Goal: Task Accomplishment & Management: Use online tool/utility

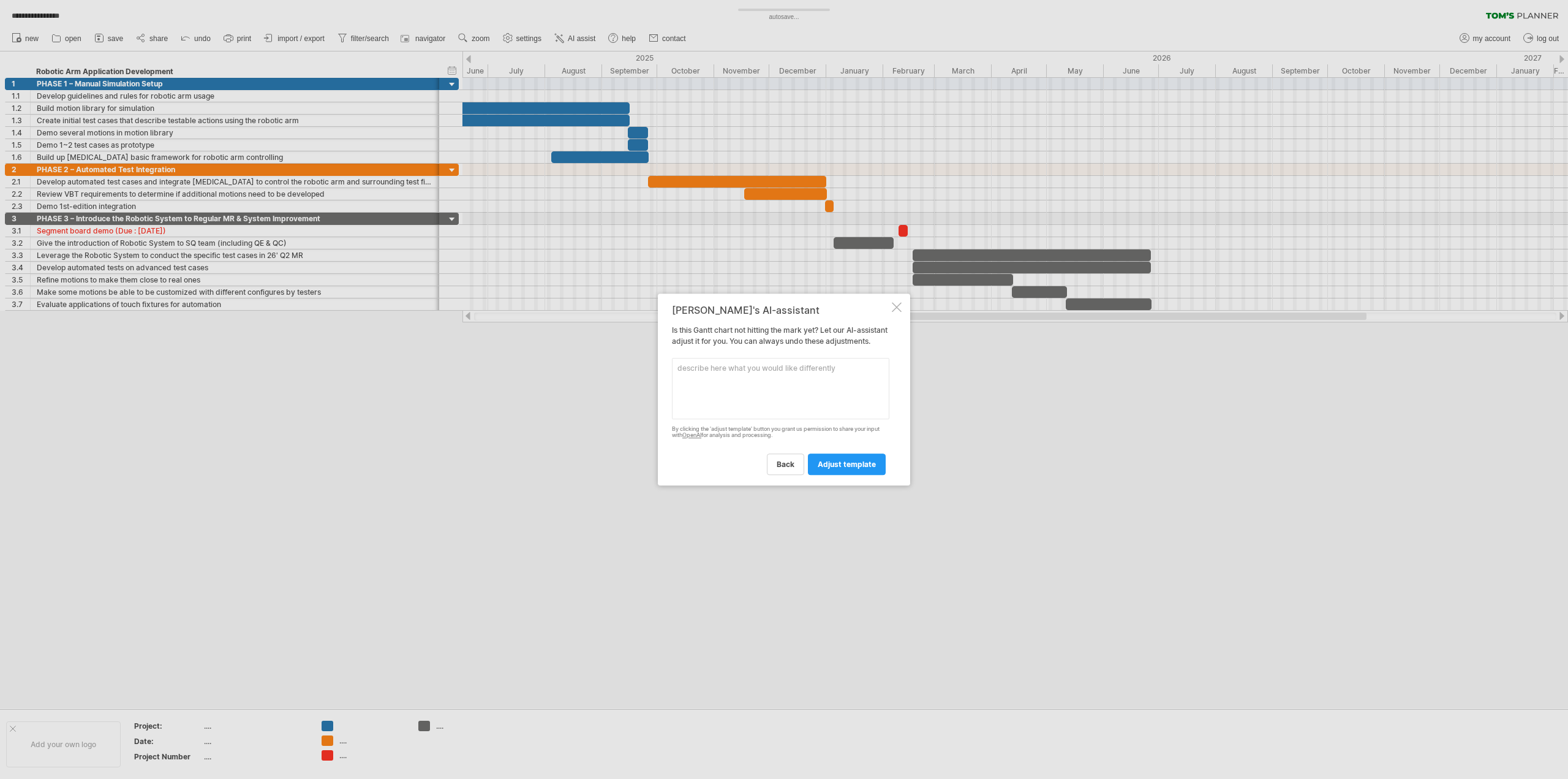
click at [893, 304] on div at bounding box center [896, 307] width 10 height 10
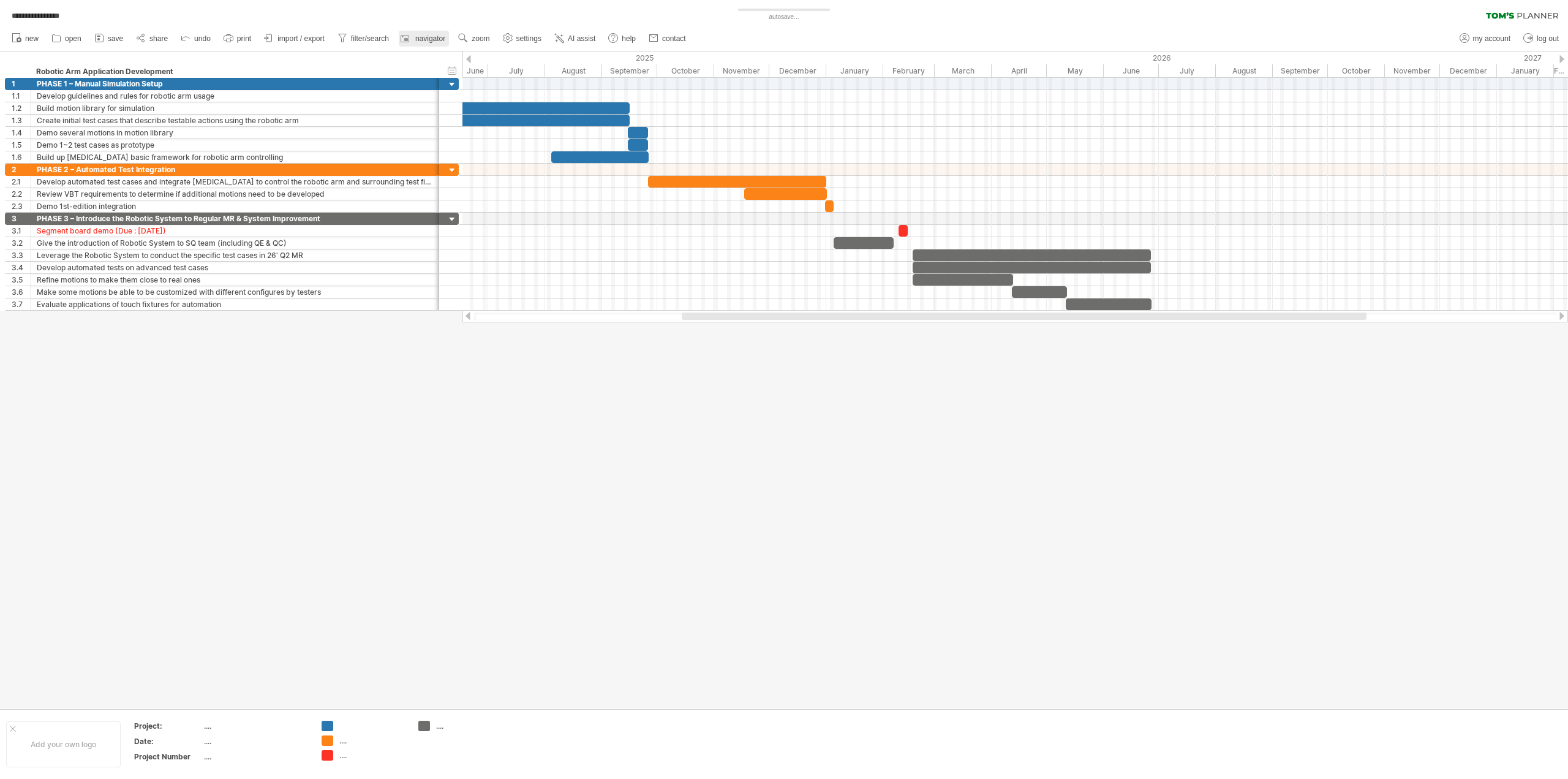
click at [427, 36] on span "navigator" at bounding box center [430, 38] width 30 height 9
click at [455, 84] on div at bounding box center [453, 85] width 12 height 12
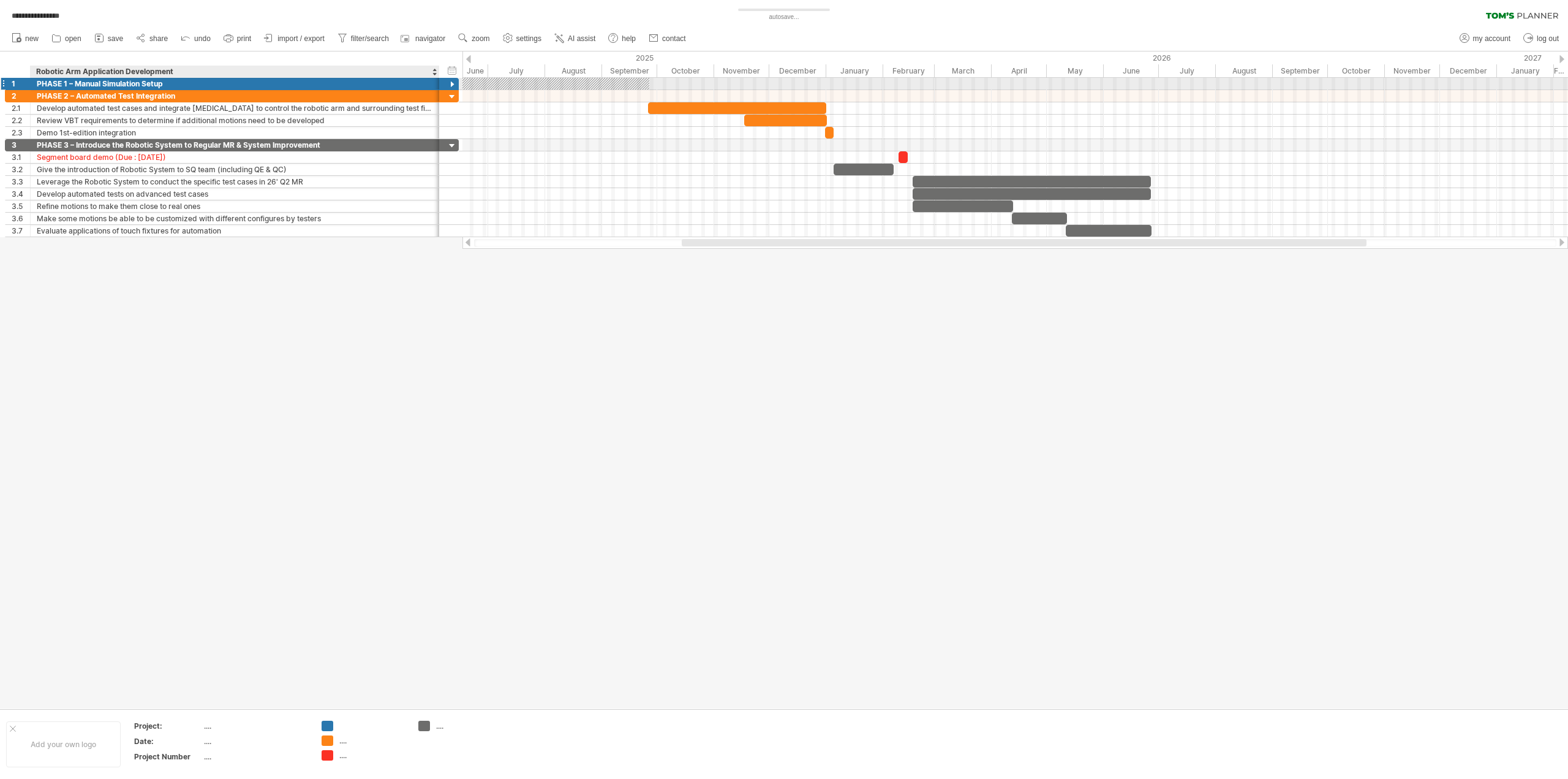
click at [455, 84] on div at bounding box center [453, 85] width 12 height 12
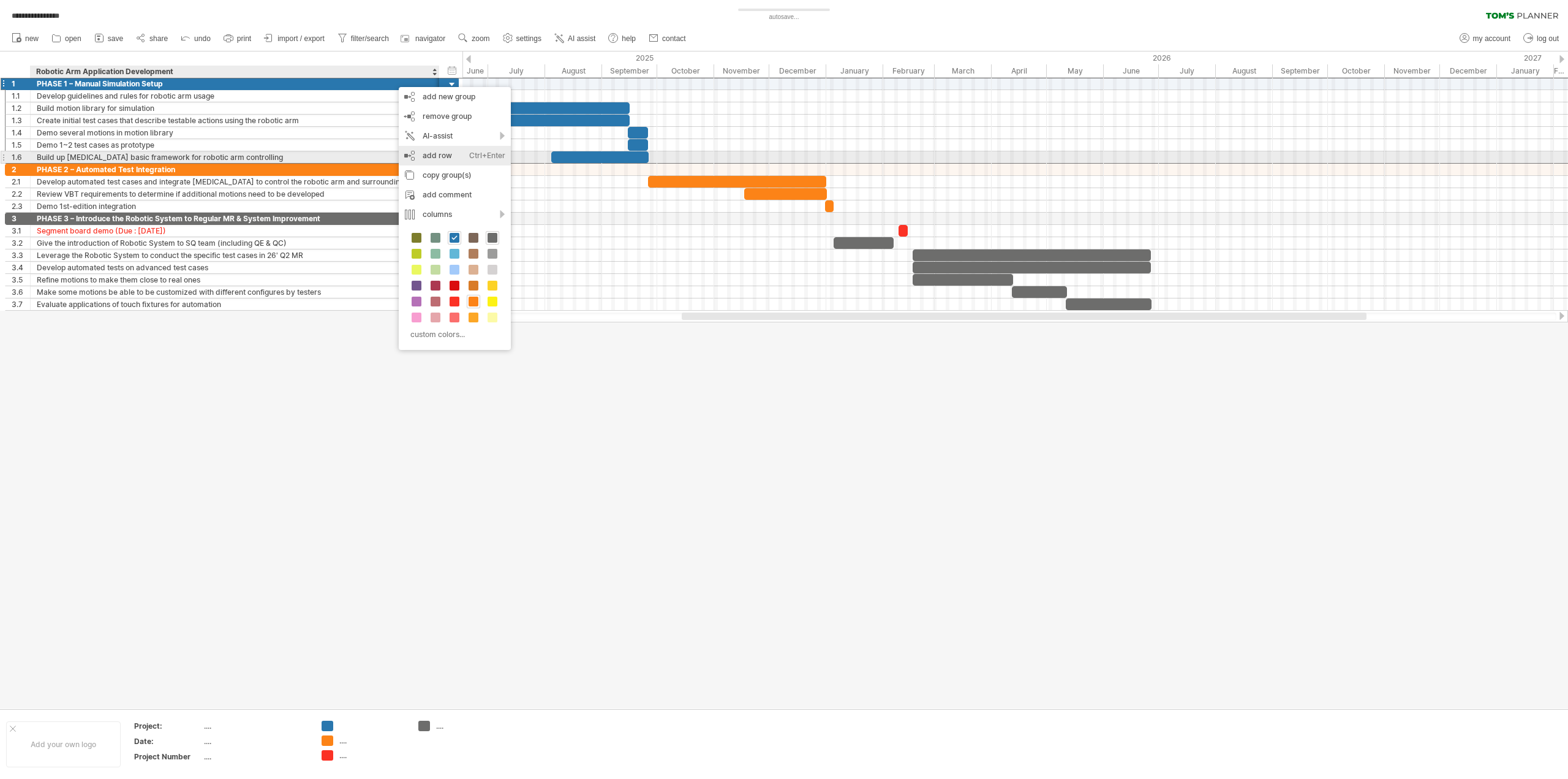
click at [470, 160] on div "Ctrl+Enter" at bounding box center [487, 156] width 36 height 19
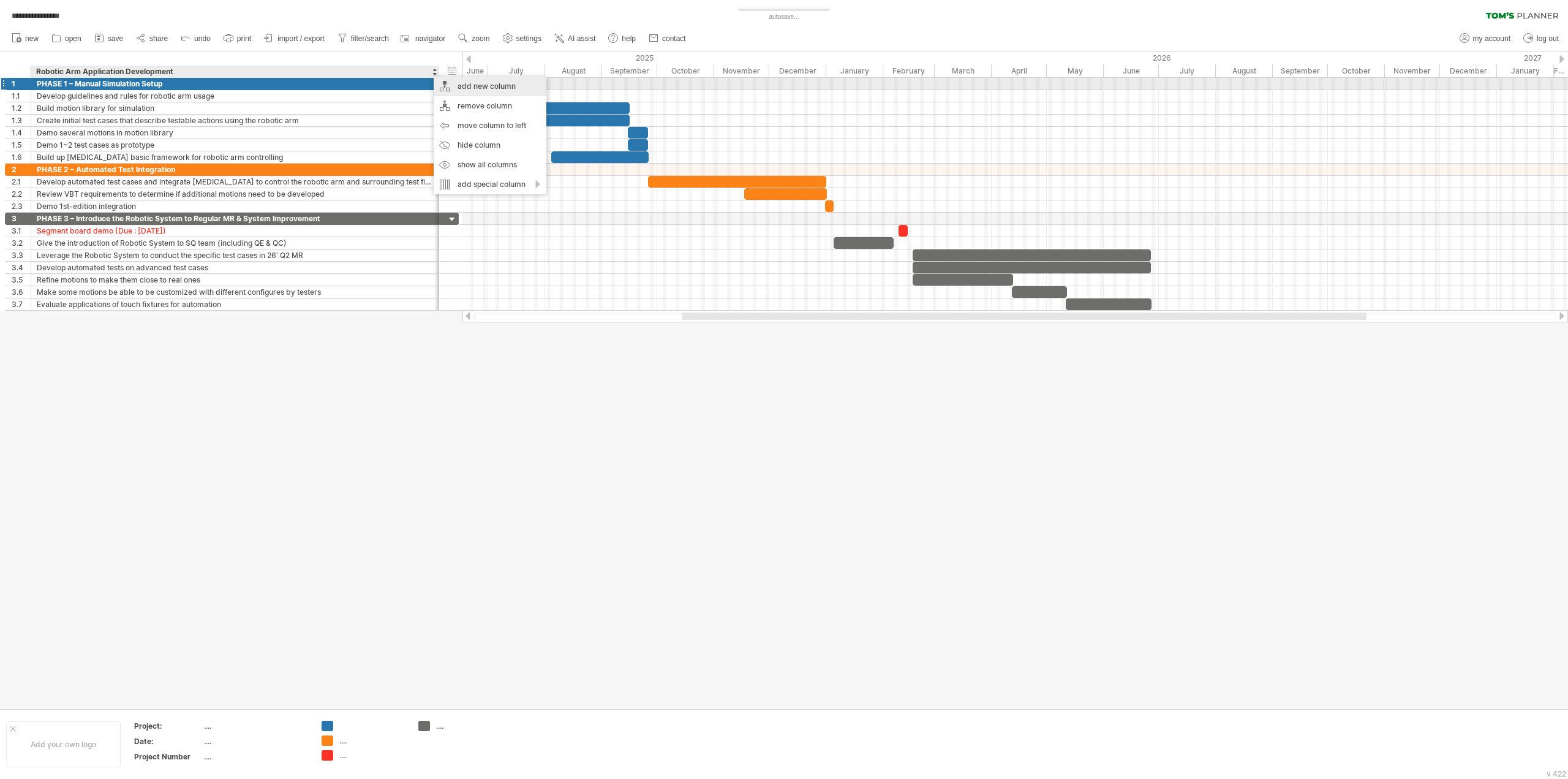
click at [498, 87] on div "add new column" at bounding box center [490, 87] width 113 height 19
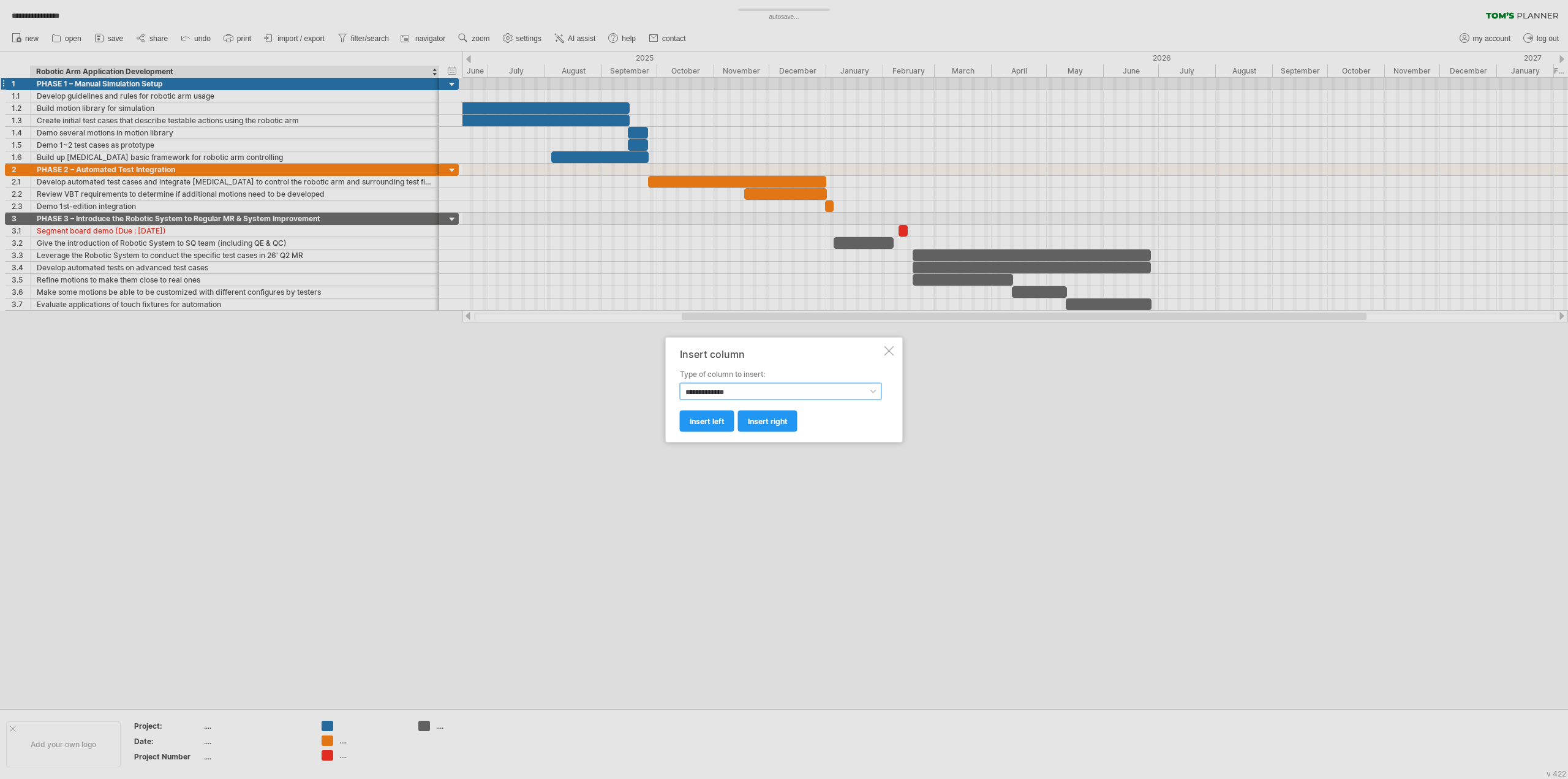
click at [726, 390] on select "**********" at bounding box center [781, 391] width 202 height 18
select select "*********"
click at [679, 383] on select "**********" at bounding box center [781, 391] width 202 height 18
click at [761, 421] on span "insert right" at bounding box center [767, 420] width 40 height 9
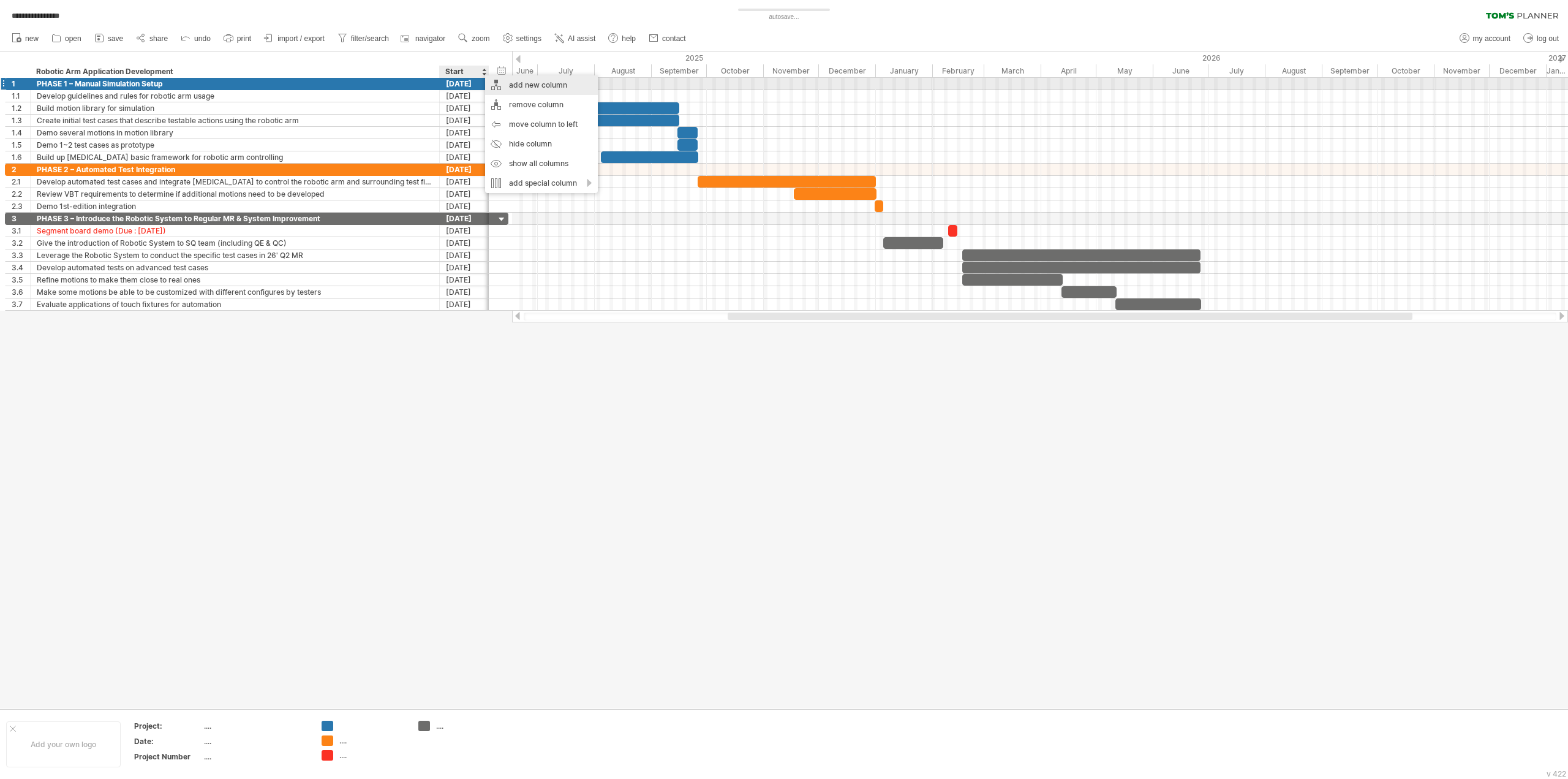
click at [559, 85] on div "add new column" at bounding box center [541, 85] width 113 height 19
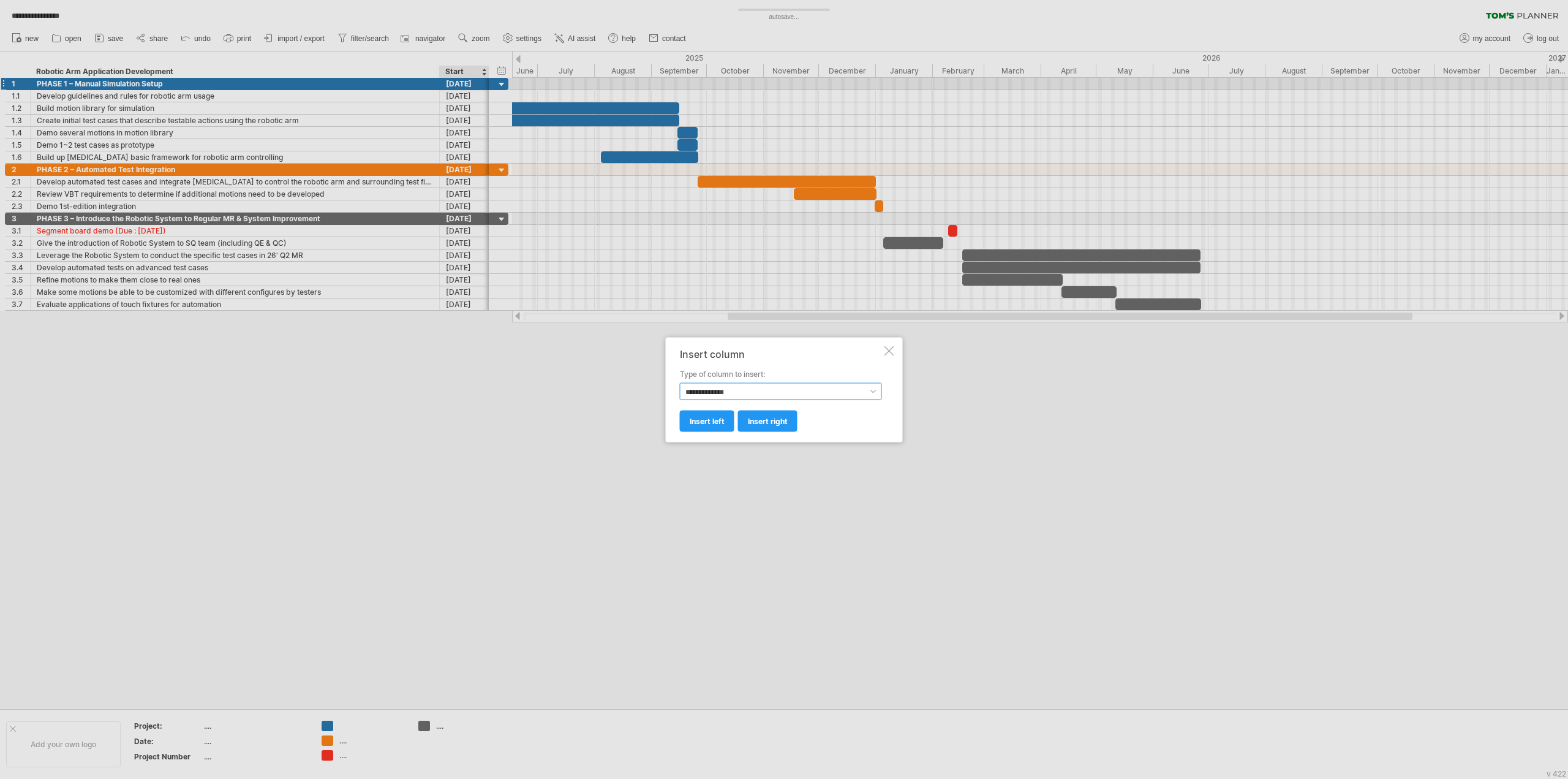
click at [777, 390] on select "**********" at bounding box center [781, 391] width 202 height 18
select select "*******"
click at [679, 383] on select "**********" at bounding box center [781, 391] width 202 height 18
click at [715, 421] on span "insert left" at bounding box center [708, 420] width 35 height 9
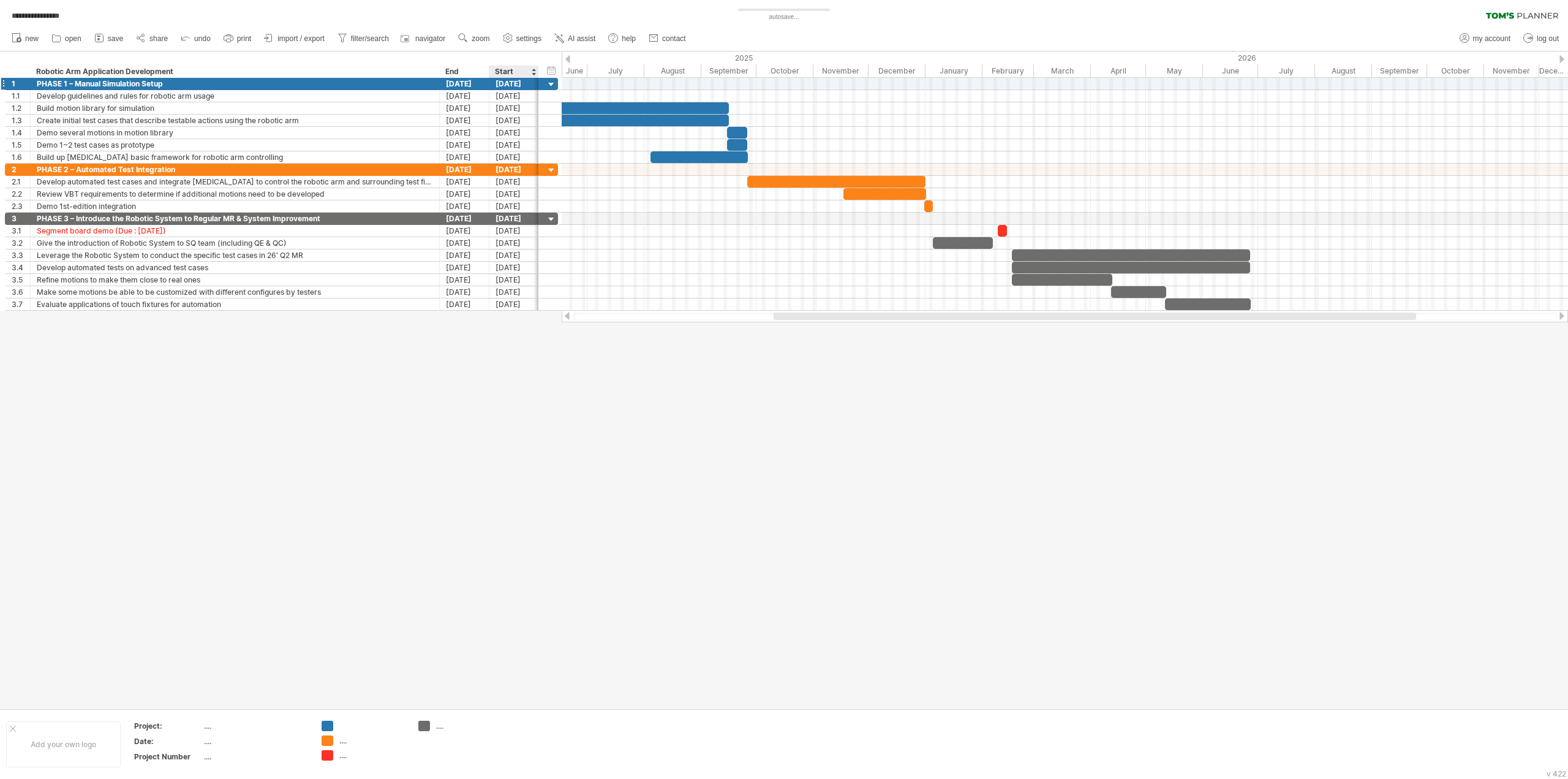
drag, startPoint x: 464, startPoint y: 72, endPoint x: 530, endPoint y: 78, distance: 66.3
click at [530, 78] on div "**********" at bounding box center [784, 390] width 1568 height 779
drag, startPoint x: 455, startPoint y: 70, endPoint x: 502, endPoint y: 73, distance: 47.1
click at [502, 73] on div "**********" at bounding box center [272, 71] width 533 height 13
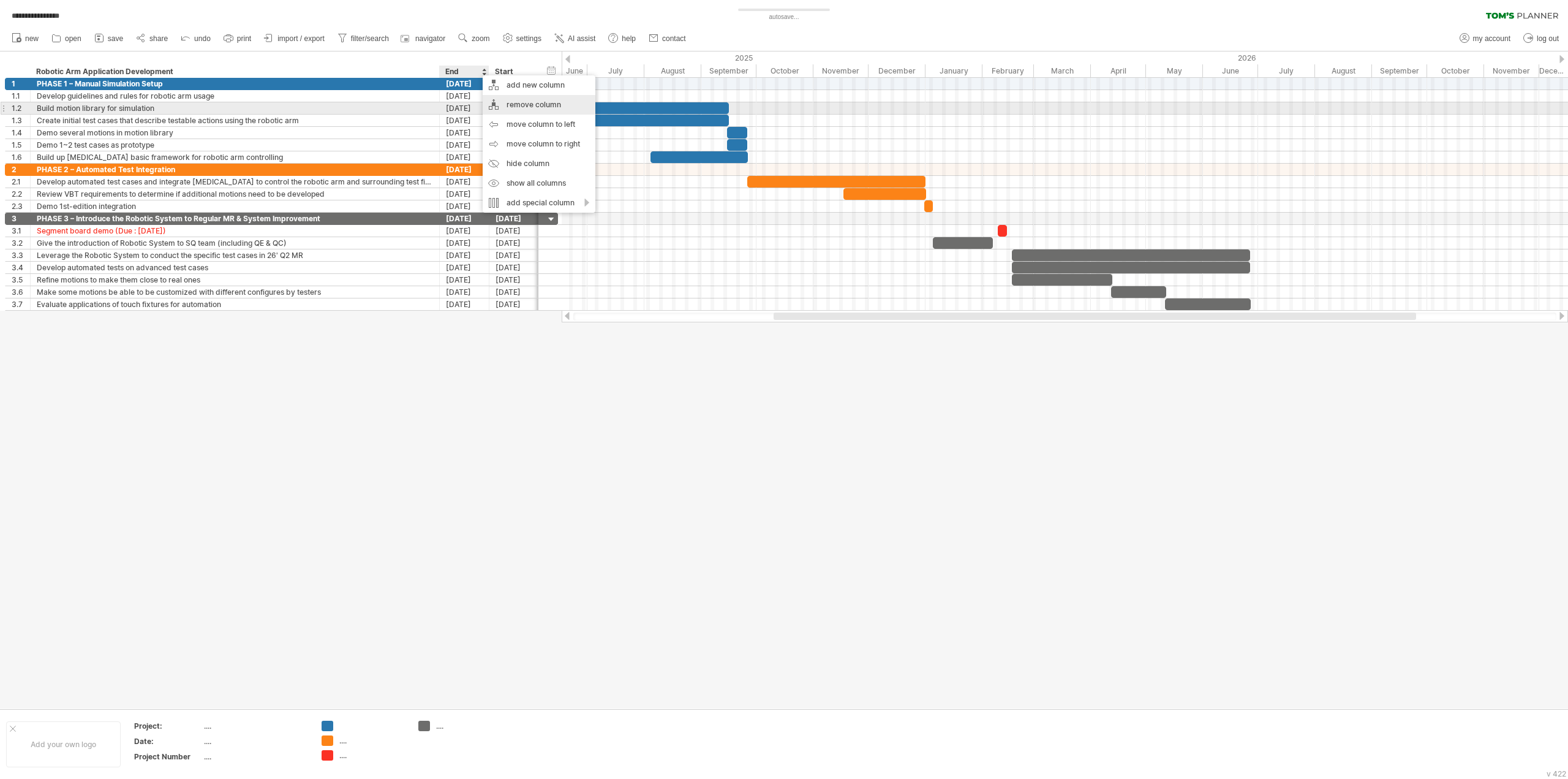
click at [539, 106] on div "remove column" at bounding box center [539, 105] width 113 height 19
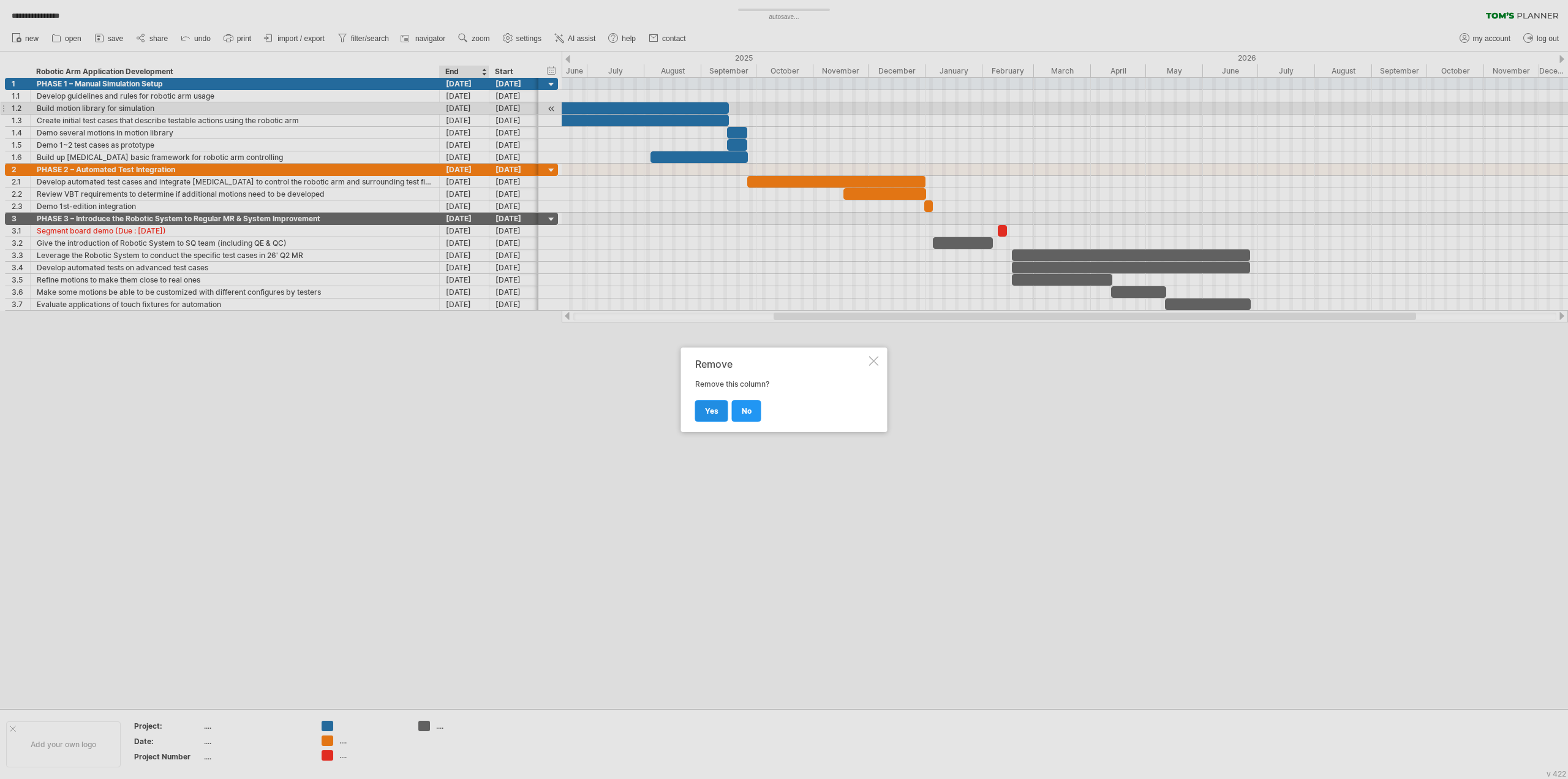
click at [716, 410] on span "yes" at bounding box center [711, 410] width 14 height 9
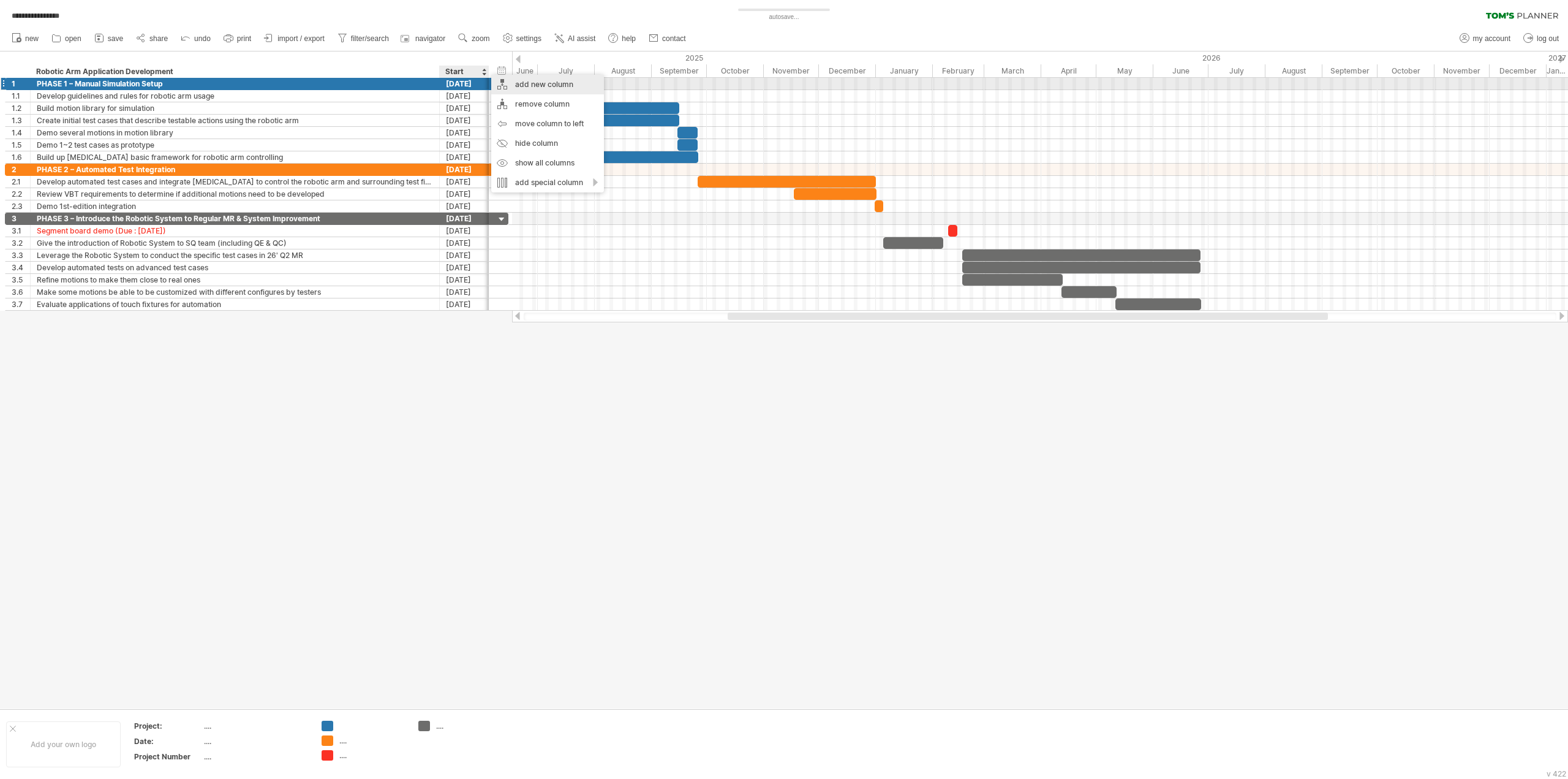
click at [579, 89] on div "add new column" at bounding box center [548, 85] width 113 height 19
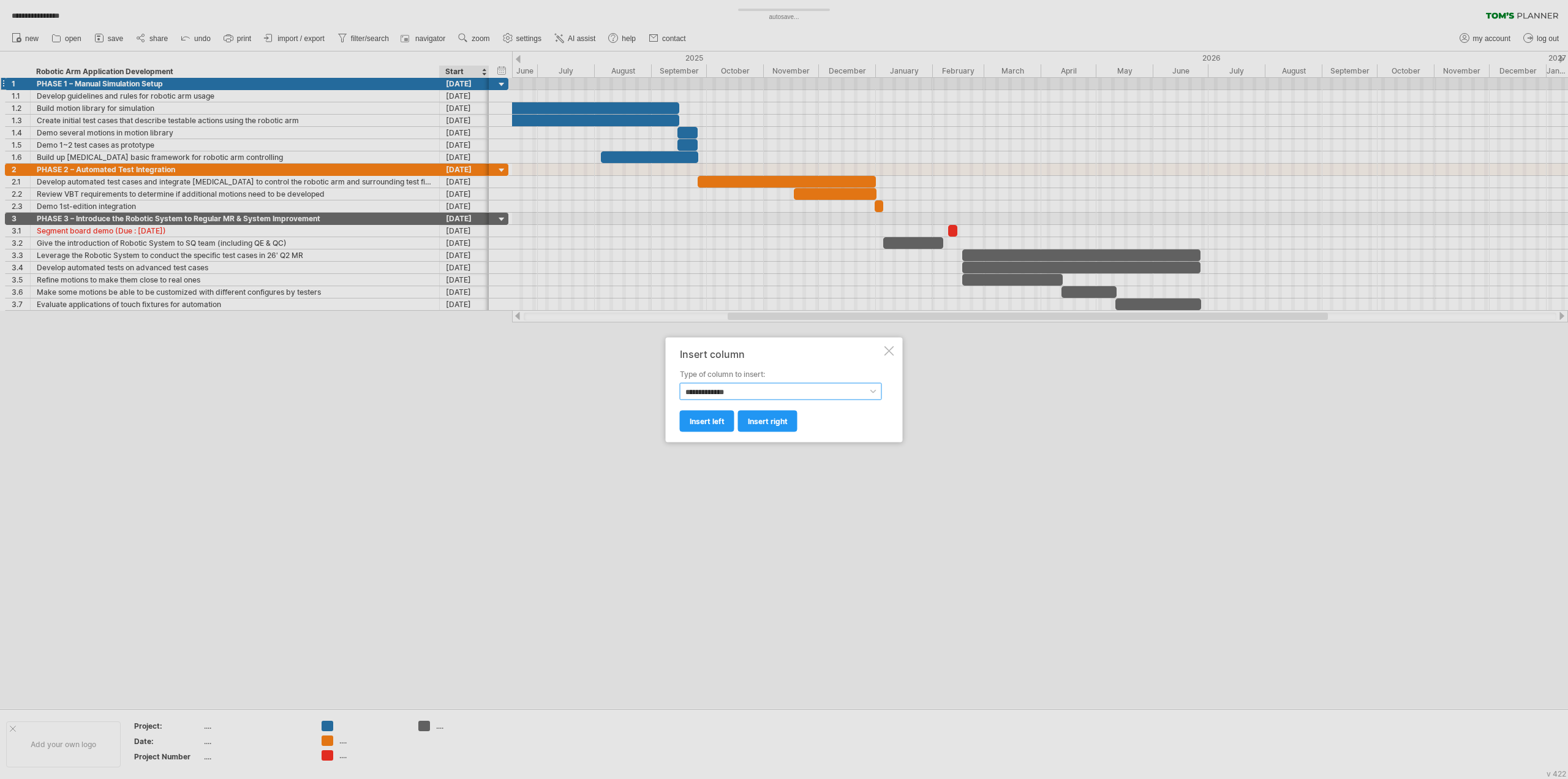
click at [809, 394] on select "**********" at bounding box center [781, 391] width 202 height 18
select select "*******"
click at [679, 383] on select "**********" at bounding box center [781, 391] width 202 height 18
click at [771, 423] on span "insert right" at bounding box center [767, 420] width 40 height 9
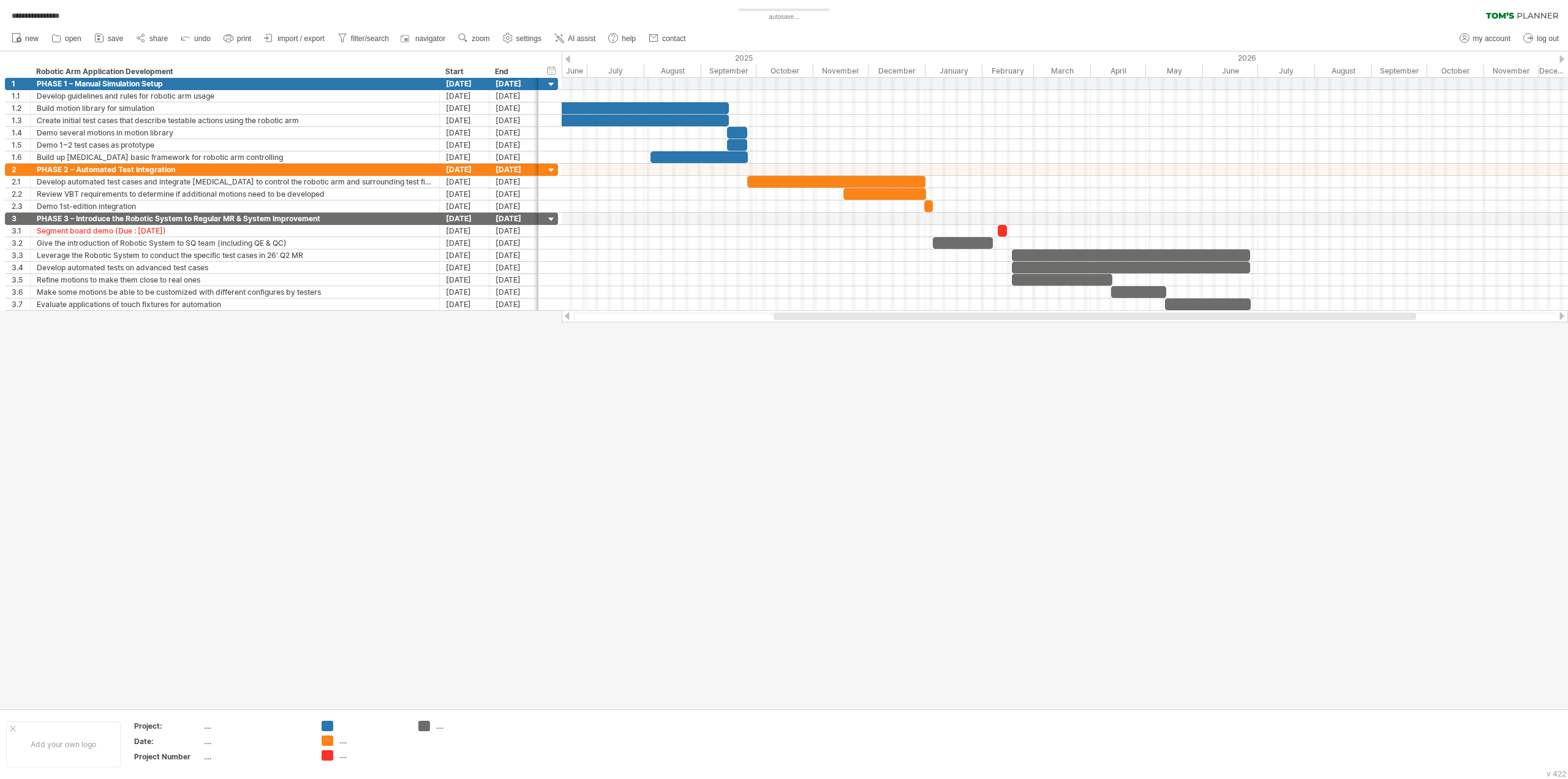
click at [652, 402] on div at bounding box center [784, 380] width 1568 height 657
click at [1508, 37] on span "my account" at bounding box center [1491, 38] width 37 height 9
type input "**********"
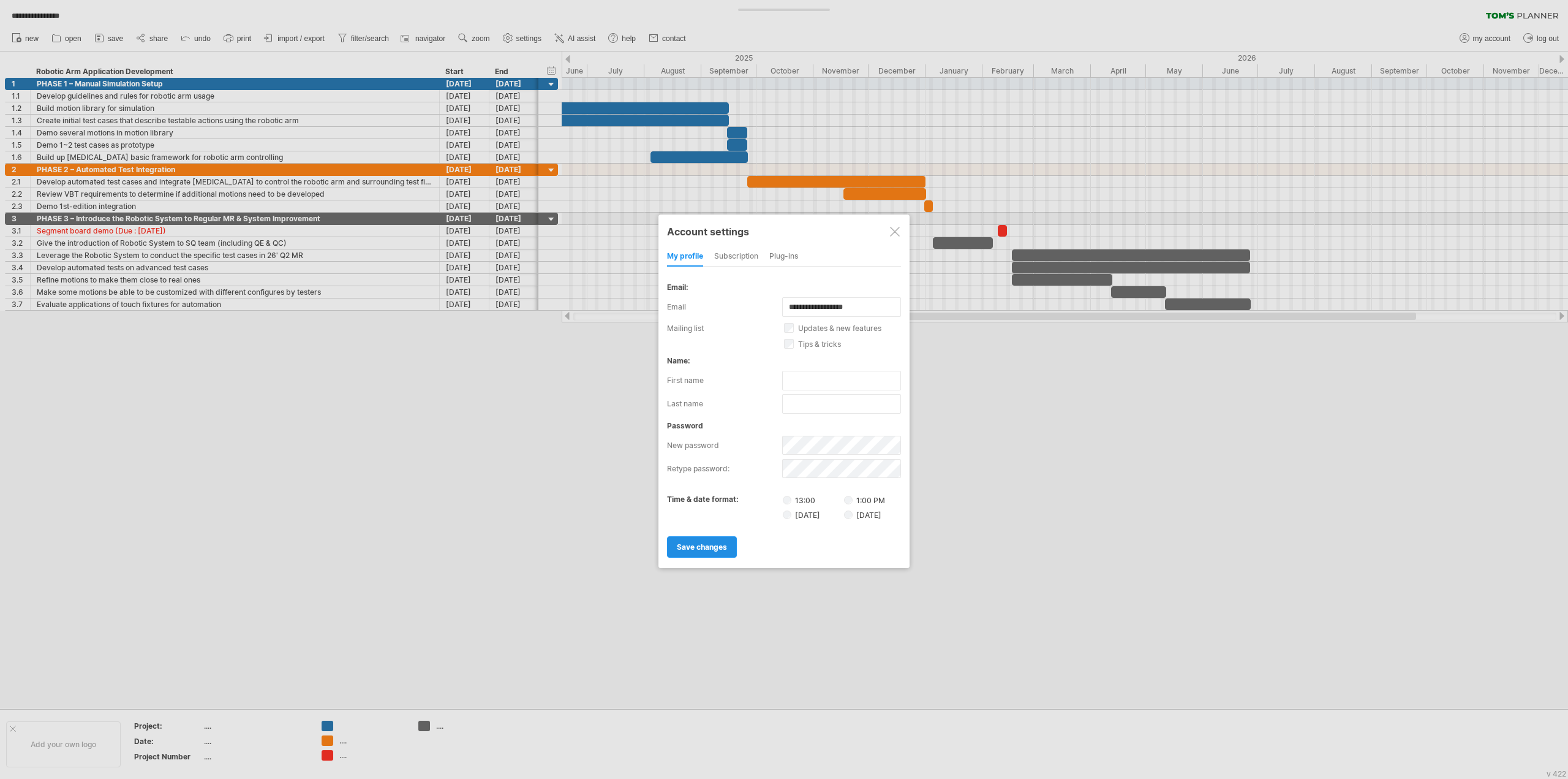
click at [684, 548] on link "save changes" at bounding box center [702, 547] width 70 height 21
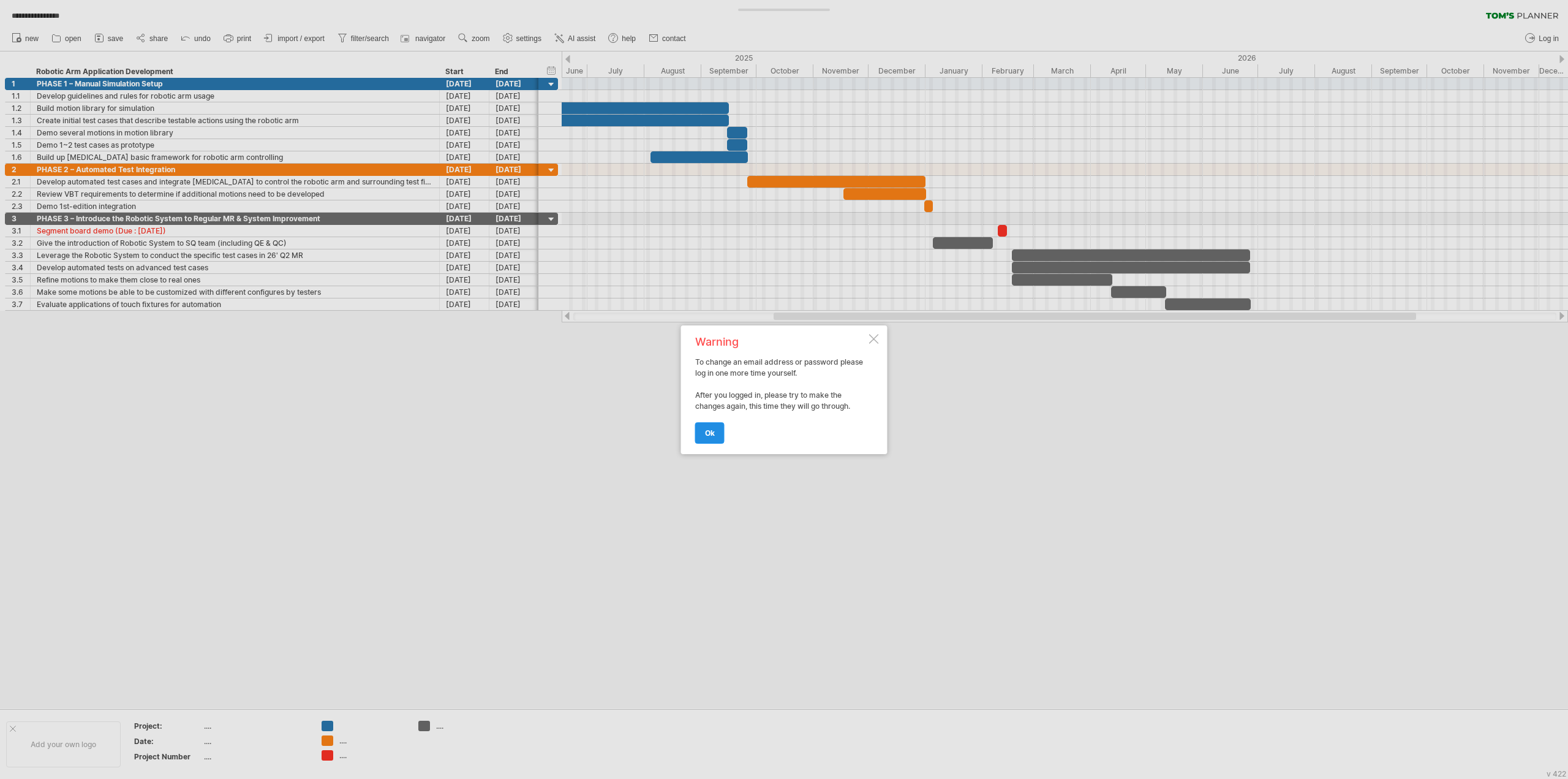
click at [708, 432] on span "ok" at bounding box center [710, 432] width 10 height 9
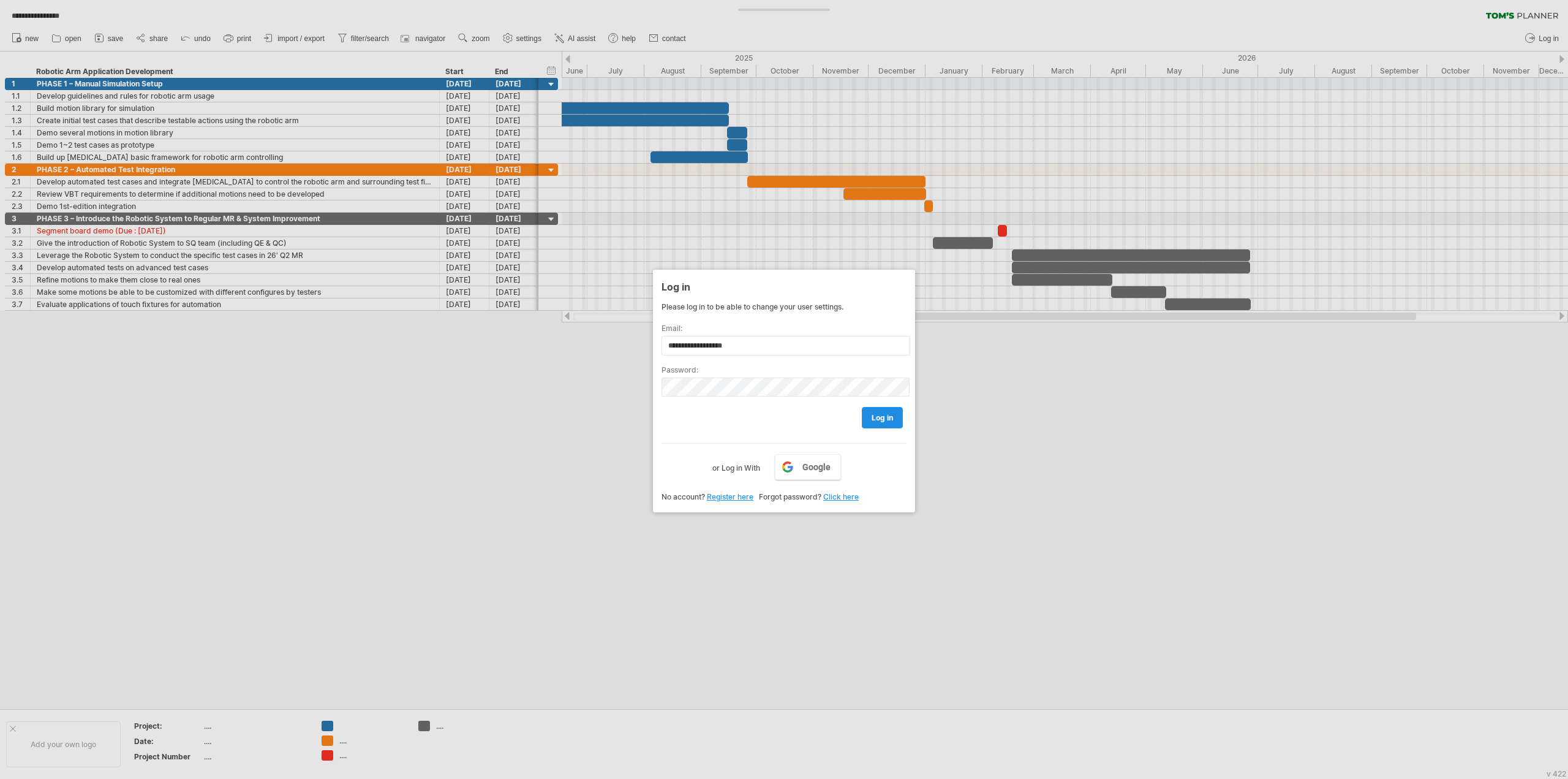
click at [884, 418] on span "log in" at bounding box center [882, 417] width 21 height 9
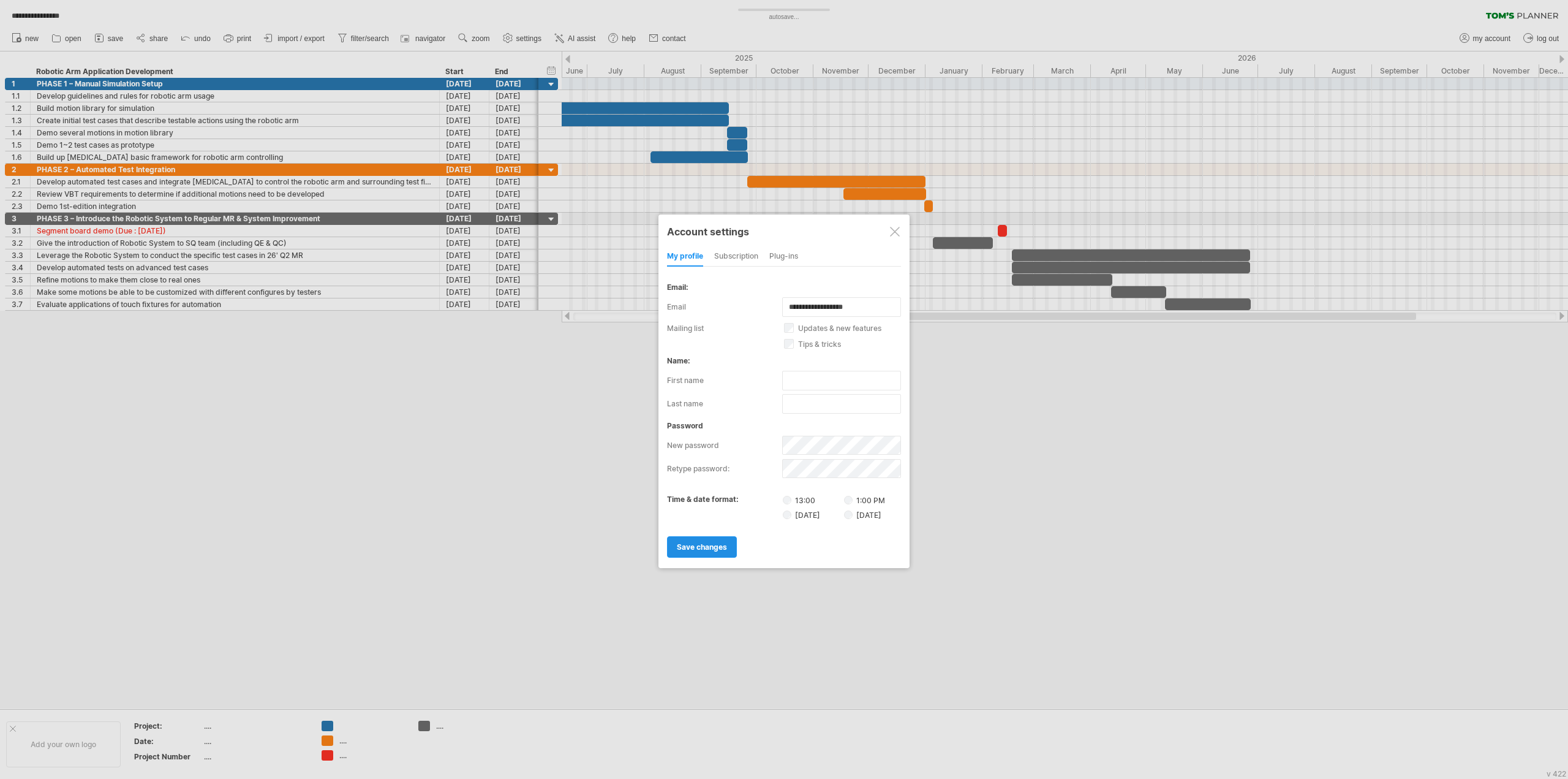
click at [721, 542] on span "save changes" at bounding box center [702, 546] width 51 height 9
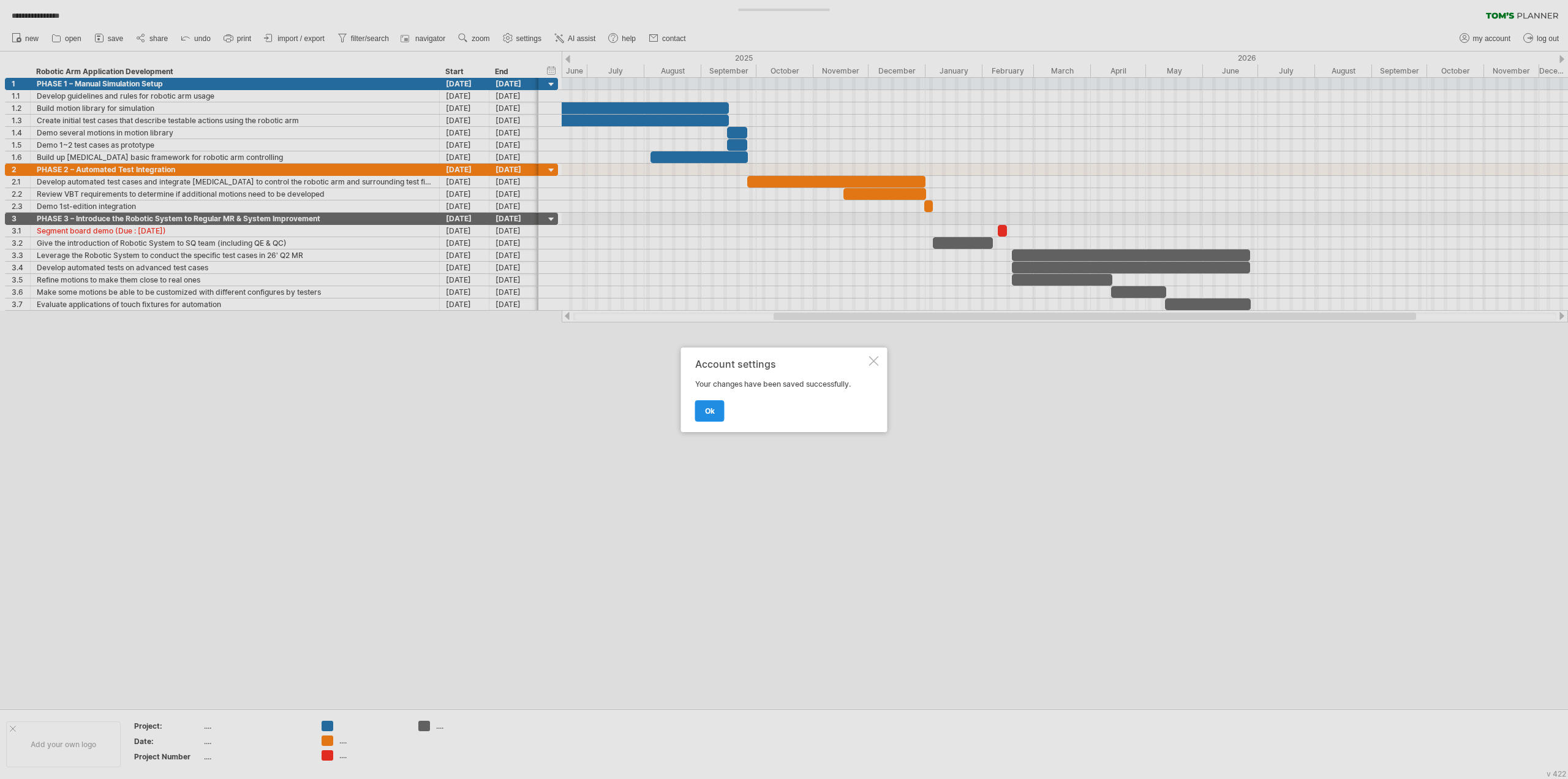
click at [710, 412] on span "ok" at bounding box center [710, 410] width 10 height 9
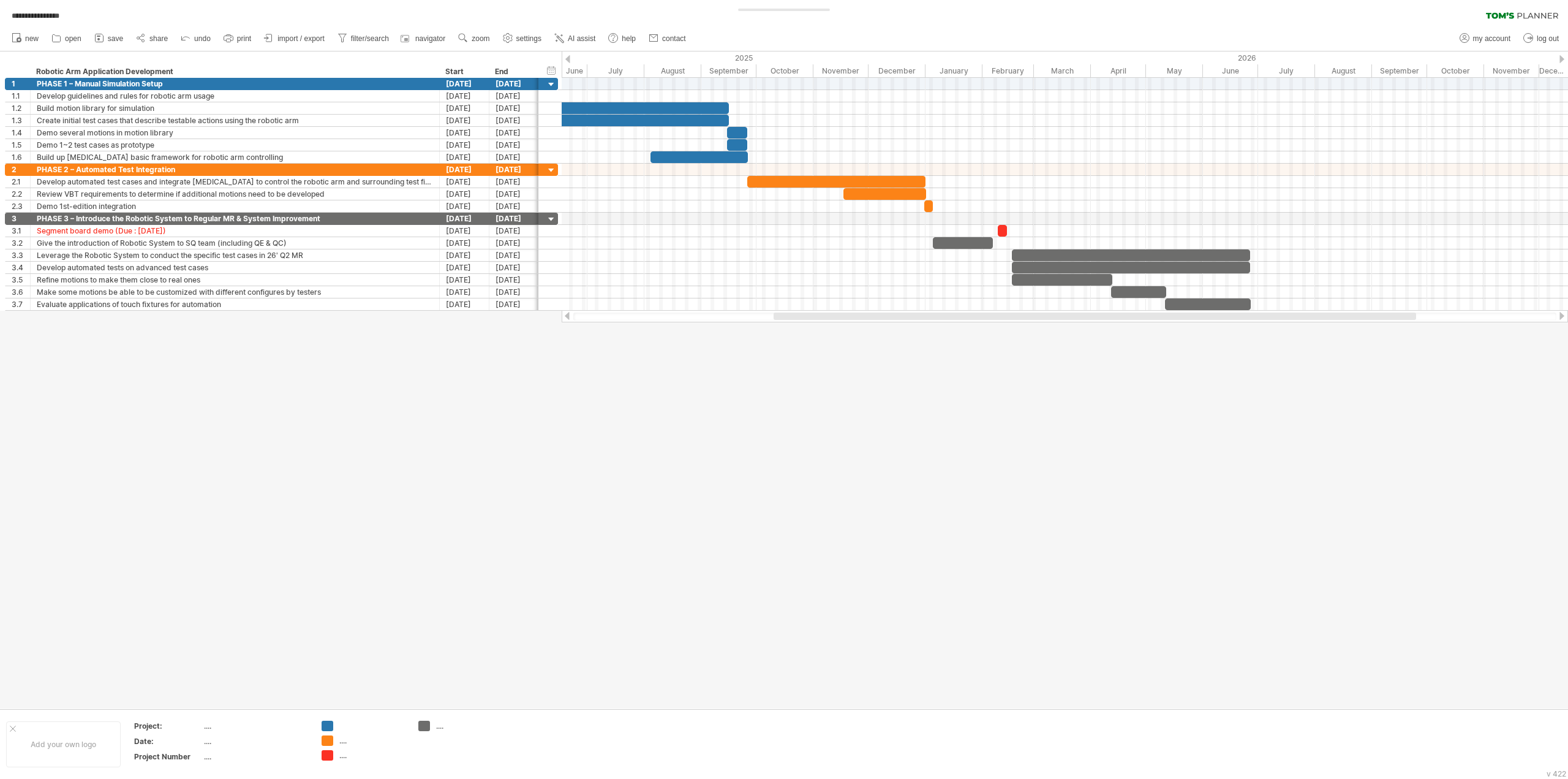
click at [632, 353] on div at bounding box center [784, 380] width 1568 height 657
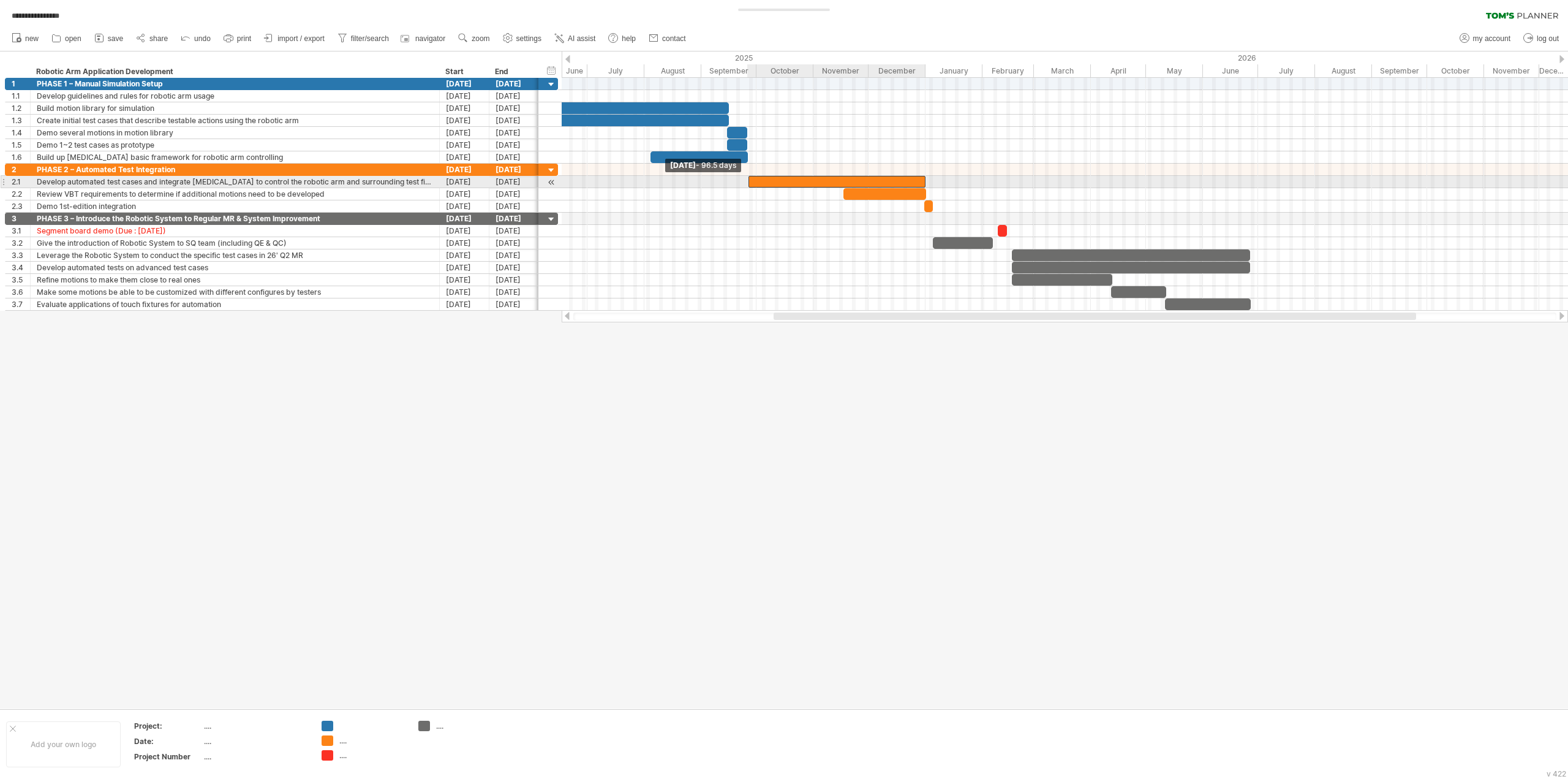
click at [748, 183] on span at bounding box center [748, 182] width 5 height 12
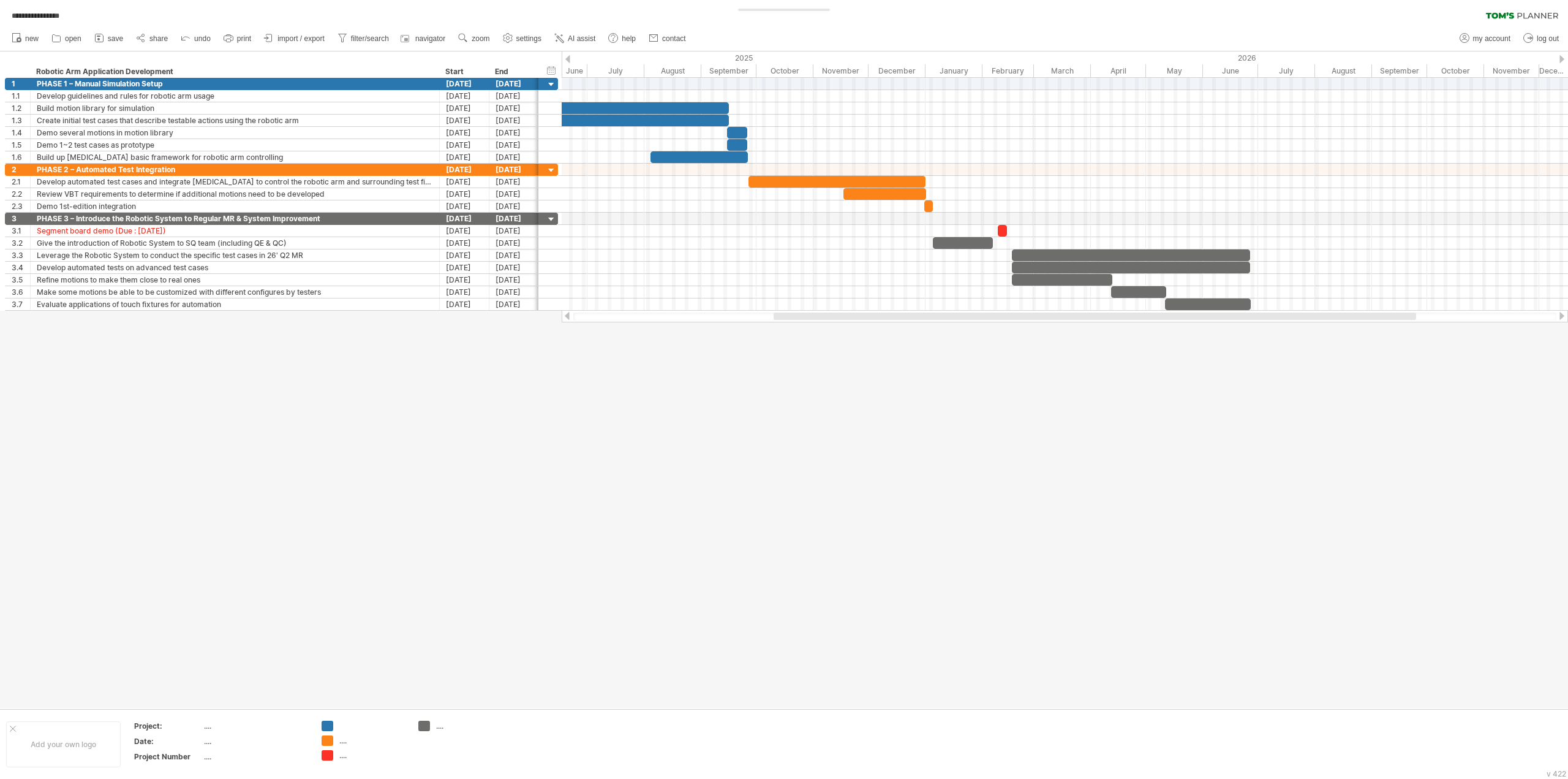
click at [817, 405] on div at bounding box center [784, 380] width 1568 height 657
click at [823, 511] on div at bounding box center [784, 380] width 1568 height 657
click at [551, 85] on div at bounding box center [552, 85] width 12 height 12
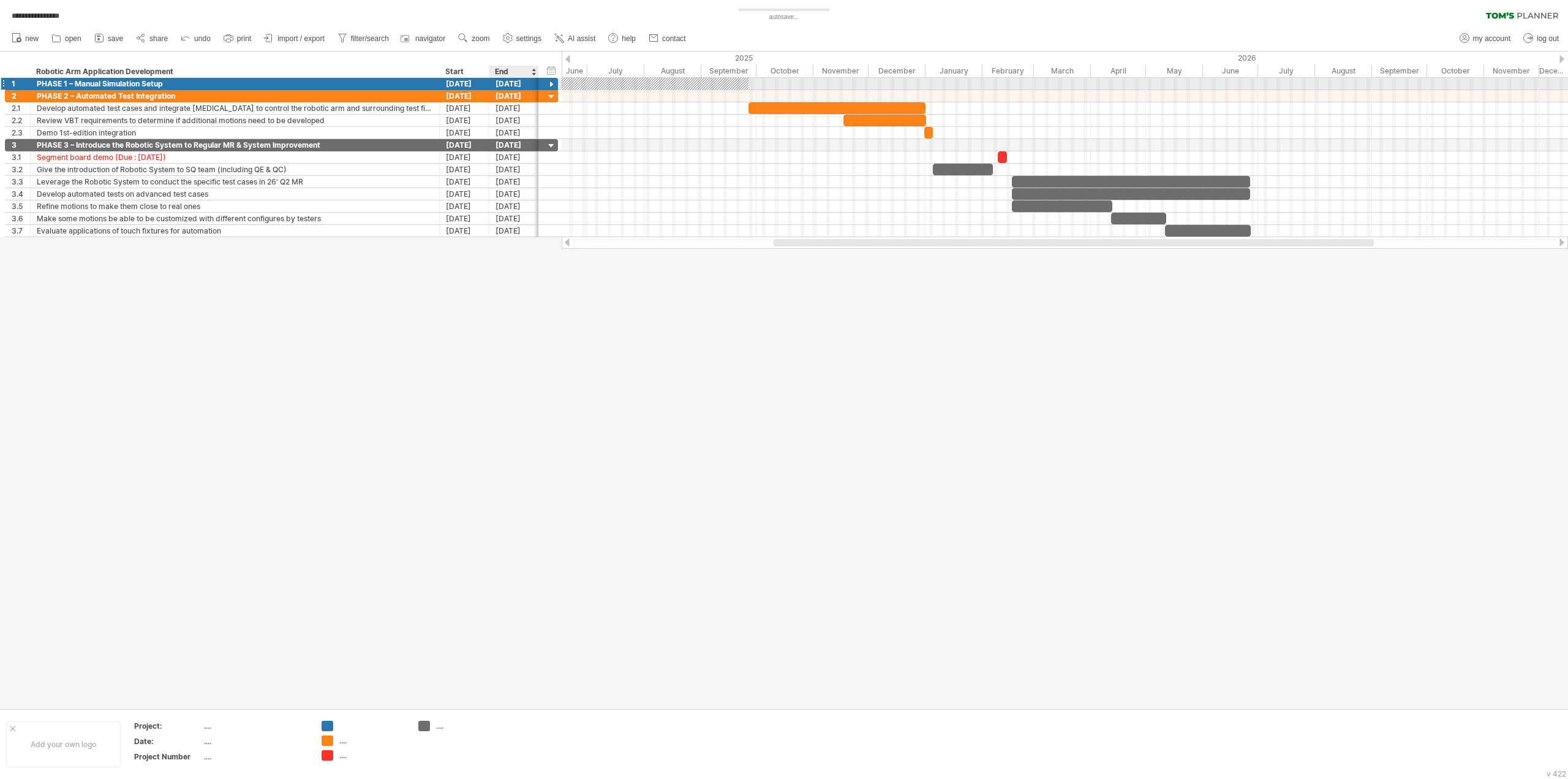
click at [551, 85] on div at bounding box center [552, 85] width 12 height 12
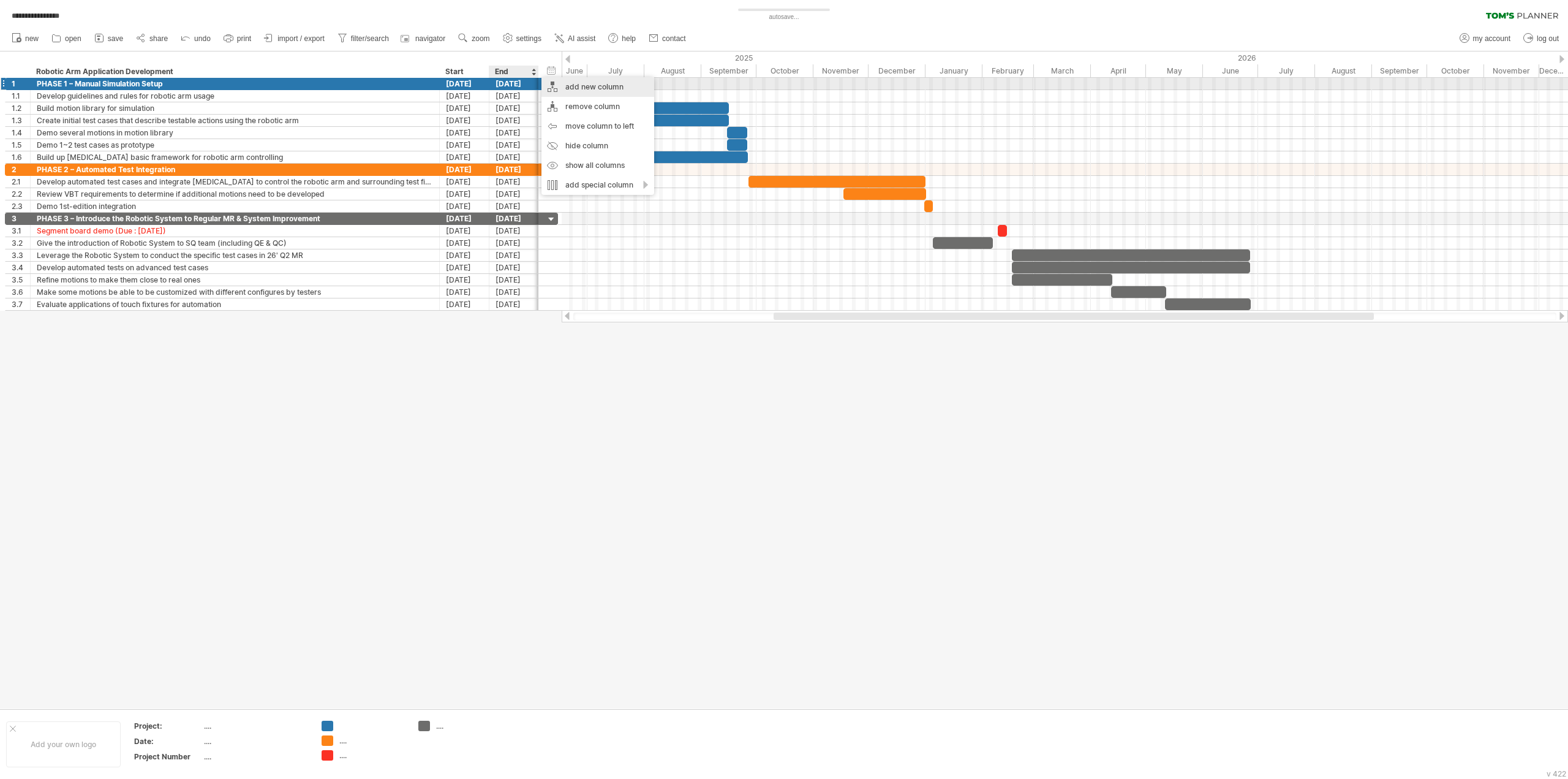
click at [583, 88] on div "add new column" at bounding box center [598, 87] width 113 height 19
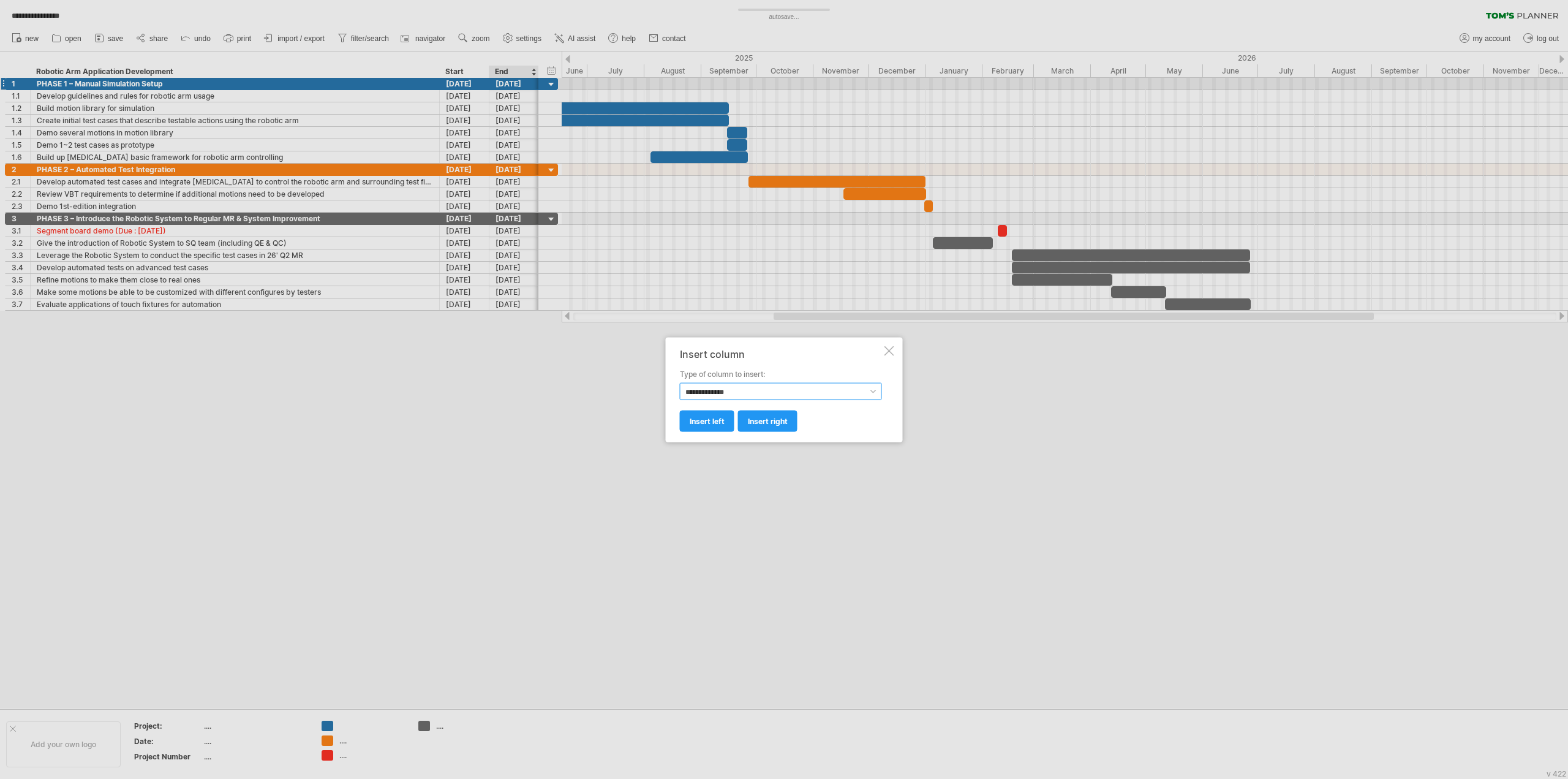
click at [746, 397] on select "**********" at bounding box center [781, 391] width 202 height 18
select select "********"
click at [679, 383] on select "**********" at bounding box center [781, 391] width 202 height 18
click at [752, 421] on span "insert right" at bounding box center [767, 420] width 40 height 9
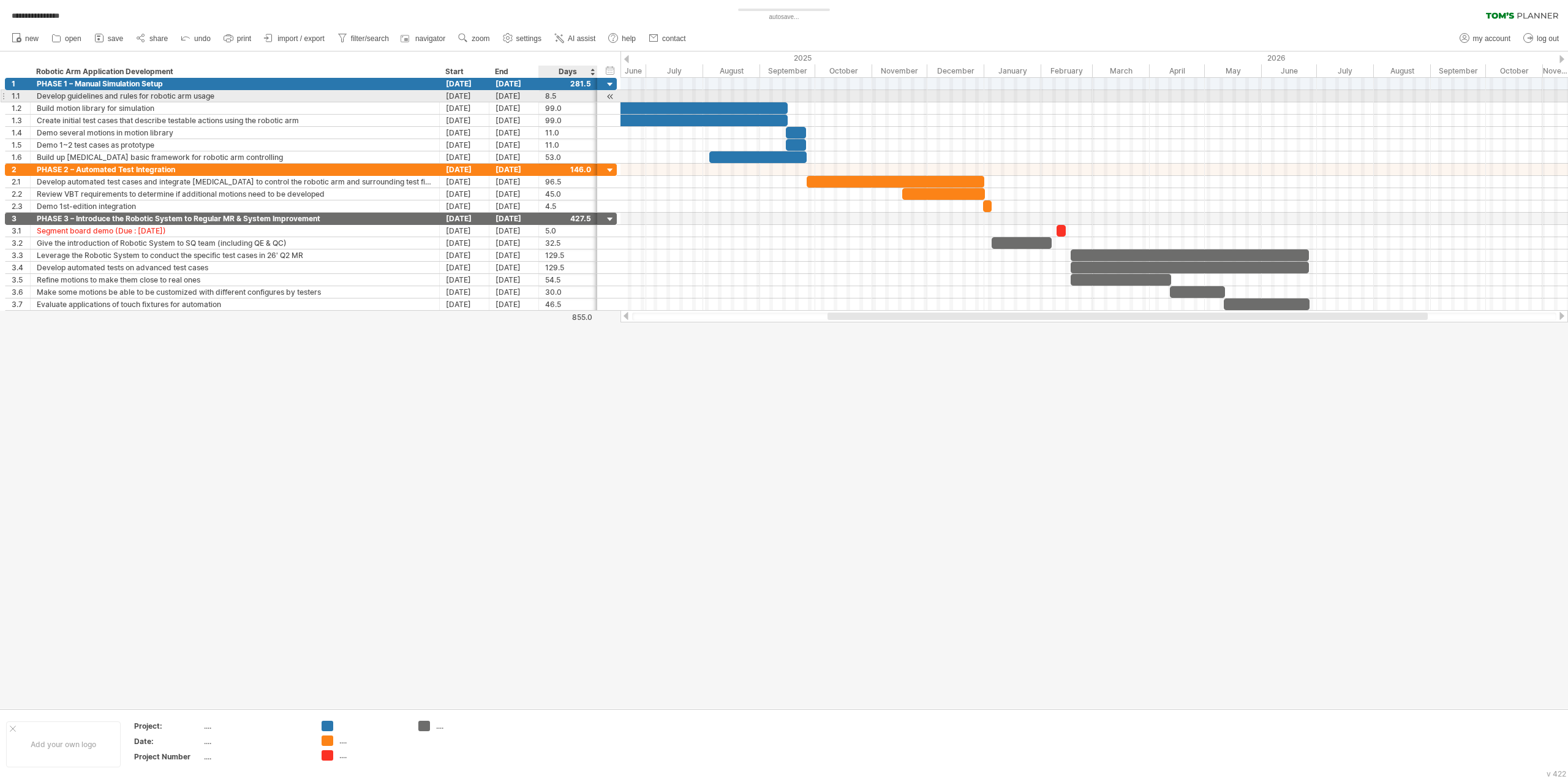
click at [563, 96] on div "8.5" at bounding box center [567, 95] width 46 height 12
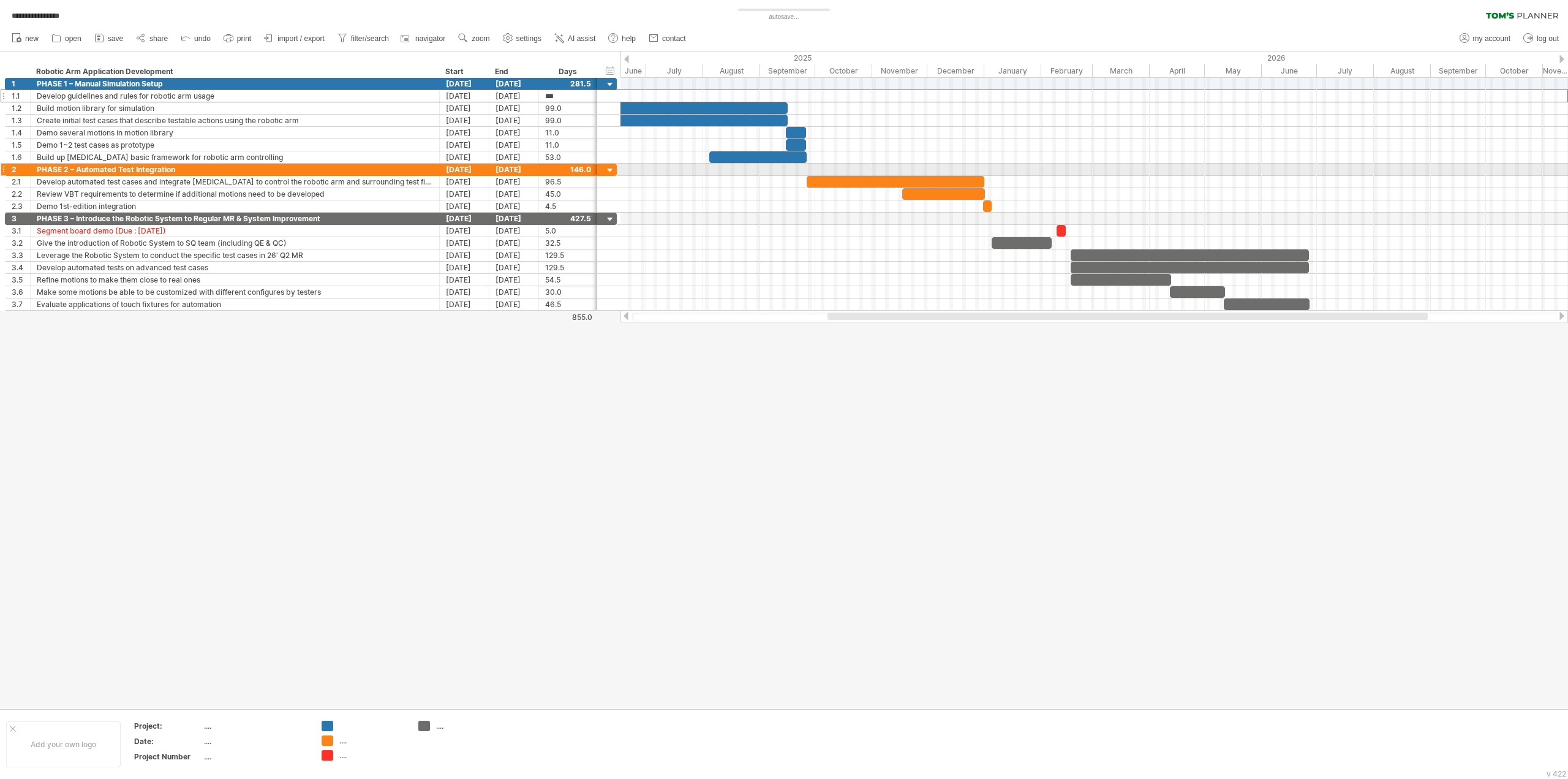
drag, startPoint x: 714, startPoint y: 173, endPoint x: 714, endPoint y: 207, distance: 34.0
click at [714, 174] on div at bounding box center [1093, 188] width 947 height 49
drag, startPoint x: 864, startPoint y: 320, endPoint x: 755, endPoint y: 318, distance: 109.0
click at [755, 318] on div at bounding box center [1094, 316] width 925 height 8
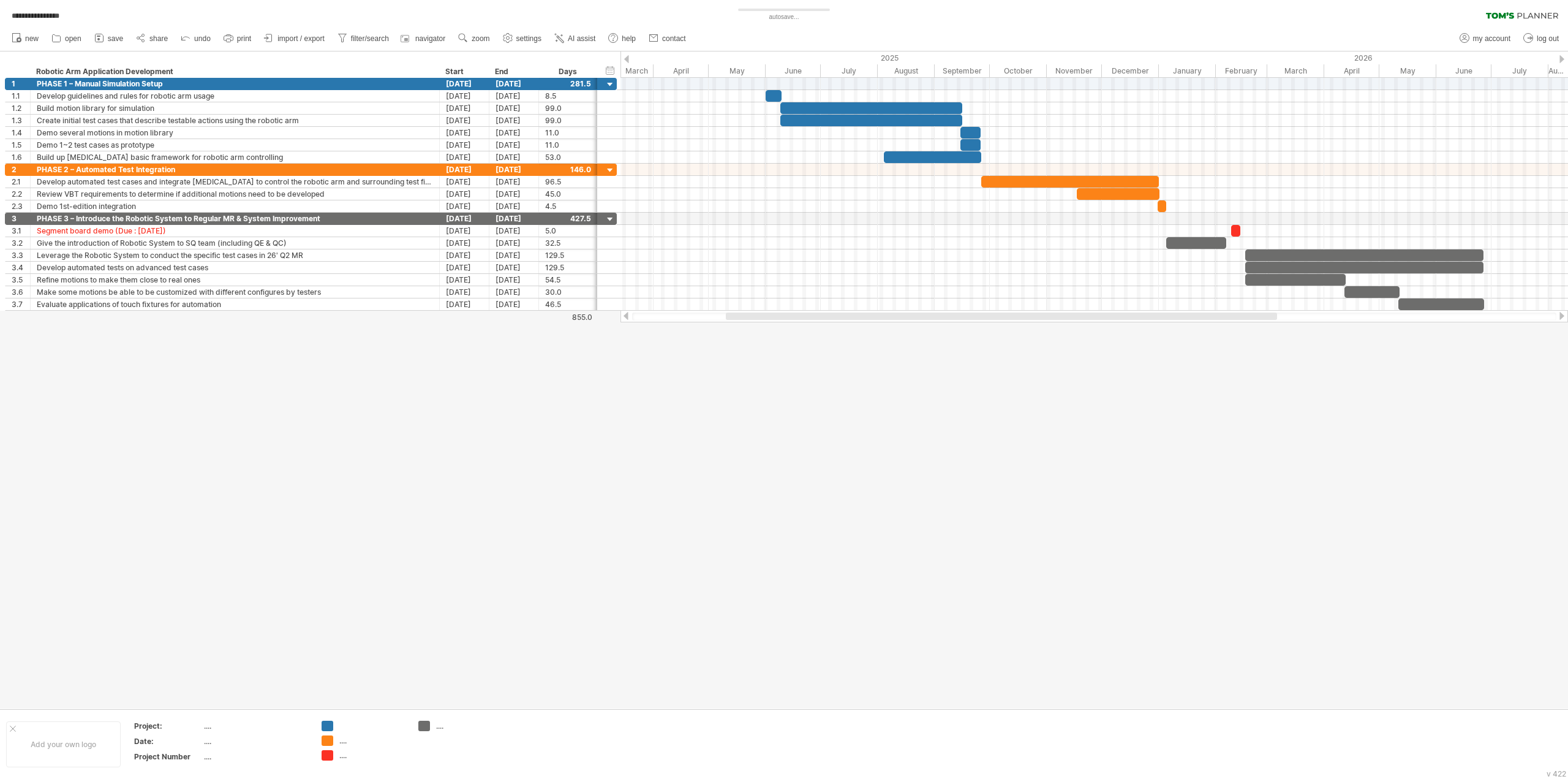
drag, startPoint x: 877, startPoint y: 317, endPoint x: 776, endPoint y: 315, distance: 101.0
click at [776, 315] on div at bounding box center [1002, 316] width 551 height 8
click at [776, 93] on div at bounding box center [774, 95] width 16 height 12
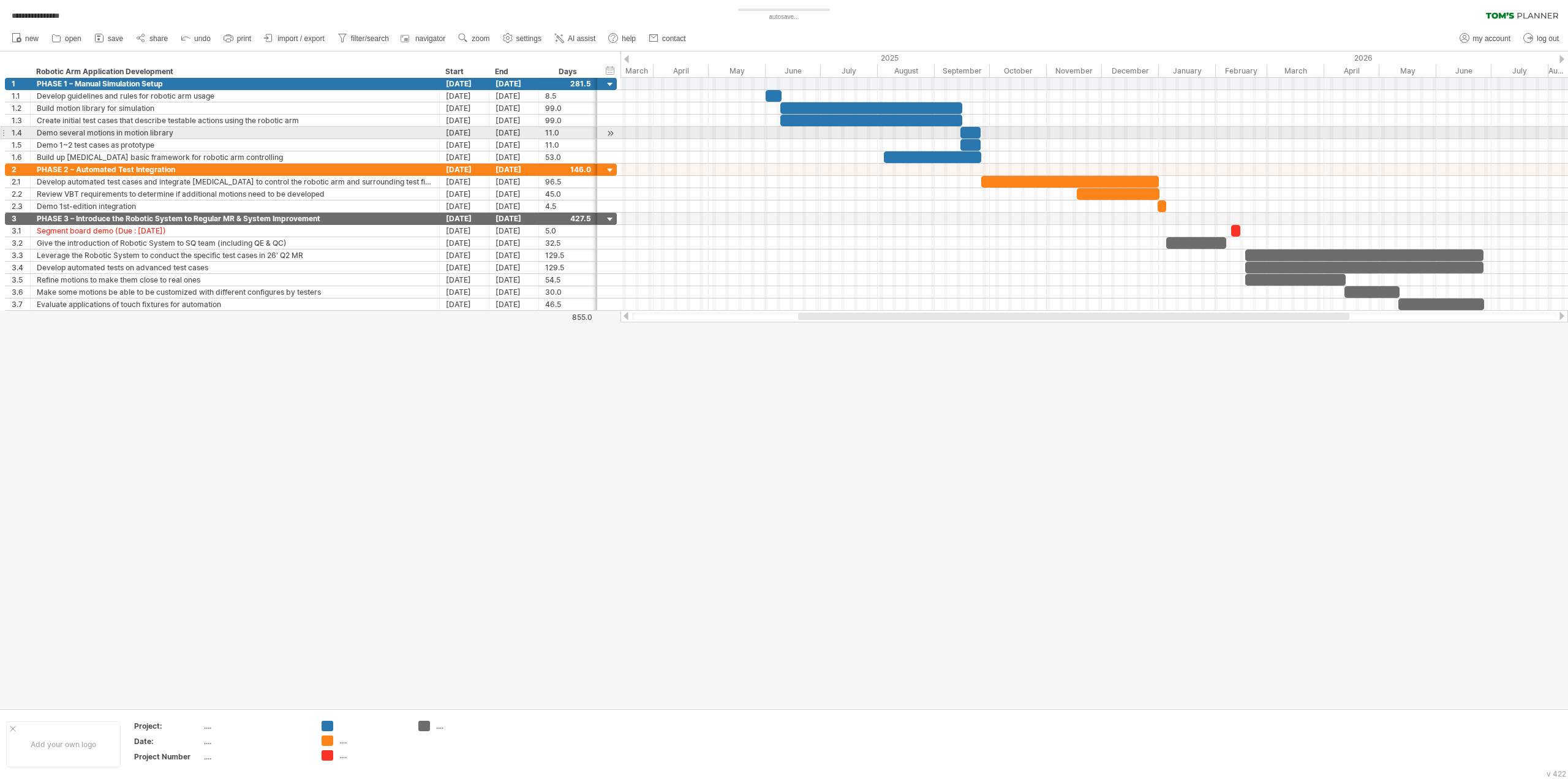
click at [771, 134] on div at bounding box center [1093, 132] width 947 height 13
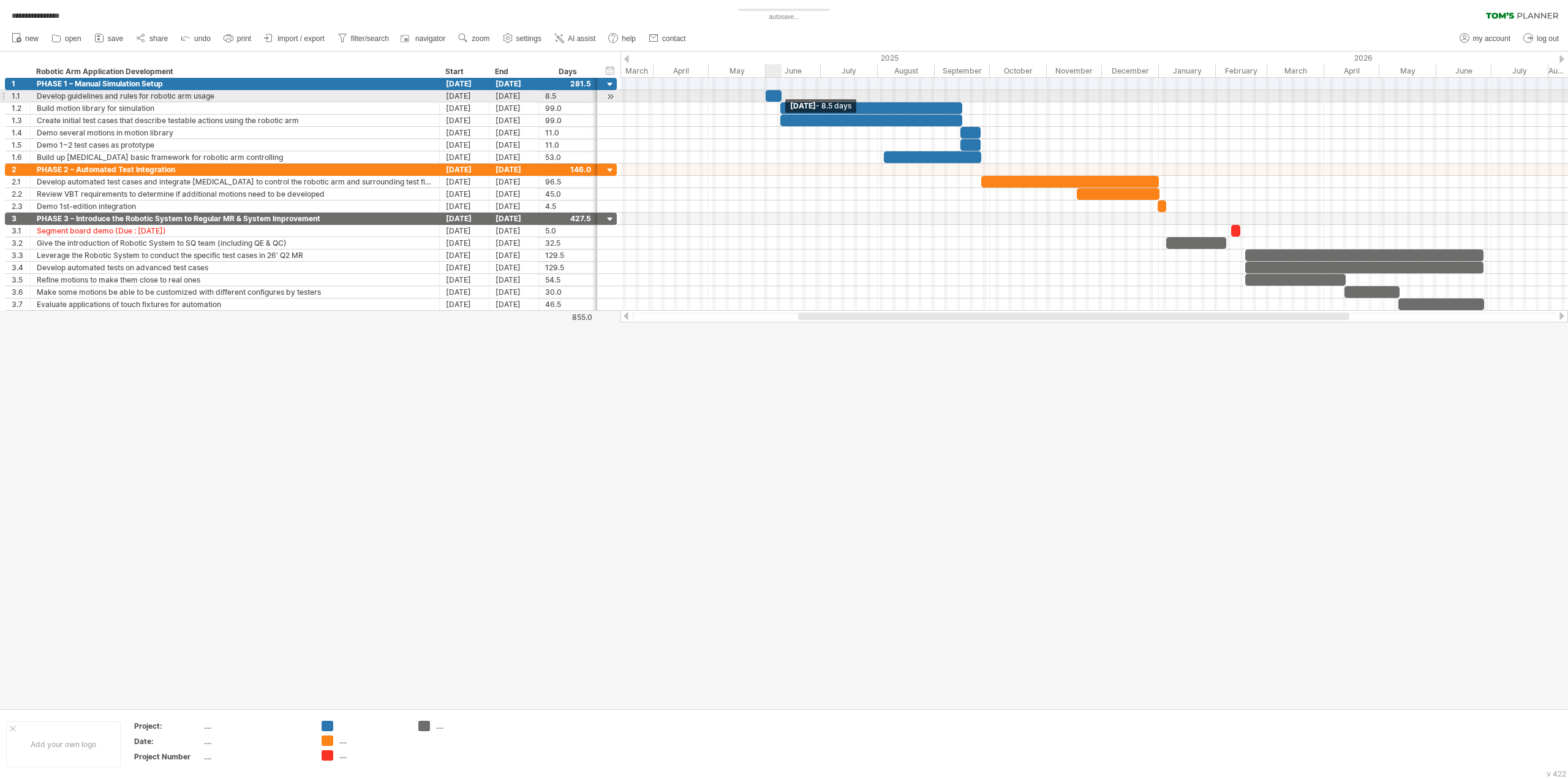
click at [781, 93] on span at bounding box center [781, 95] width 5 height 12
click at [769, 93] on span at bounding box center [767, 95] width 5 height 12
click at [780, 93] on span at bounding box center [782, 95] width 5 height 12
click at [777, 93] on span at bounding box center [776, 95] width 5 height 12
click at [793, 366] on div at bounding box center [784, 380] width 1568 height 657
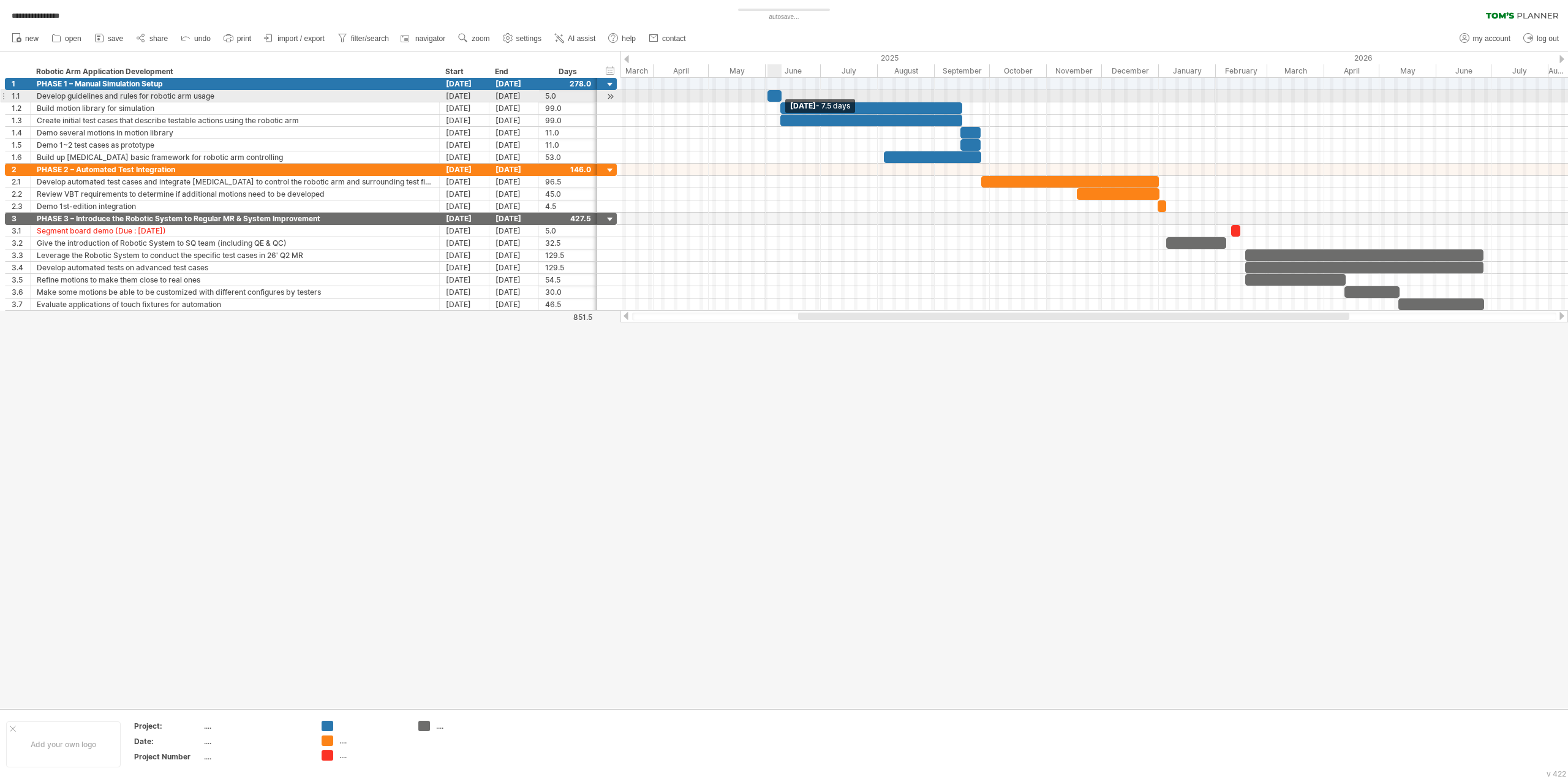
click at [783, 94] on span at bounding box center [781, 95] width 5 height 12
click at [531, 32] on link "settings" at bounding box center [522, 38] width 46 height 16
select select "*"
select select "**"
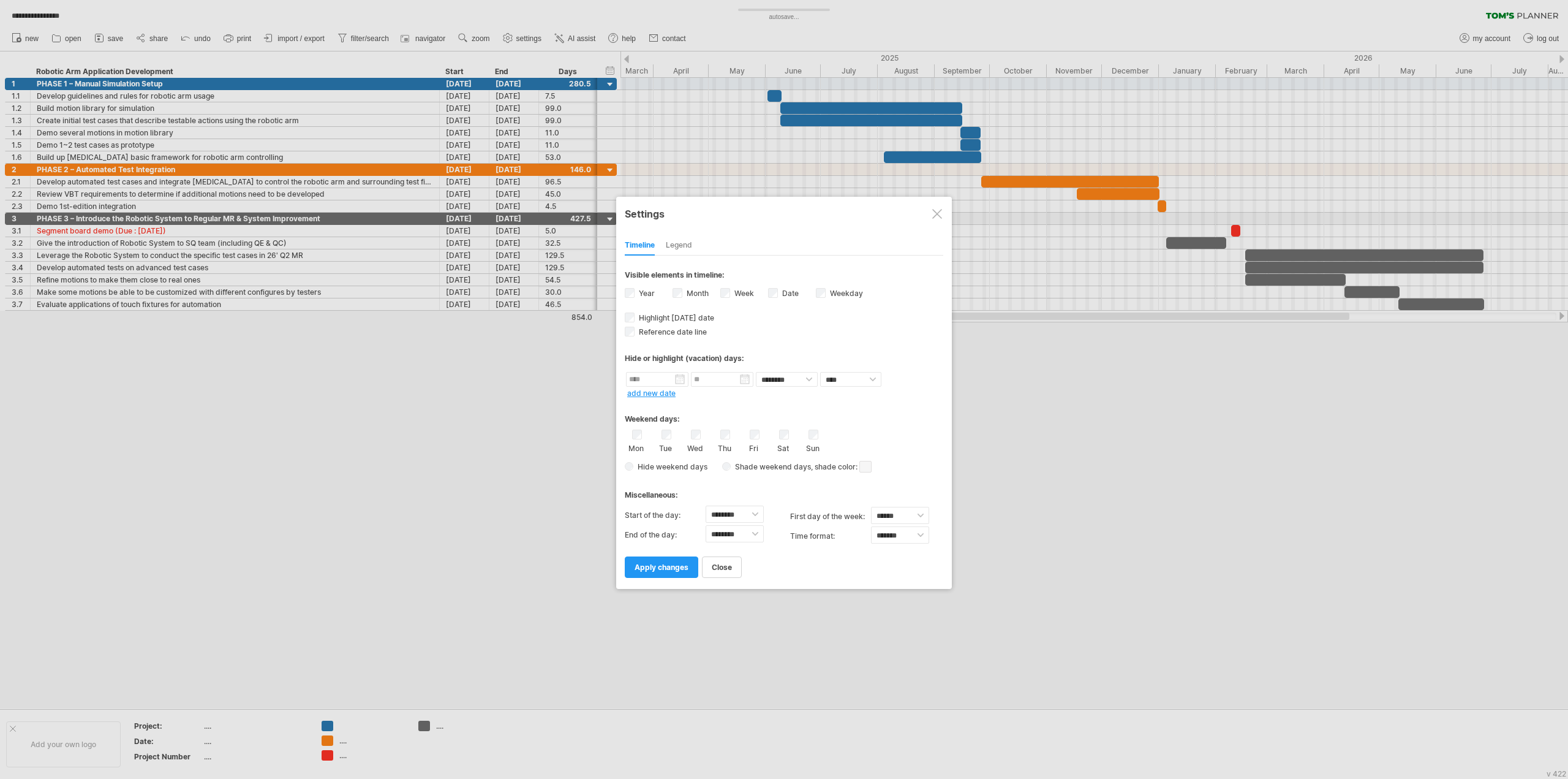
click at [635, 462] on span "Hide weekend days" at bounding box center [671, 465] width 74 height 9
click at [676, 315] on span "Highlight [DATE] date" at bounding box center [675, 317] width 78 height 9
click at [671, 563] on span "apply changes" at bounding box center [661, 567] width 54 height 9
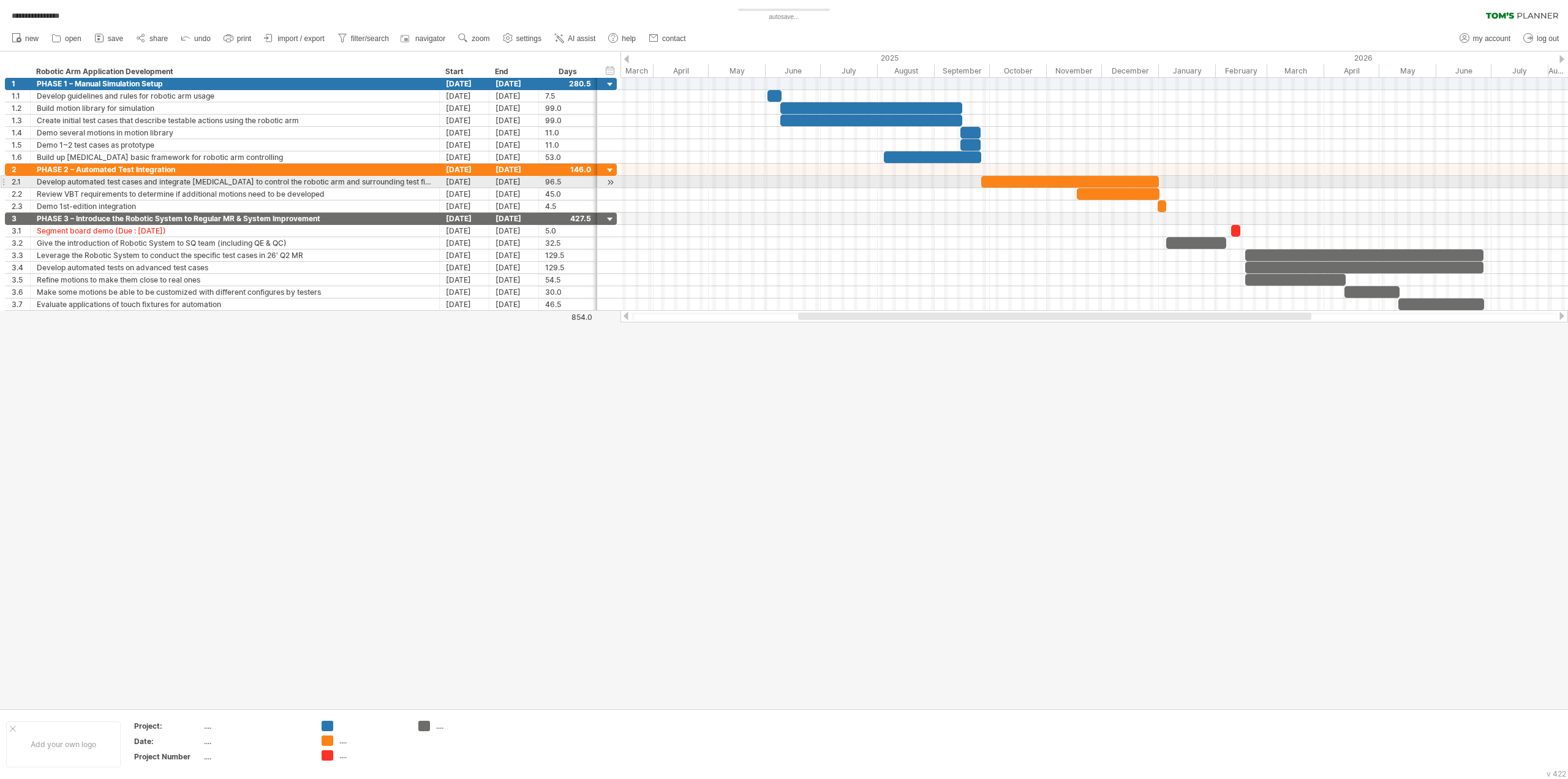
click at [642, 182] on div at bounding box center [1093, 182] width 947 height 13
click at [987, 181] on span at bounding box center [987, 182] width 5 height 12
click at [1157, 179] on span at bounding box center [1157, 182] width 5 height 12
click at [1157, 177] on span at bounding box center [1159, 182] width 5 height 12
click at [1157, 179] on span at bounding box center [1158, 182] width 5 height 12
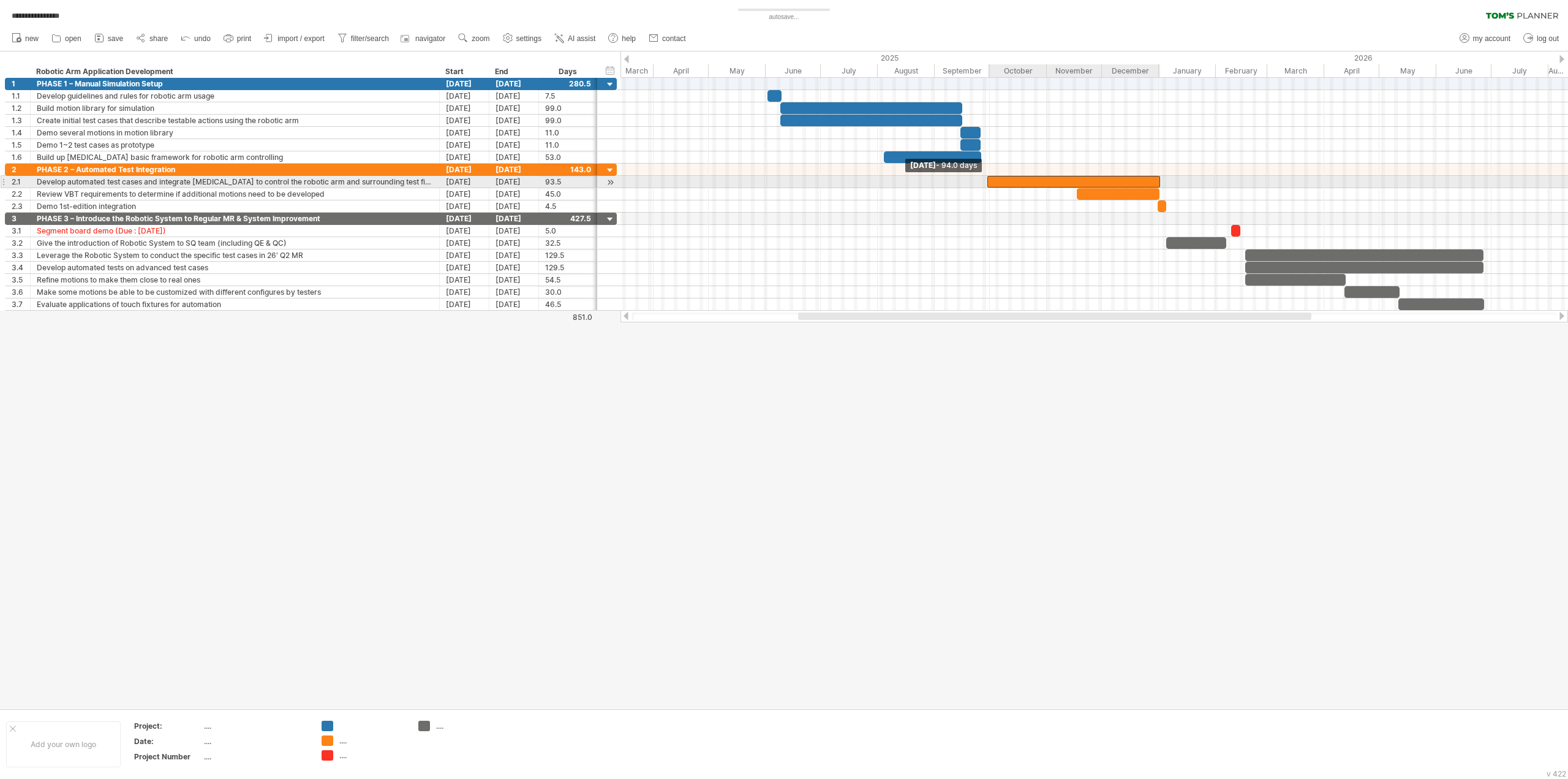
click at [988, 177] on span at bounding box center [987, 182] width 5 height 12
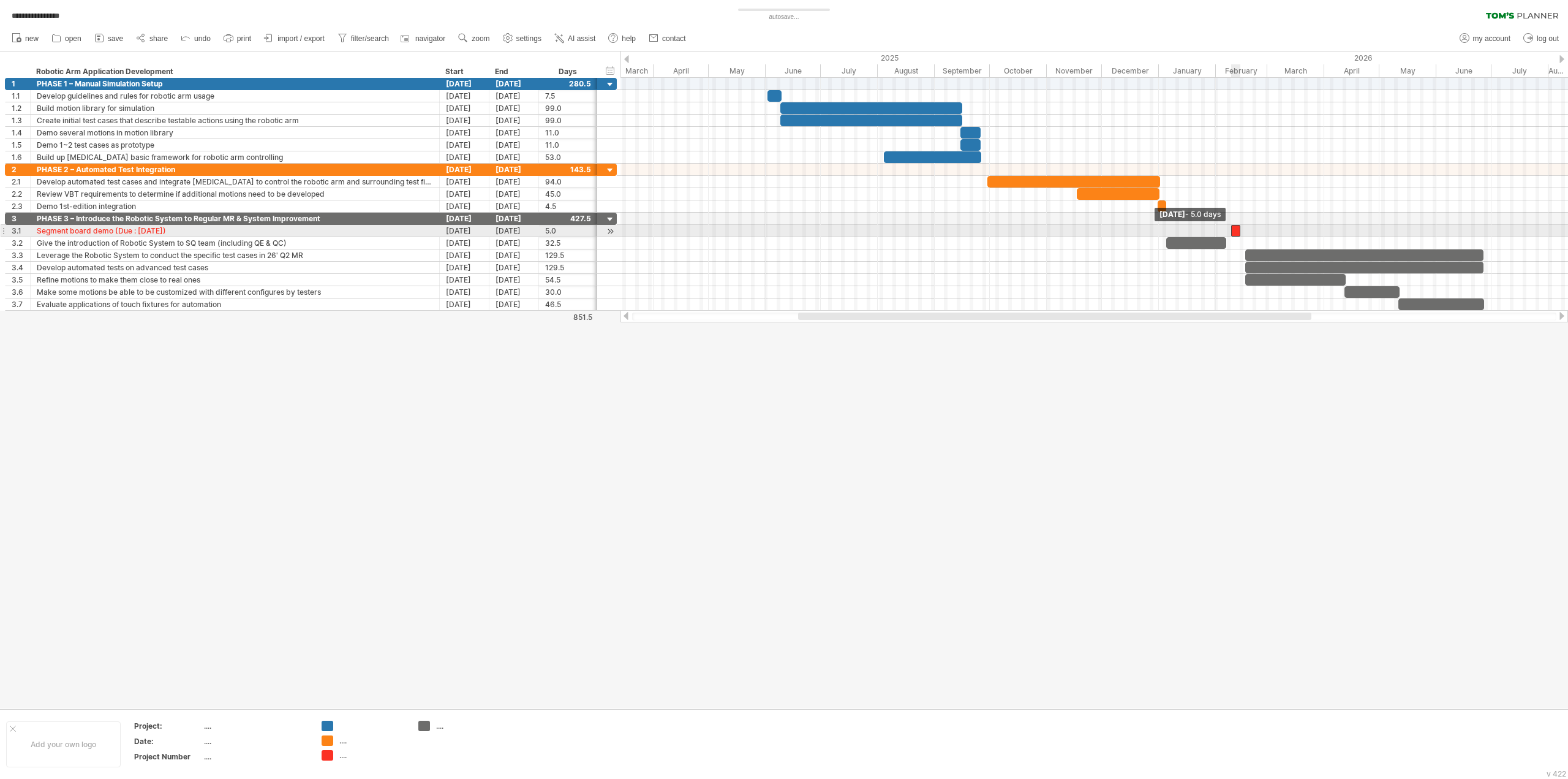
click at [1232, 229] on span at bounding box center [1230, 231] width 5 height 12
click at [1226, 240] on span at bounding box center [1224, 243] width 5 height 12
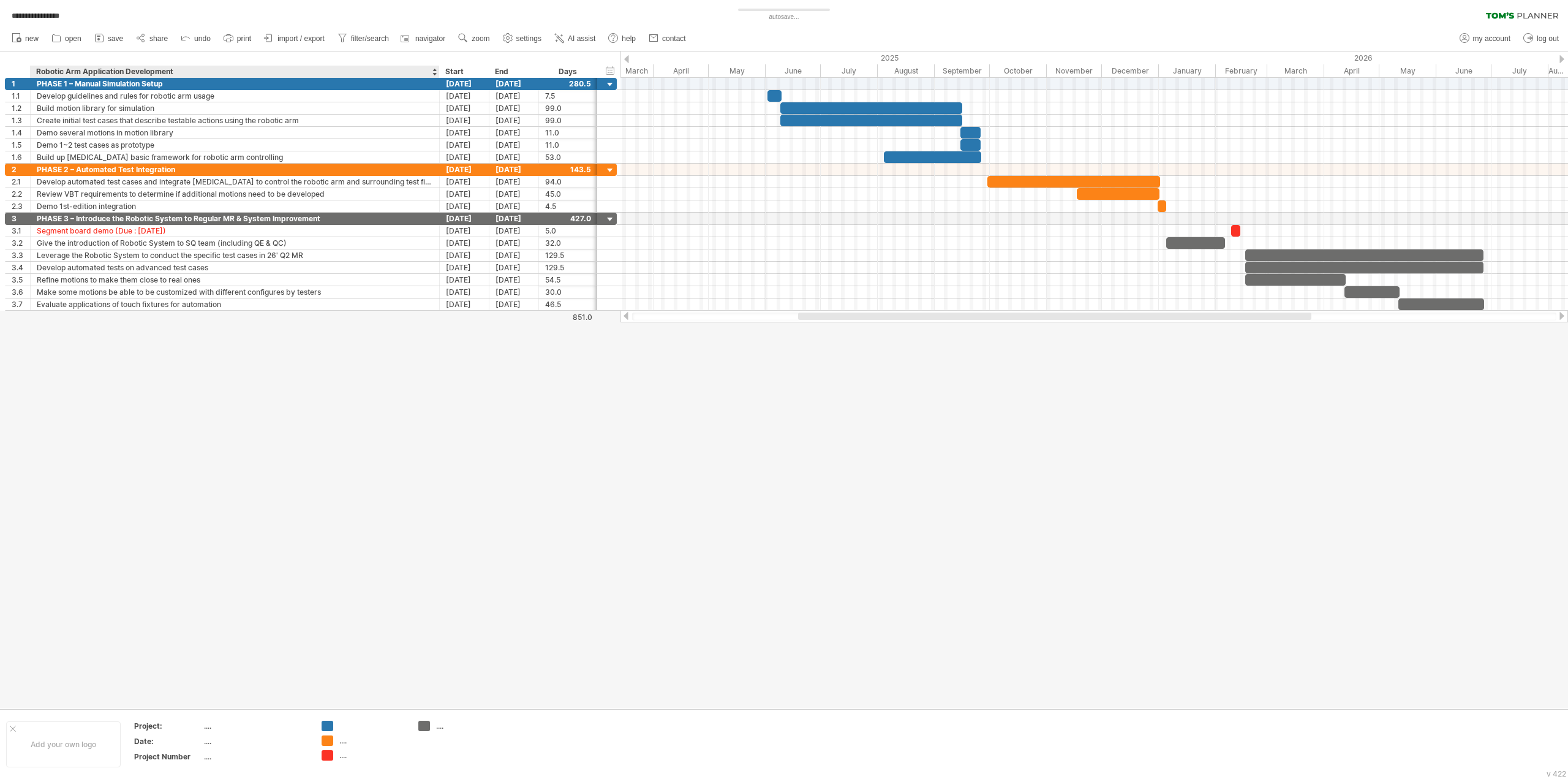
click at [307, 445] on div at bounding box center [784, 380] width 1568 height 657
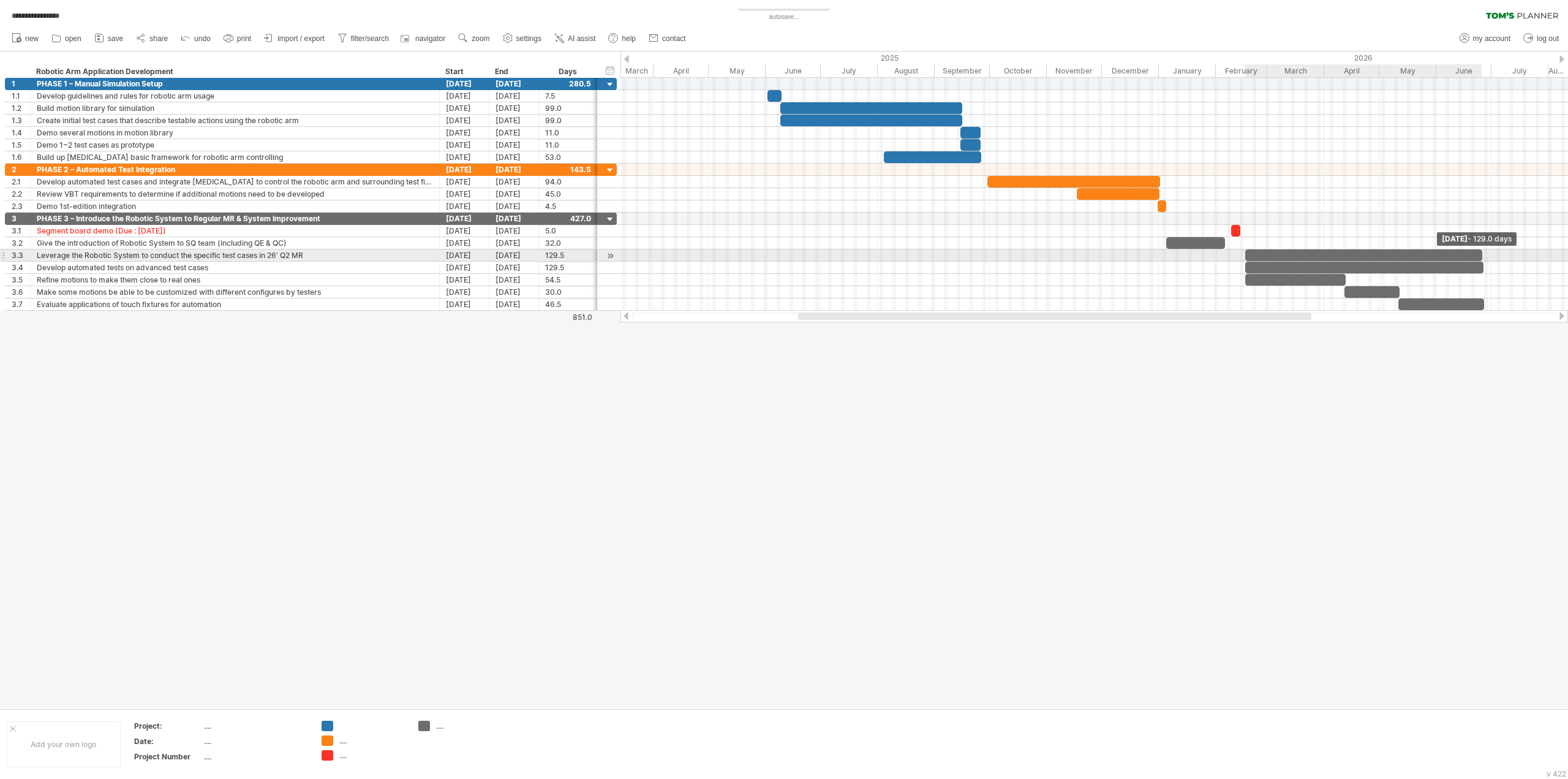
click at [1480, 253] on span at bounding box center [1481, 255] width 5 height 12
click at [1482, 265] on span at bounding box center [1482, 268] width 5 height 12
click at [1484, 255] on span at bounding box center [1483, 255] width 5 height 12
click at [1482, 265] on span at bounding box center [1483, 268] width 5 height 12
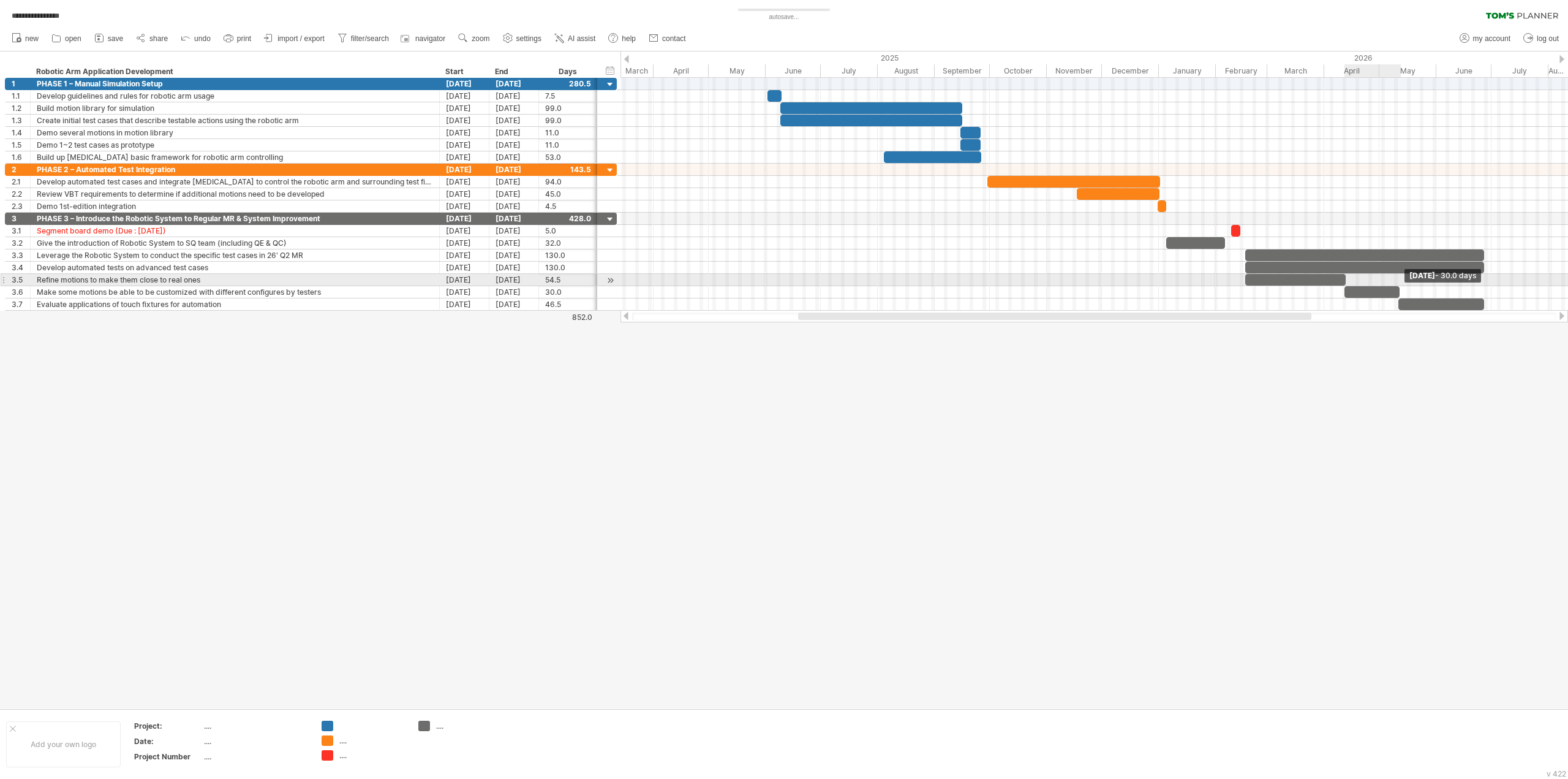
click at [1401, 286] on span at bounding box center [1399, 292] width 5 height 12
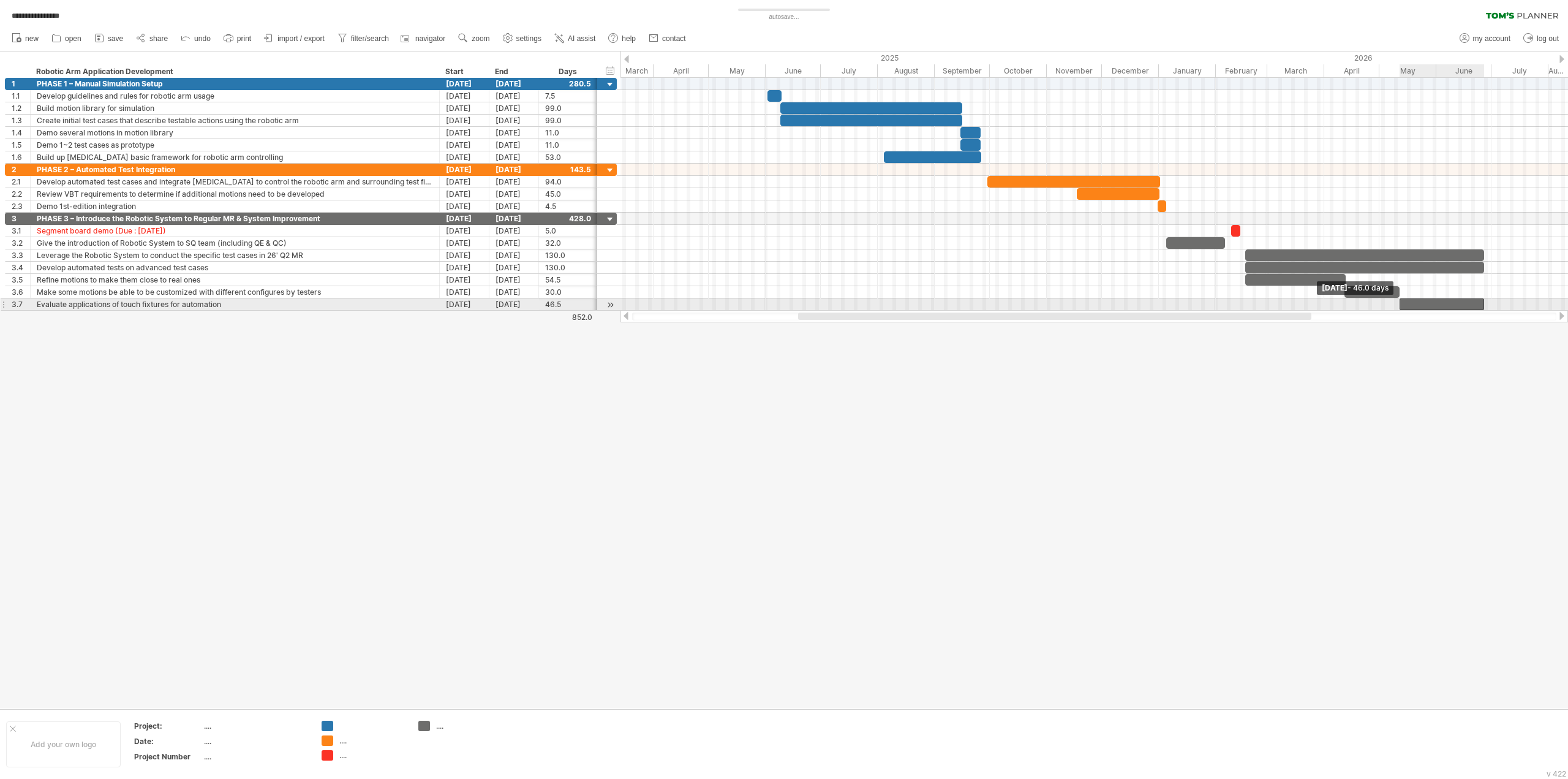
click at [1399, 300] on span at bounding box center [1399, 304] width 5 height 12
click at [1400, 290] on span at bounding box center [1399, 292] width 5 height 12
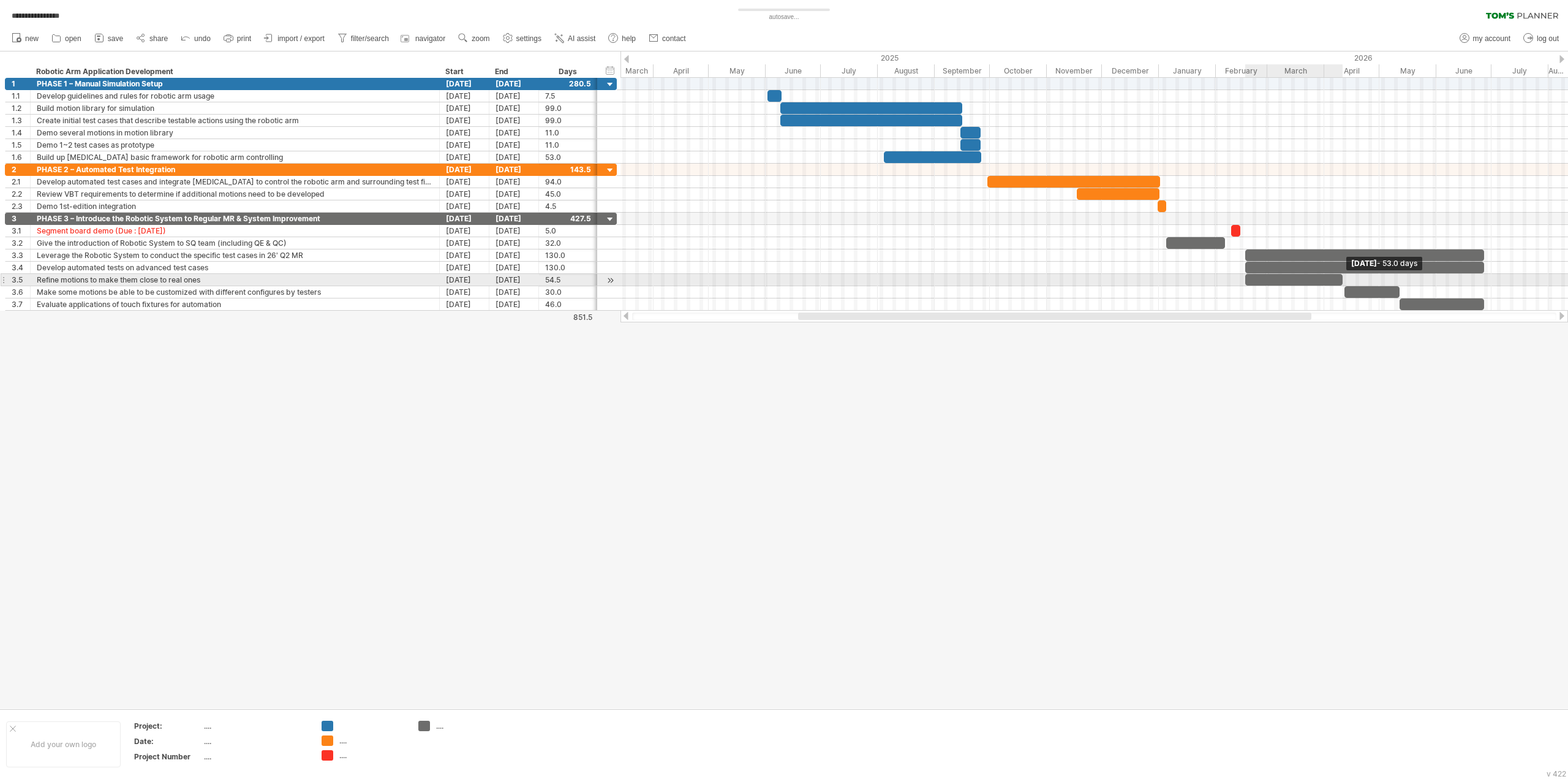
click at [1342, 276] on span at bounding box center [1342, 279] width 5 height 12
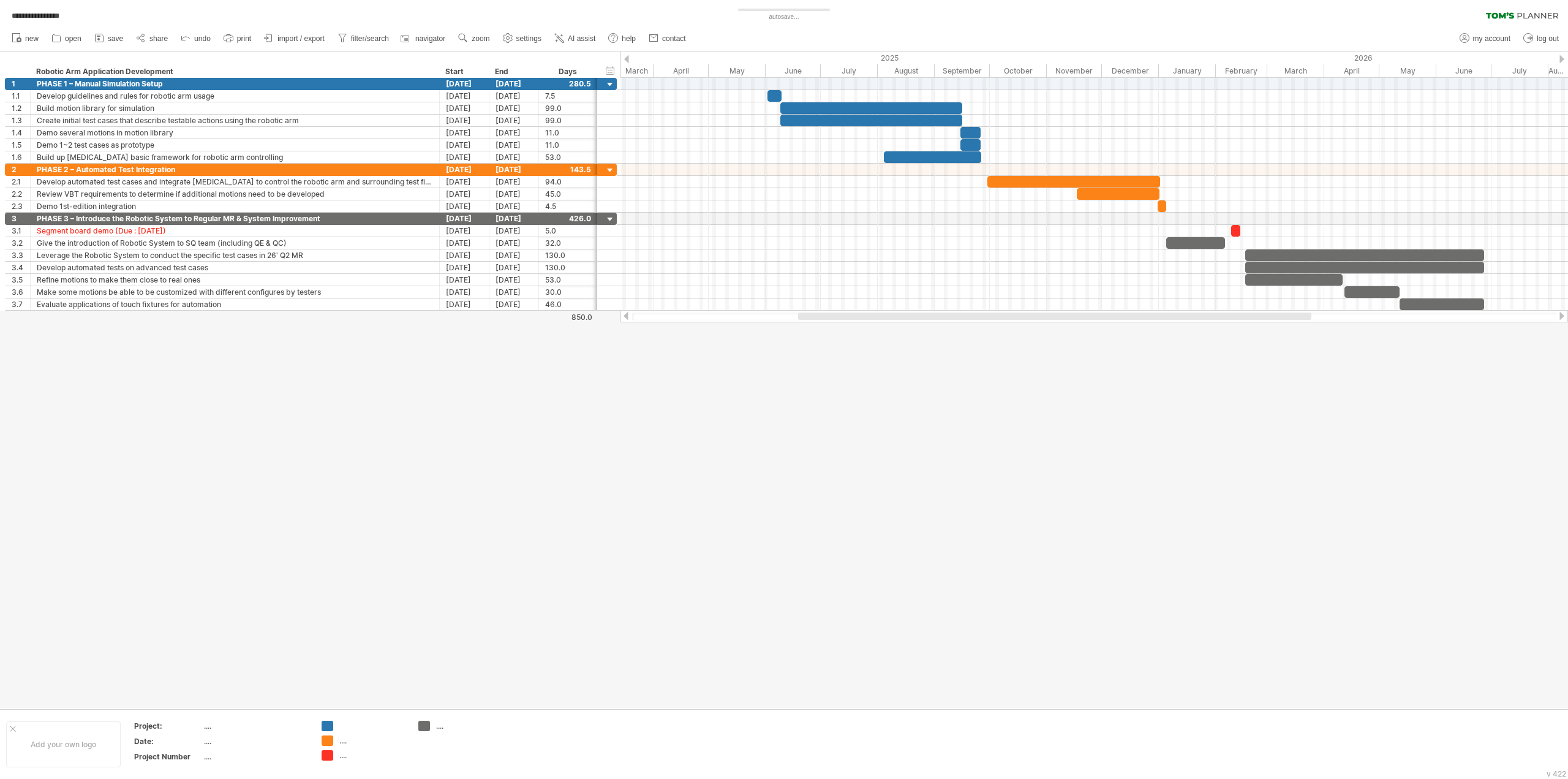
click at [1353, 380] on div at bounding box center [784, 380] width 1568 height 657
click at [373, 468] on div at bounding box center [784, 380] width 1568 height 657
click at [339, 500] on div at bounding box center [784, 380] width 1568 height 657
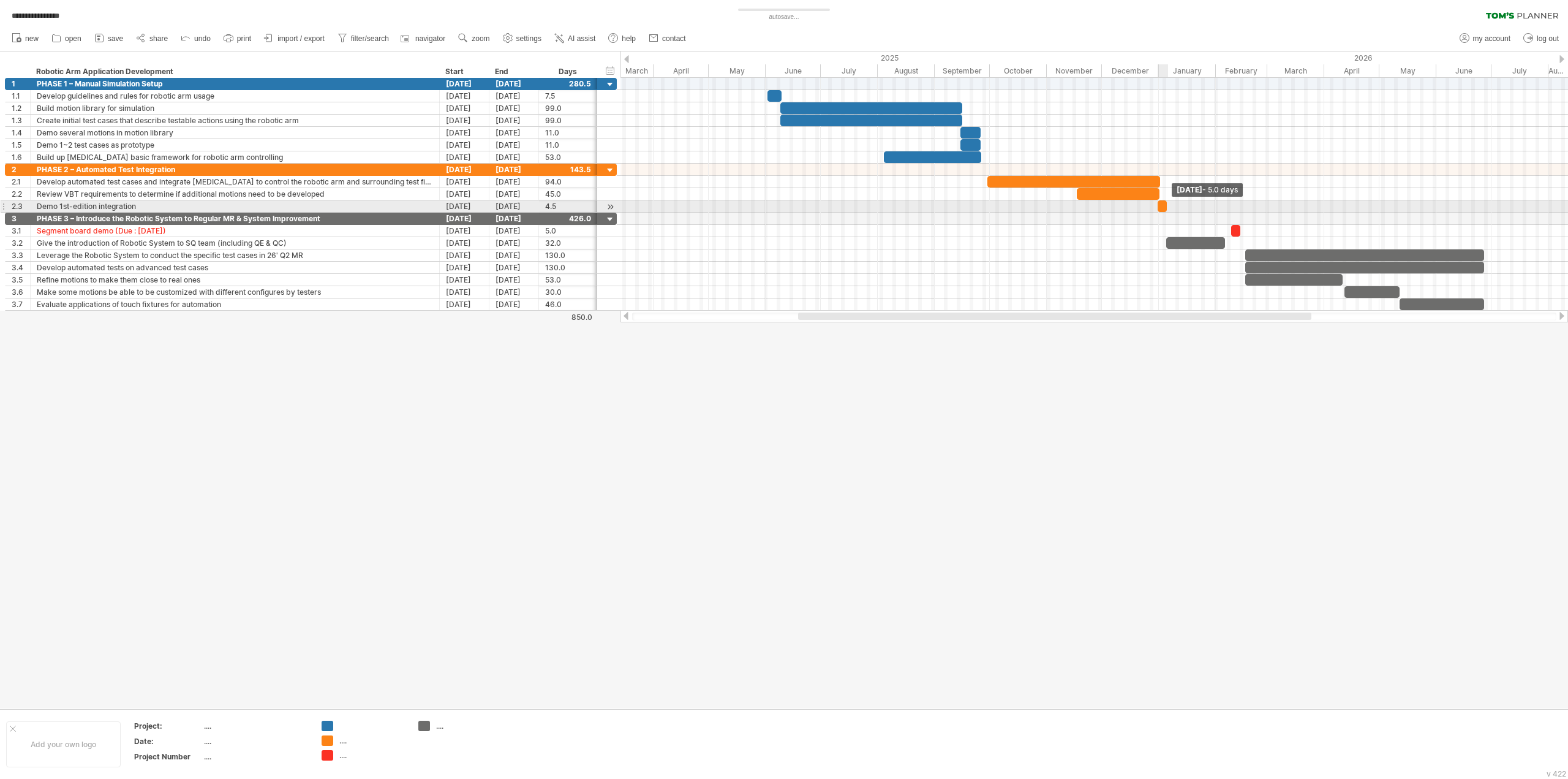
click at [1164, 207] on span at bounding box center [1166, 206] width 5 height 12
click at [1165, 207] on span at bounding box center [1167, 206] width 5 height 12
drag, startPoint x: 1168, startPoint y: 205, endPoint x: 1158, endPoint y: 205, distance: 10.0
click at [1158, 205] on span at bounding box center [1158, 206] width 5 height 12
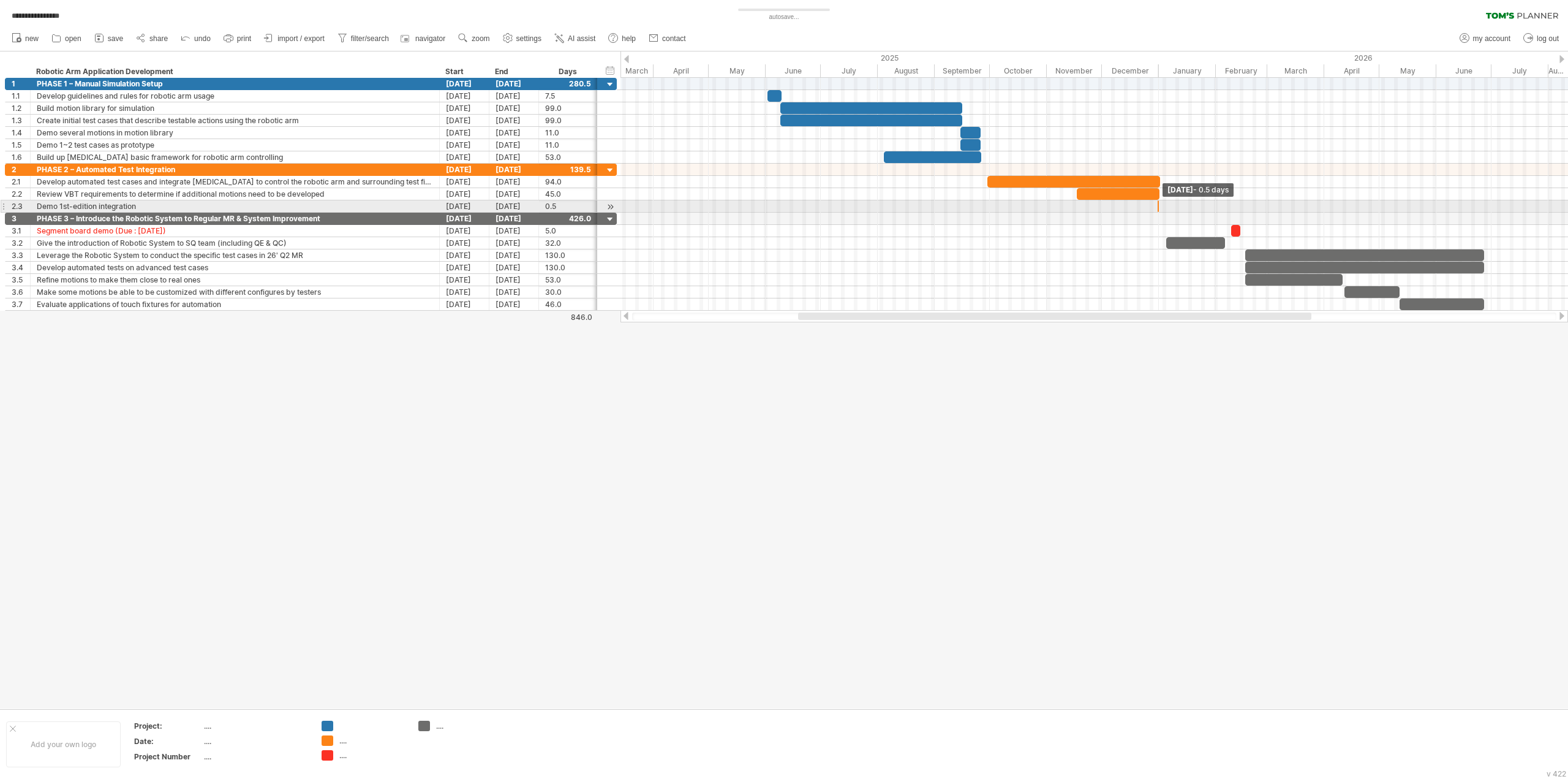
click at [1153, 207] on div "[DATE] - 0.5 days [DATE] - 46.0 days" at bounding box center [1093, 194] width 947 height 233
drag, startPoint x: 1156, startPoint y: 206, endPoint x: 1150, endPoint y: 207, distance: 6.1
click at [1150, 207] on div "[DATE] - 0.5 days [DATE] - 46.0 days" at bounding box center [1093, 194] width 947 height 233
click at [1152, 205] on span at bounding box center [1154, 206] width 5 height 12
click at [1158, 204] on span at bounding box center [1158, 206] width 5 height 12
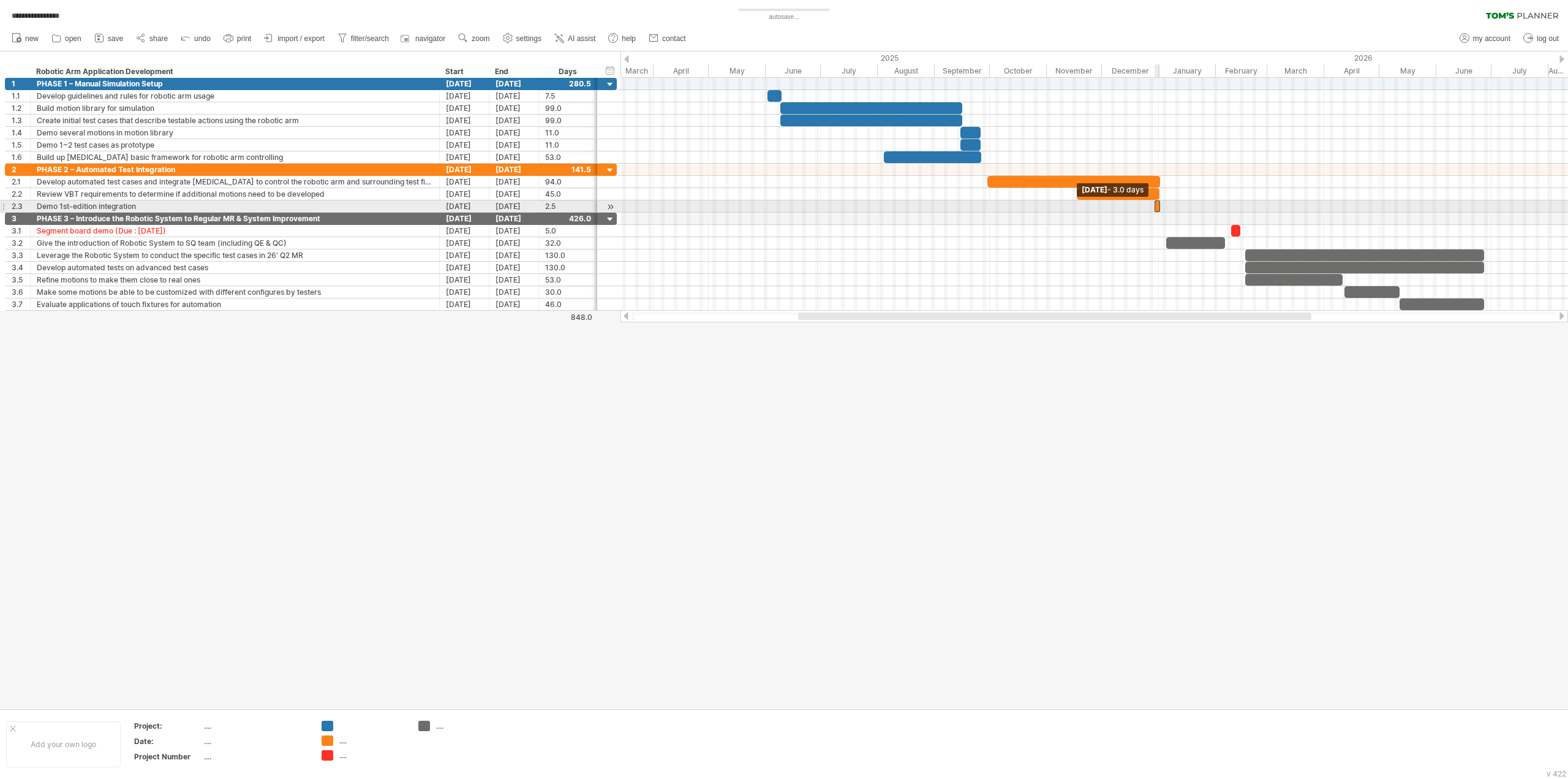
click at [1154, 204] on span at bounding box center [1154, 206] width 5 height 12
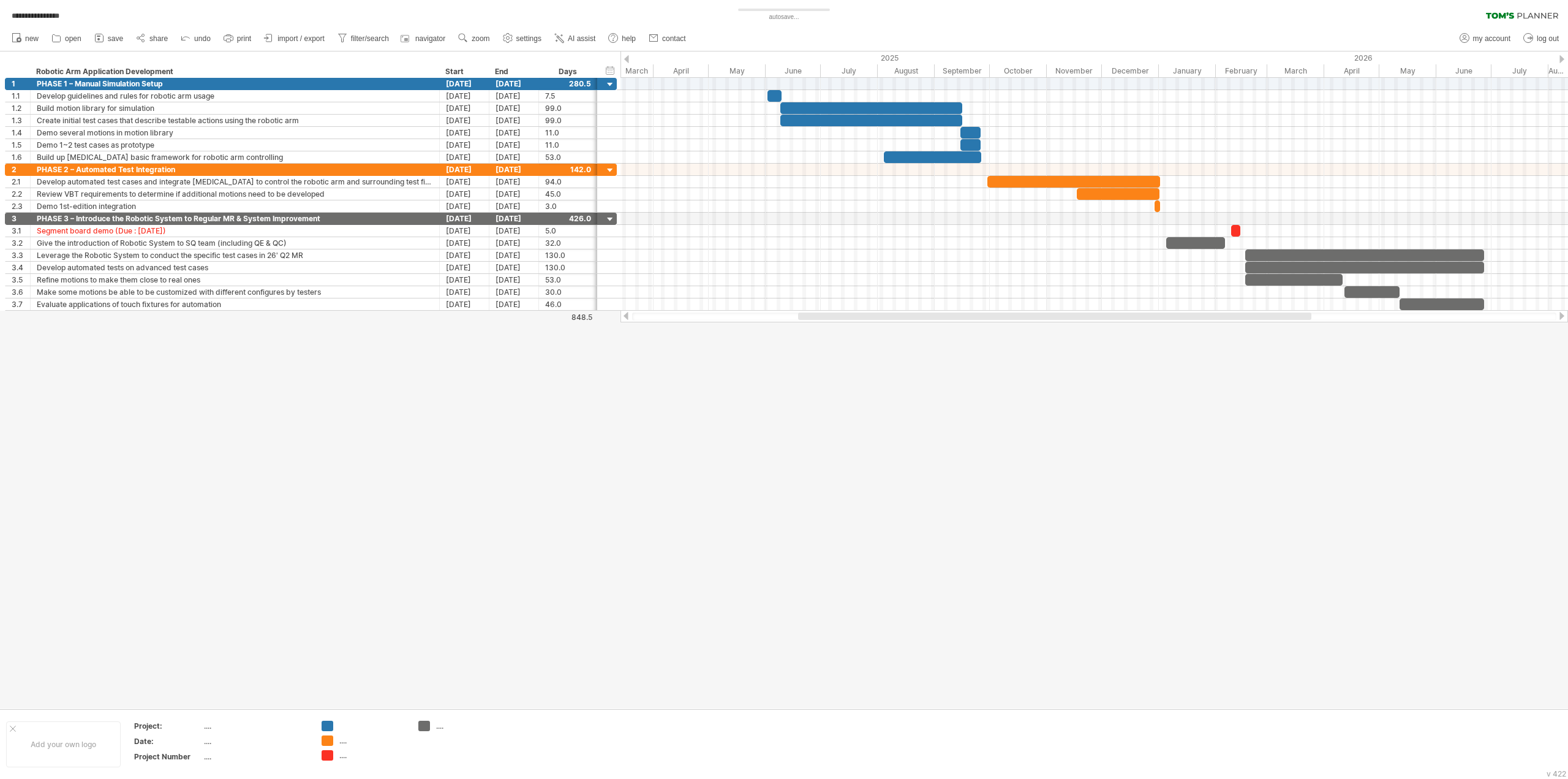
click at [1160, 420] on div at bounding box center [784, 380] width 1568 height 657
click at [1304, 446] on div at bounding box center [784, 380] width 1568 height 657
click at [1483, 523] on div at bounding box center [784, 380] width 1568 height 657
click at [762, 420] on div at bounding box center [784, 380] width 1568 height 657
click at [503, 352] on div at bounding box center [784, 380] width 1568 height 657
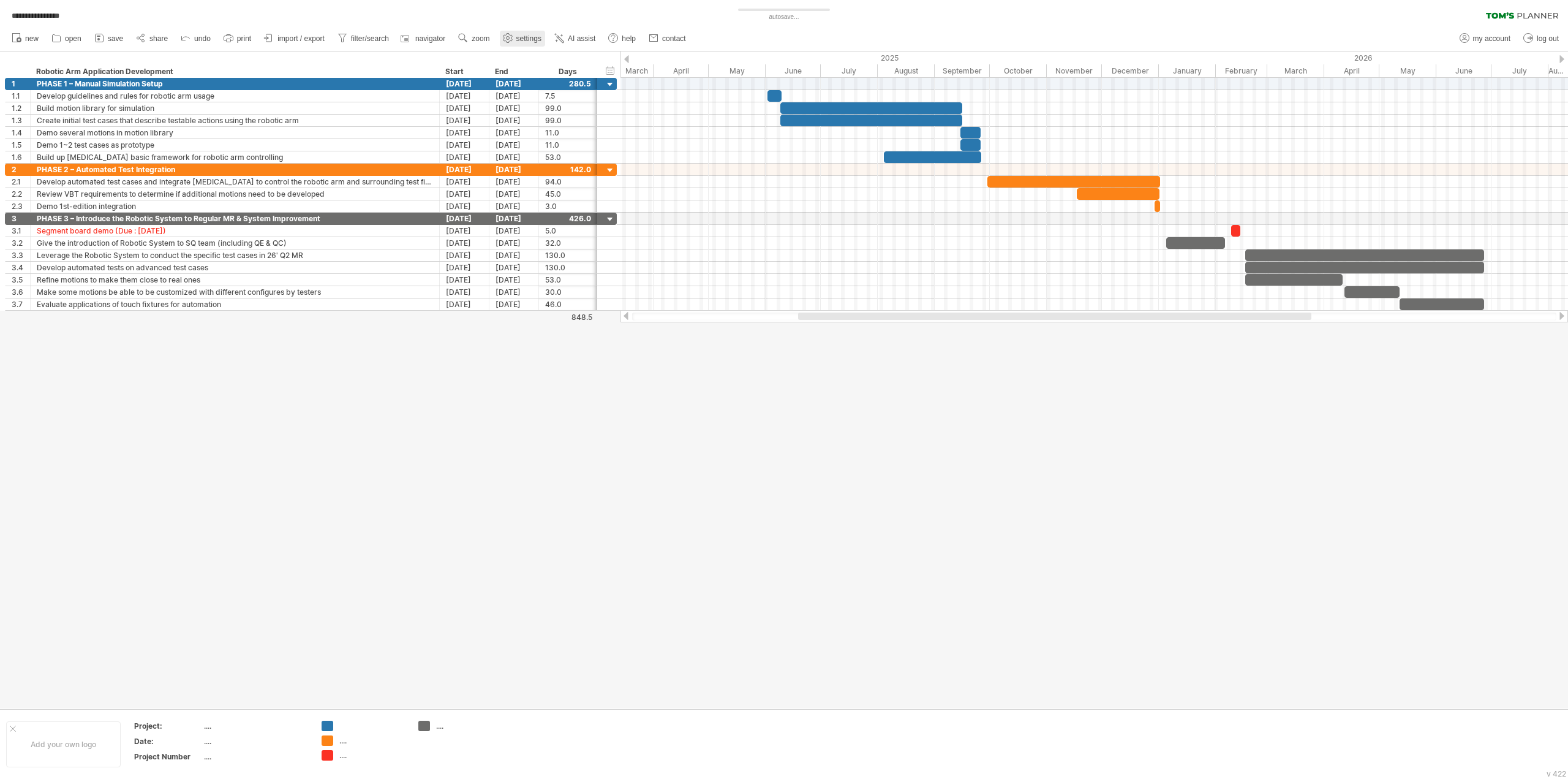
click at [531, 39] on span "settings" at bounding box center [529, 38] width 25 height 9
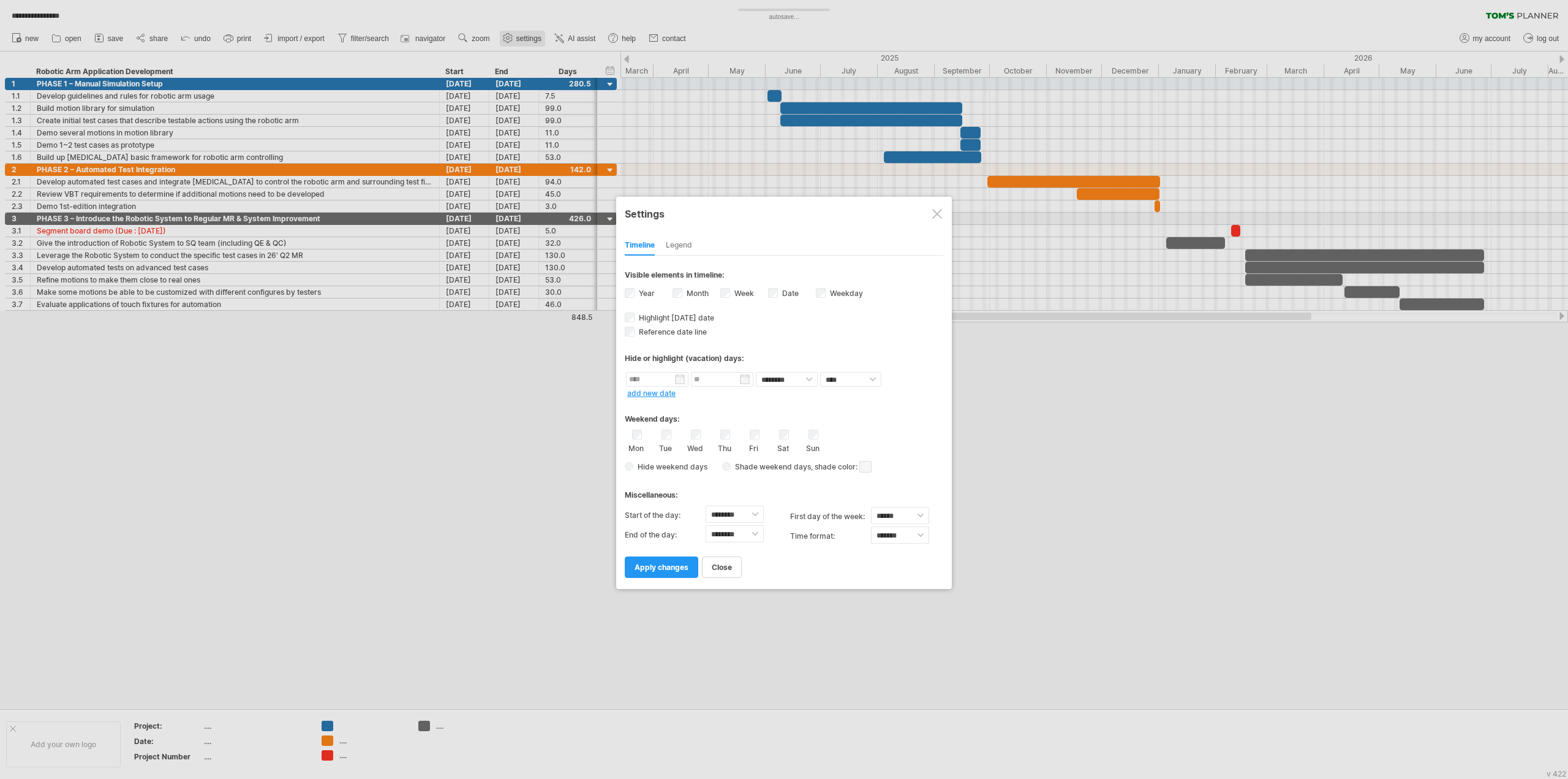
click at [531, 39] on div at bounding box center [784, 390] width 1568 height 779
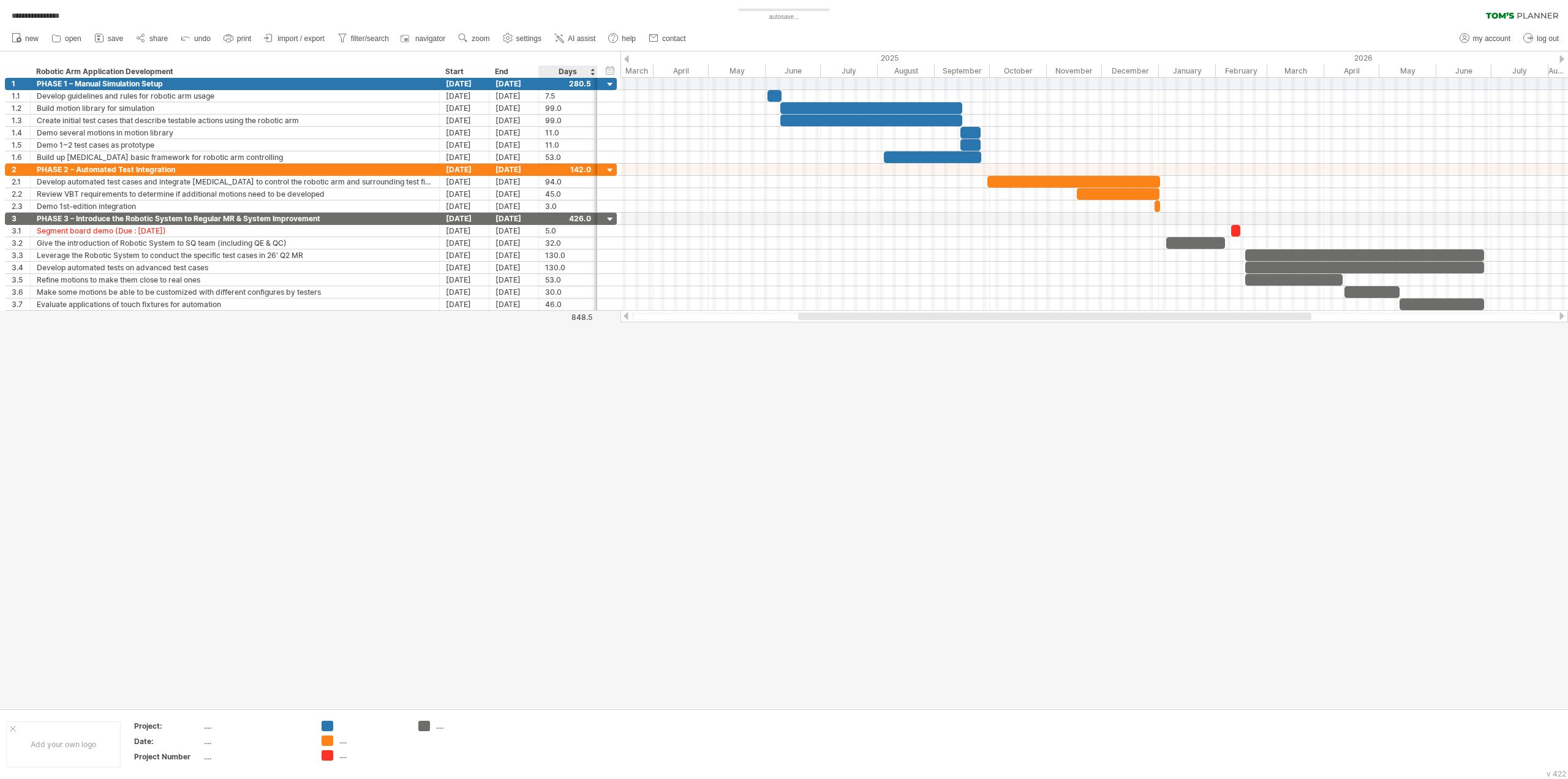
click at [568, 75] on div "Days" at bounding box center [567, 71] width 58 height 13
click at [567, 85] on div at bounding box center [567, 84] width 46 height 12
click at [608, 86] on div at bounding box center [610, 85] width 12 height 12
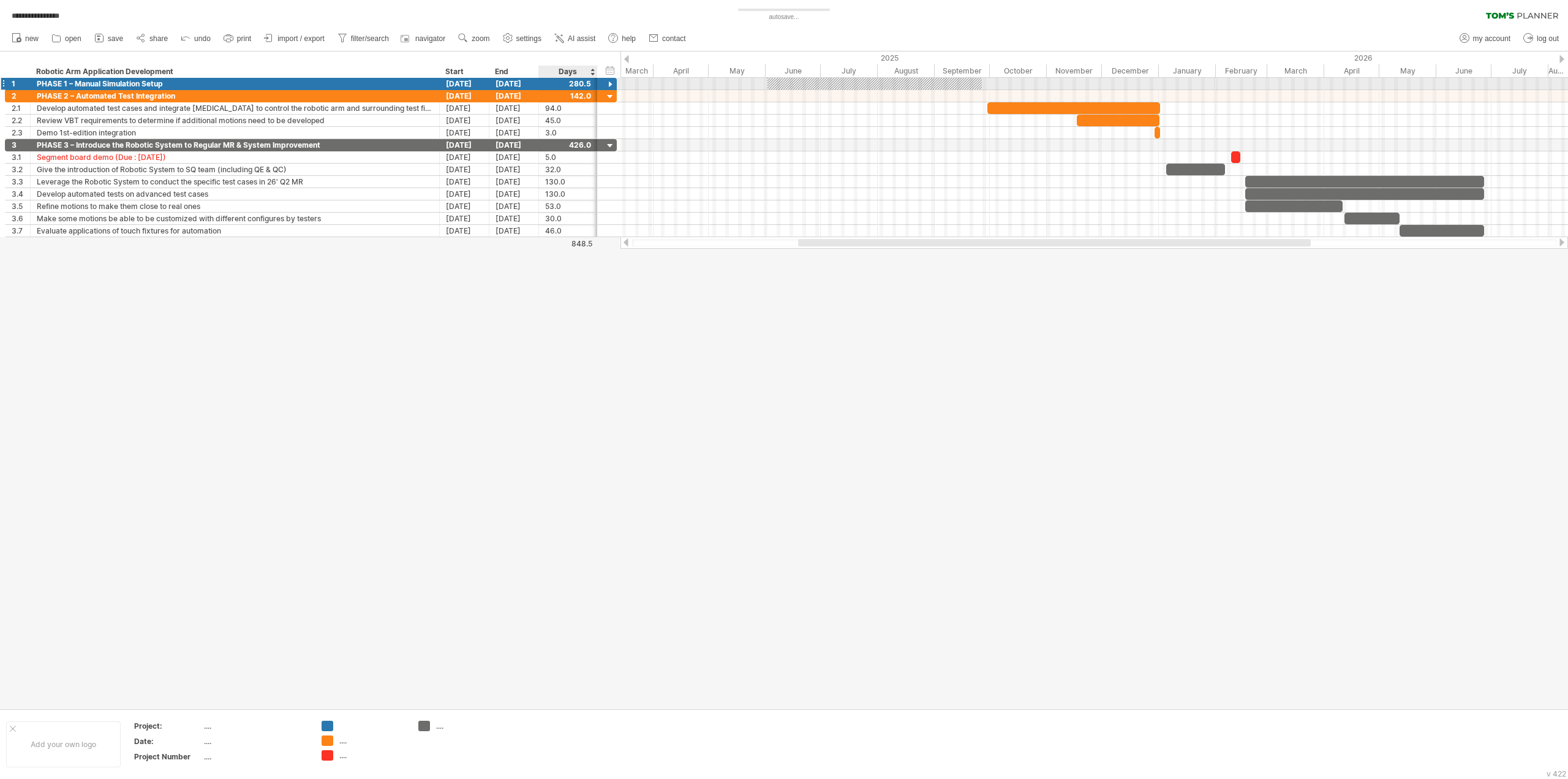
click at [609, 85] on div at bounding box center [610, 85] width 12 height 12
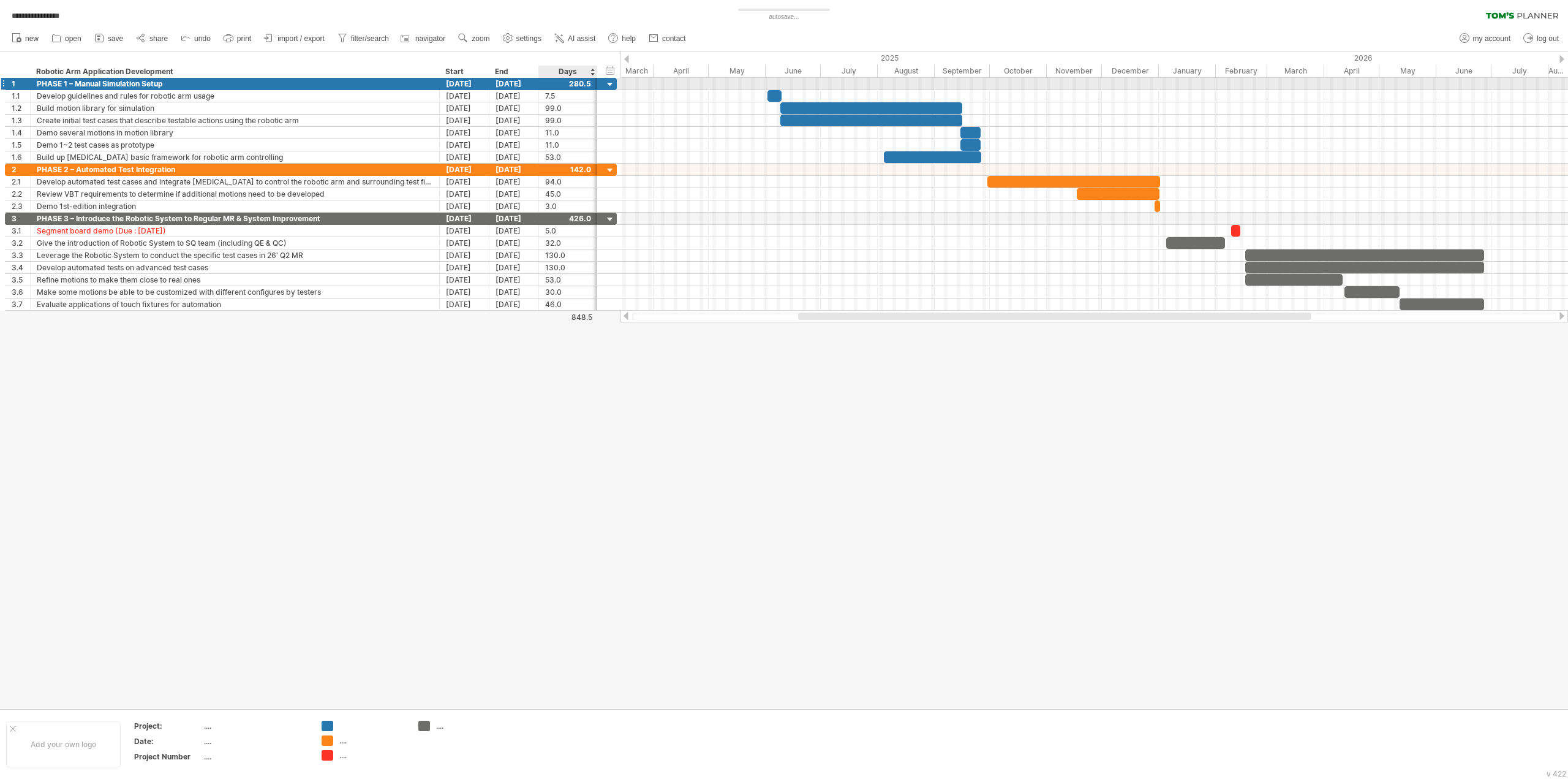
click at [569, 85] on div at bounding box center [567, 84] width 46 height 12
click at [564, 83] on input "text" at bounding box center [557, 85] width 23 height 12
drag, startPoint x: 554, startPoint y: 83, endPoint x: 566, endPoint y: 83, distance: 12.0
click at [566, 83] on input "text" at bounding box center [557, 85] width 23 height 12
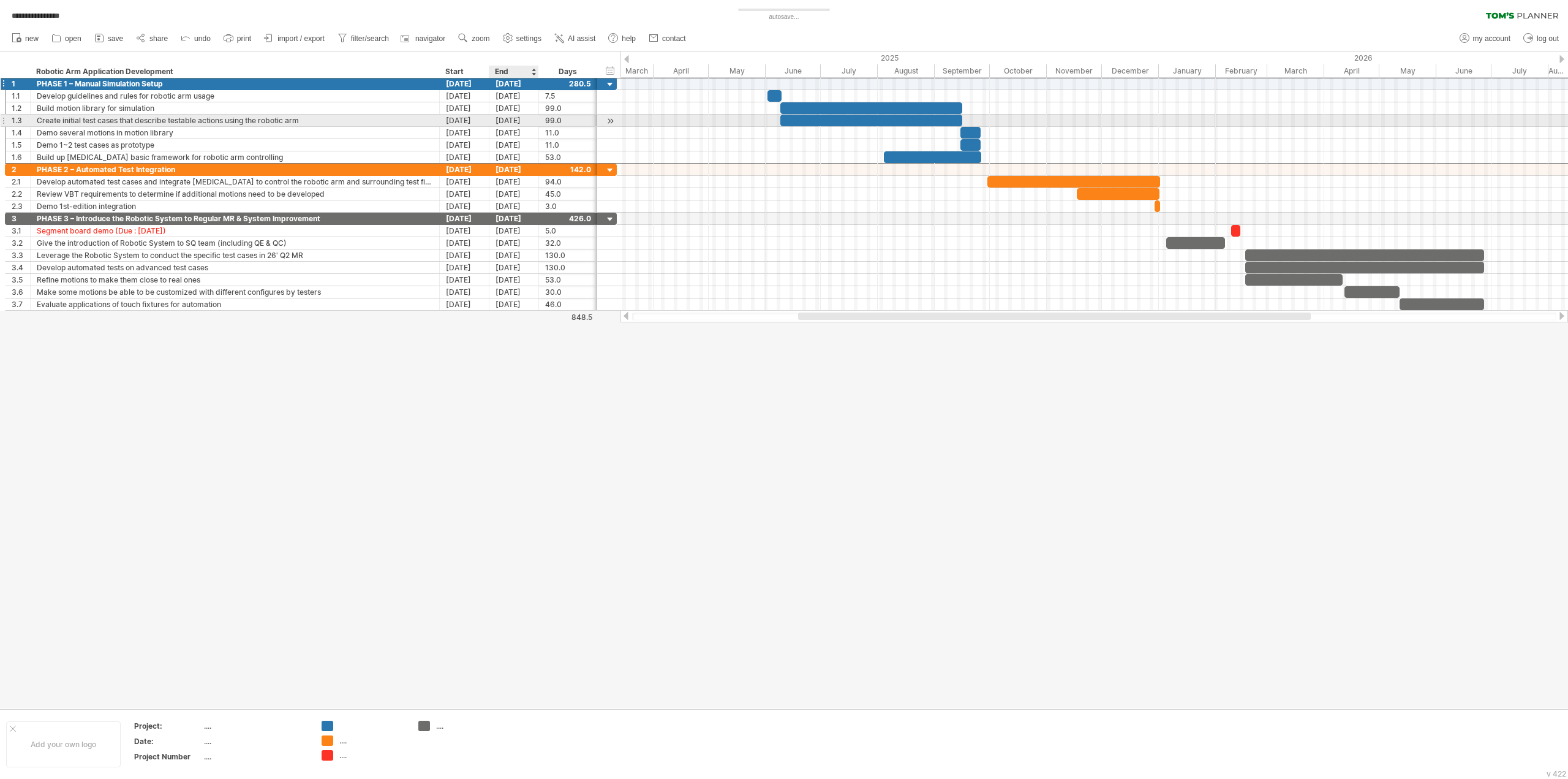
click at [531, 121] on div "[DATE]" at bounding box center [514, 121] width 50 height 12
click at [567, 100] on div "7.5" at bounding box center [567, 95] width 46 height 12
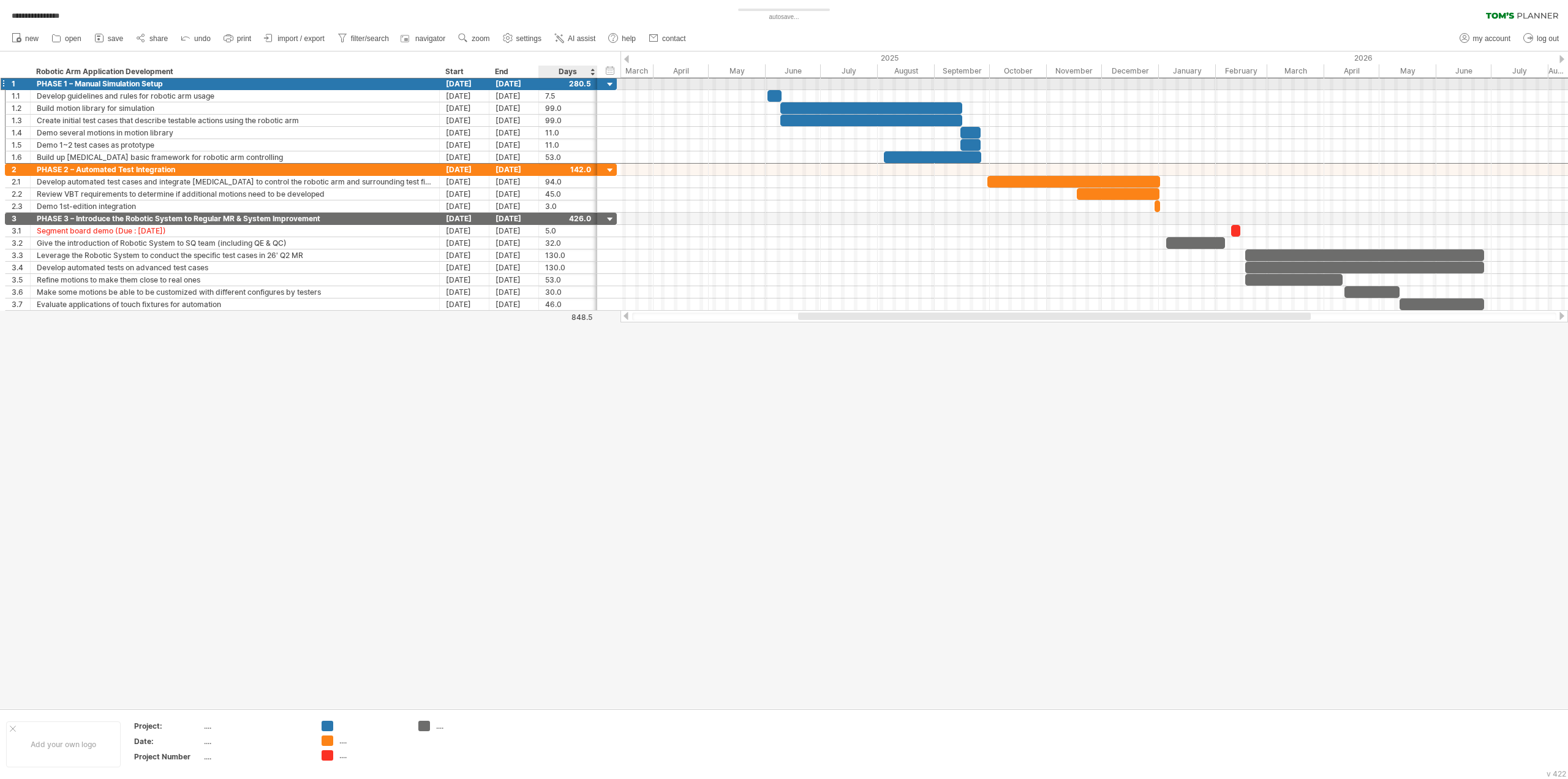
click at [575, 87] on div at bounding box center [567, 84] width 46 height 12
click at [570, 86] on div at bounding box center [567, 84] width 46 height 12
click at [543, 83] on div "280.5" at bounding box center [568, 84] width 58 height 12
click at [638, 87] on div "add new column" at bounding box center [652, 87] width 113 height 19
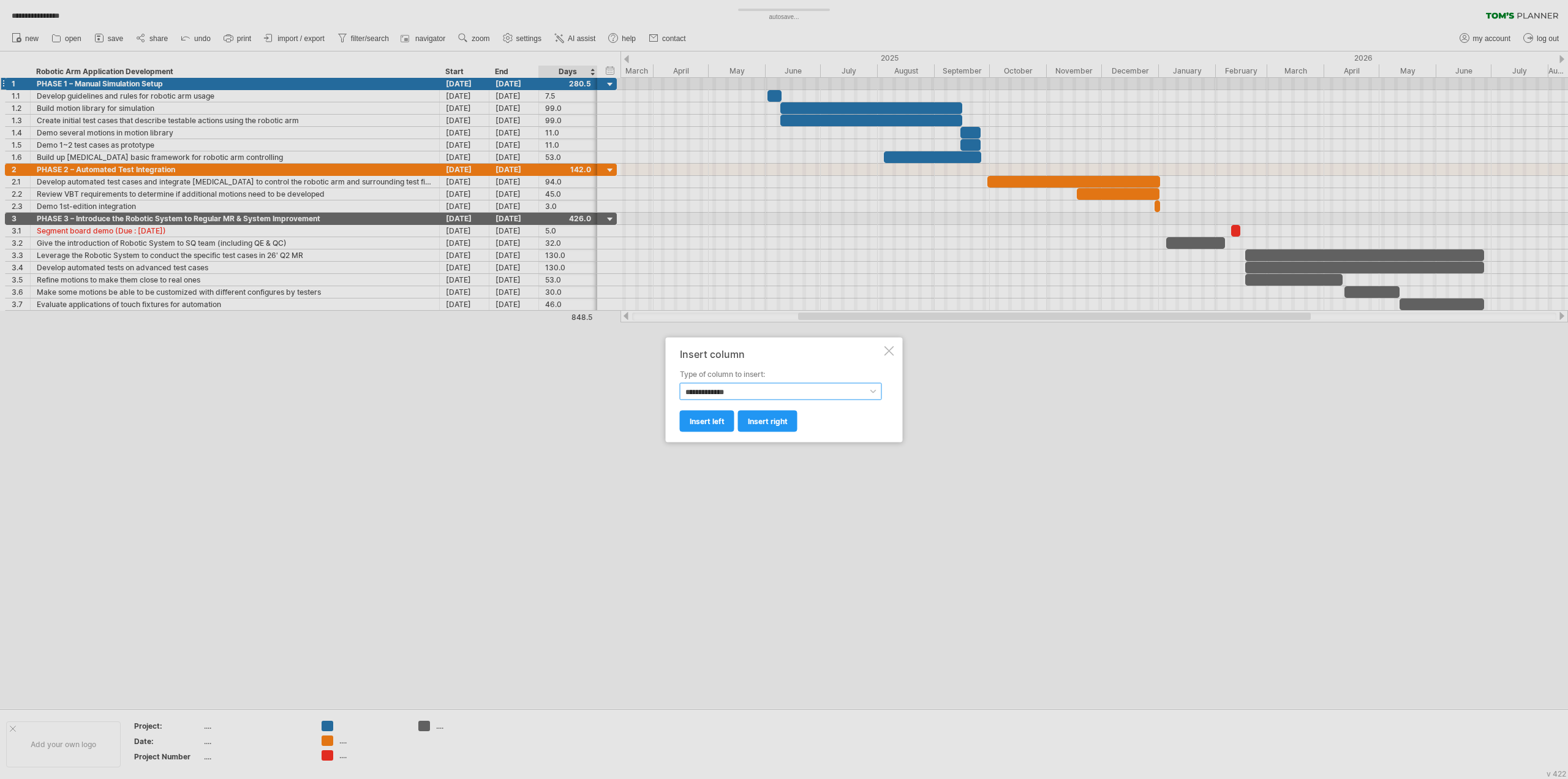
click at [805, 392] on select "**********" at bounding box center [781, 391] width 202 height 18
select select "**********"
click at [679, 383] on select "**********" at bounding box center [781, 391] width 202 height 18
click at [772, 423] on span "insert right" at bounding box center [767, 420] width 40 height 9
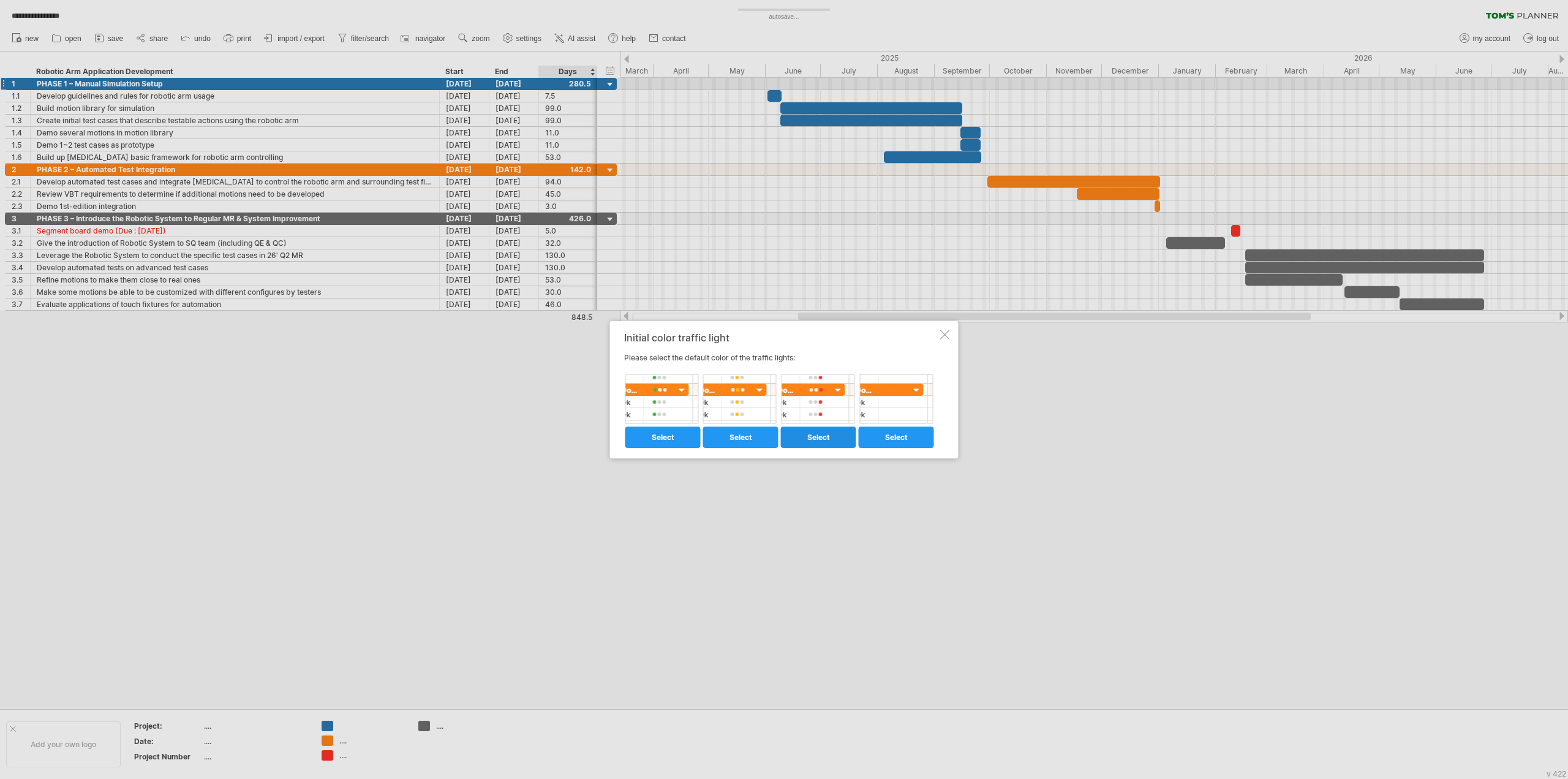
click at [812, 434] on span "select" at bounding box center [818, 436] width 22 height 9
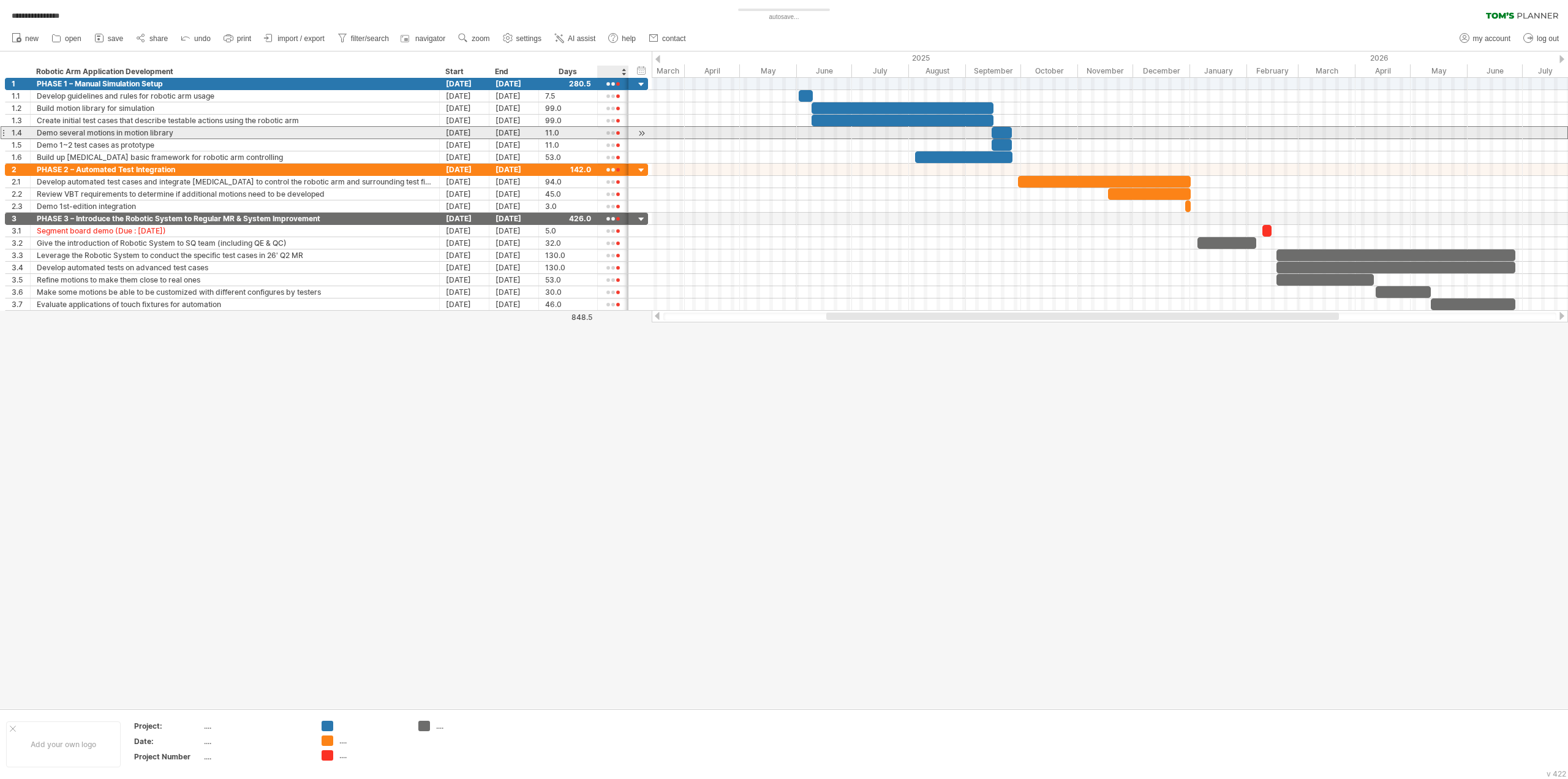
click at [610, 129] on div at bounding box center [612, 132] width 18 height 9
click at [610, 133] on div at bounding box center [612, 132] width 18 height 9
click at [645, 151] on span at bounding box center [649, 150] width 18 height 9
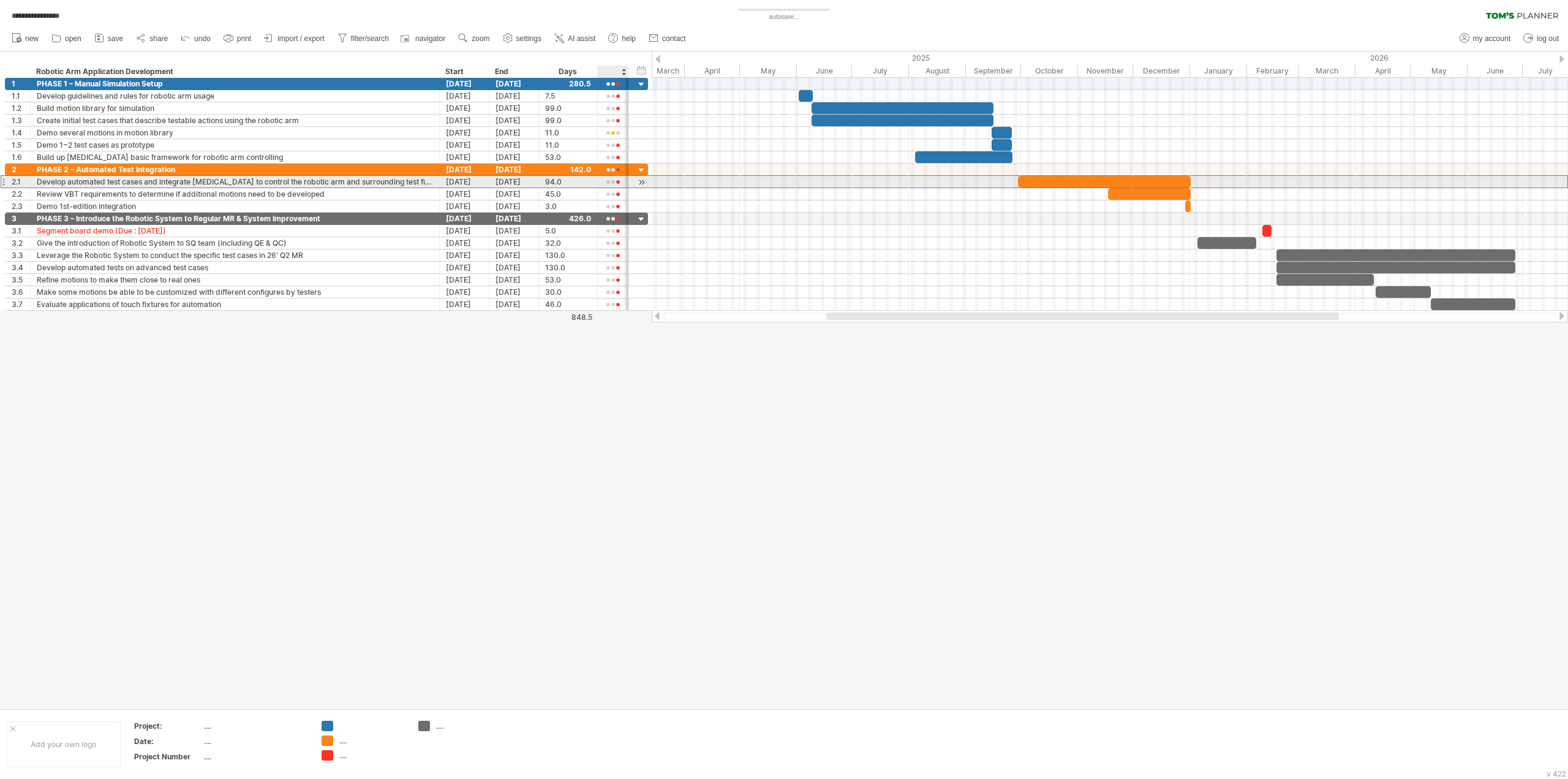
click at [616, 181] on div at bounding box center [612, 181] width 18 height 9
click at [656, 197] on span at bounding box center [655, 198] width 18 height 9
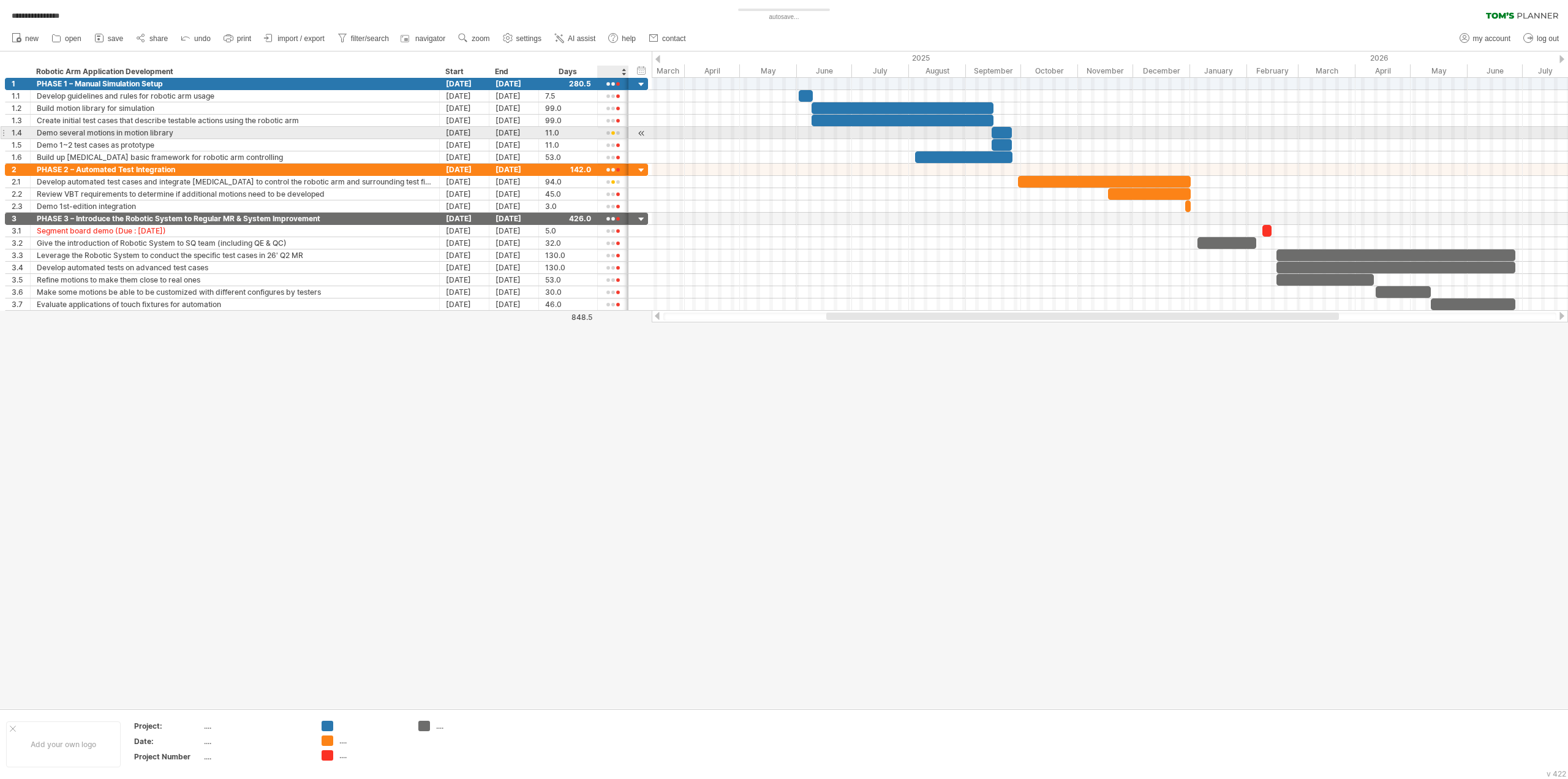
click at [612, 130] on div at bounding box center [612, 132] width 18 height 9
click at [673, 148] on span at bounding box center [671, 147] width 18 height 9
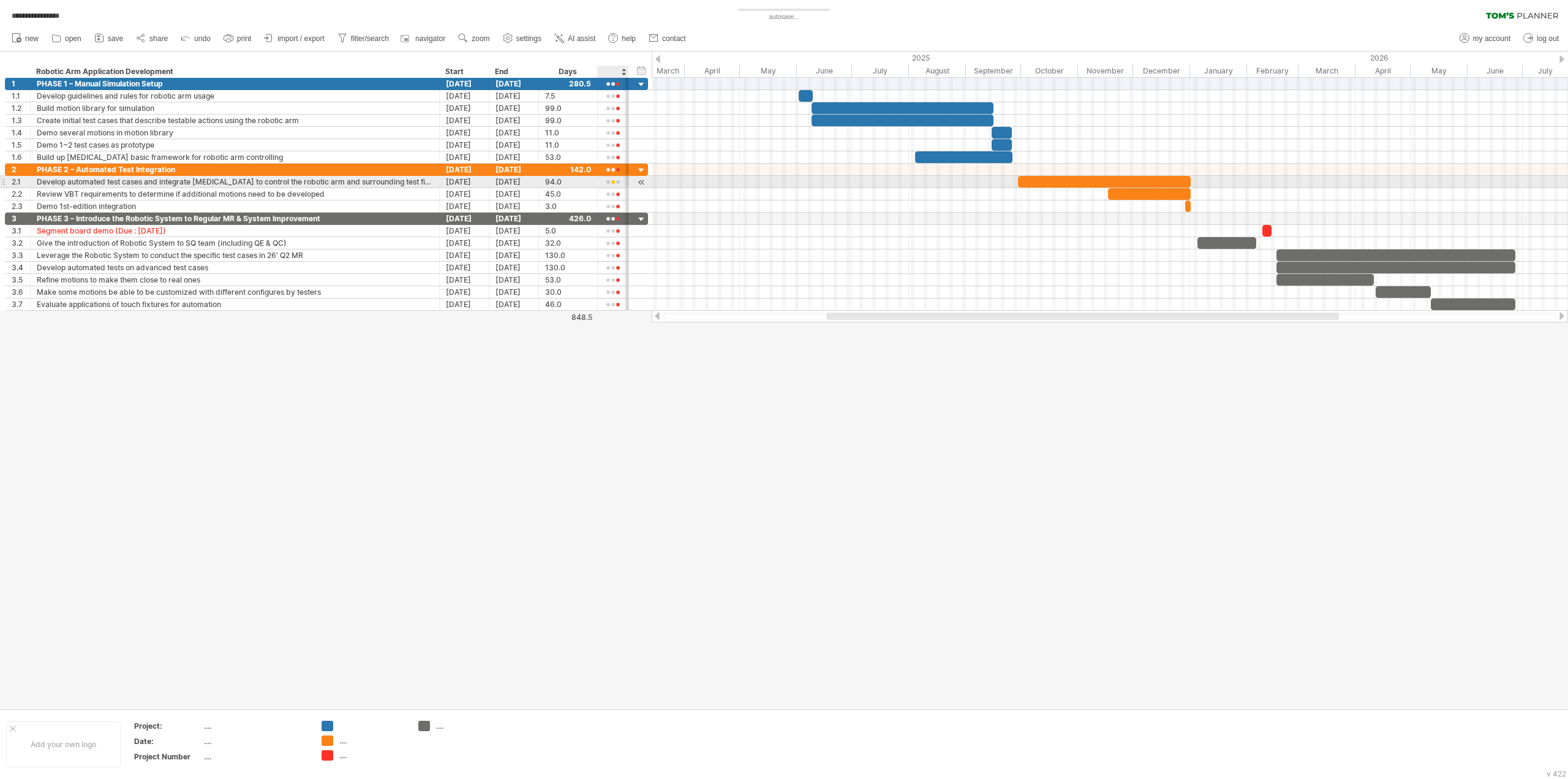
click at [610, 181] on div at bounding box center [612, 181] width 18 height 9
click at [670, 201] on span at bounding box center [669, 198] width 18 height 9
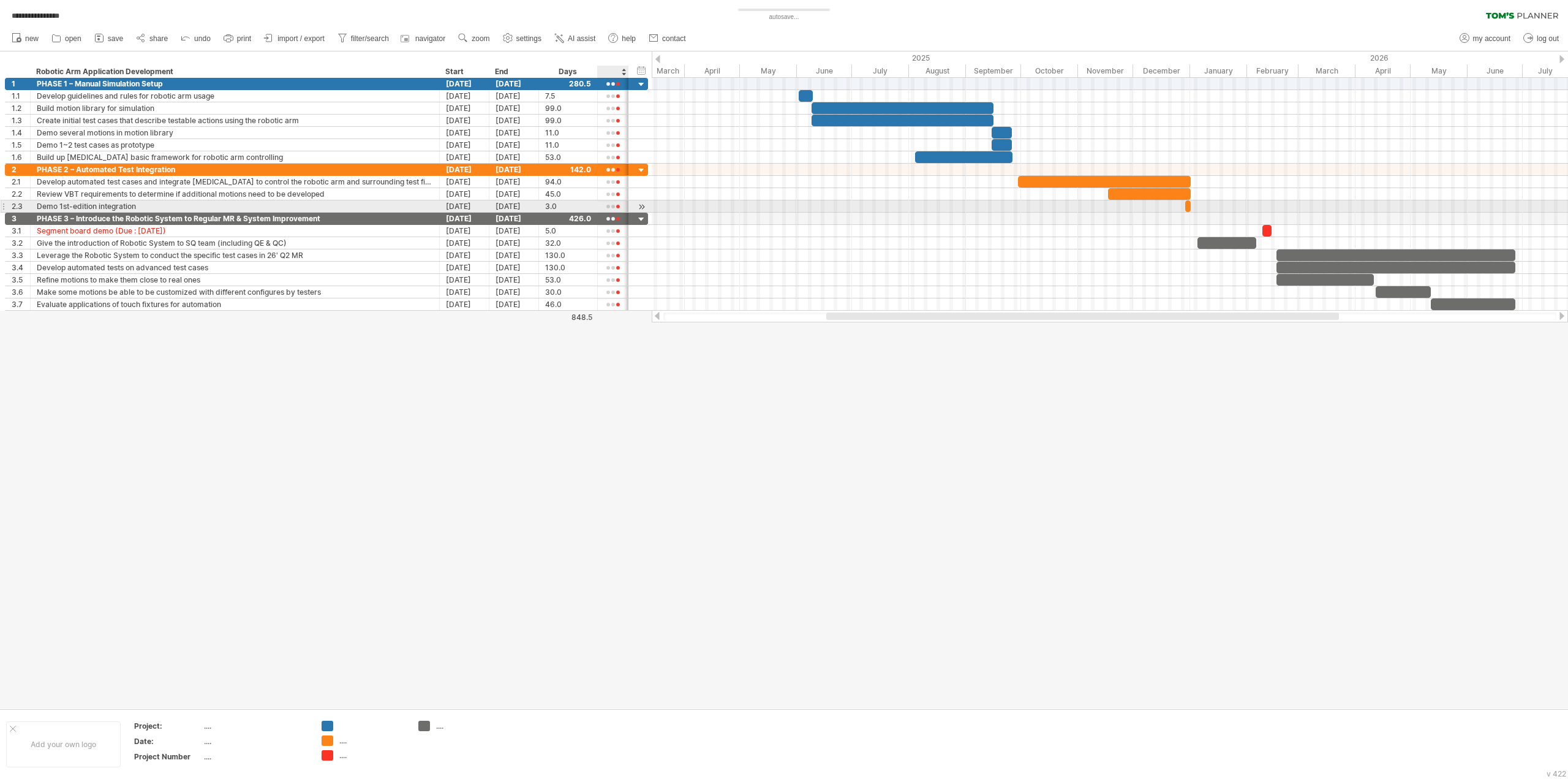
click at [615, 204] on div at bounding box center [612, 206] width 18 height 9
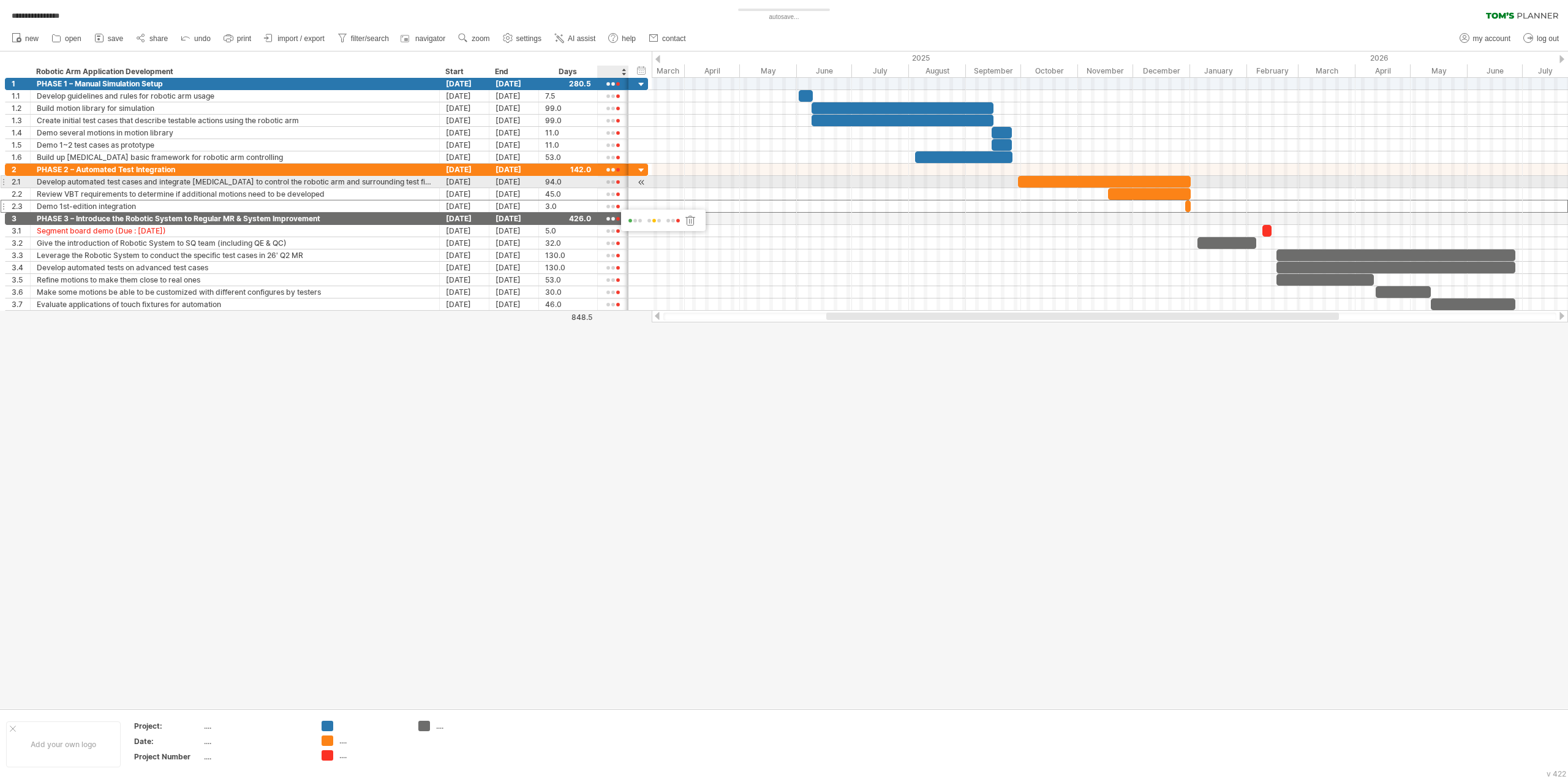
click at [615, 183] on div at bounding box center [612, 181] width 18 height 9
click at [690, 201] on div at bounding box center [690, 200] width 13 height 12
click at [612, 196] on div at bounding box center [612, 194] width 18 height 9
click at [691, 210] on div at bounding box center [687, 212] width 13 height 12
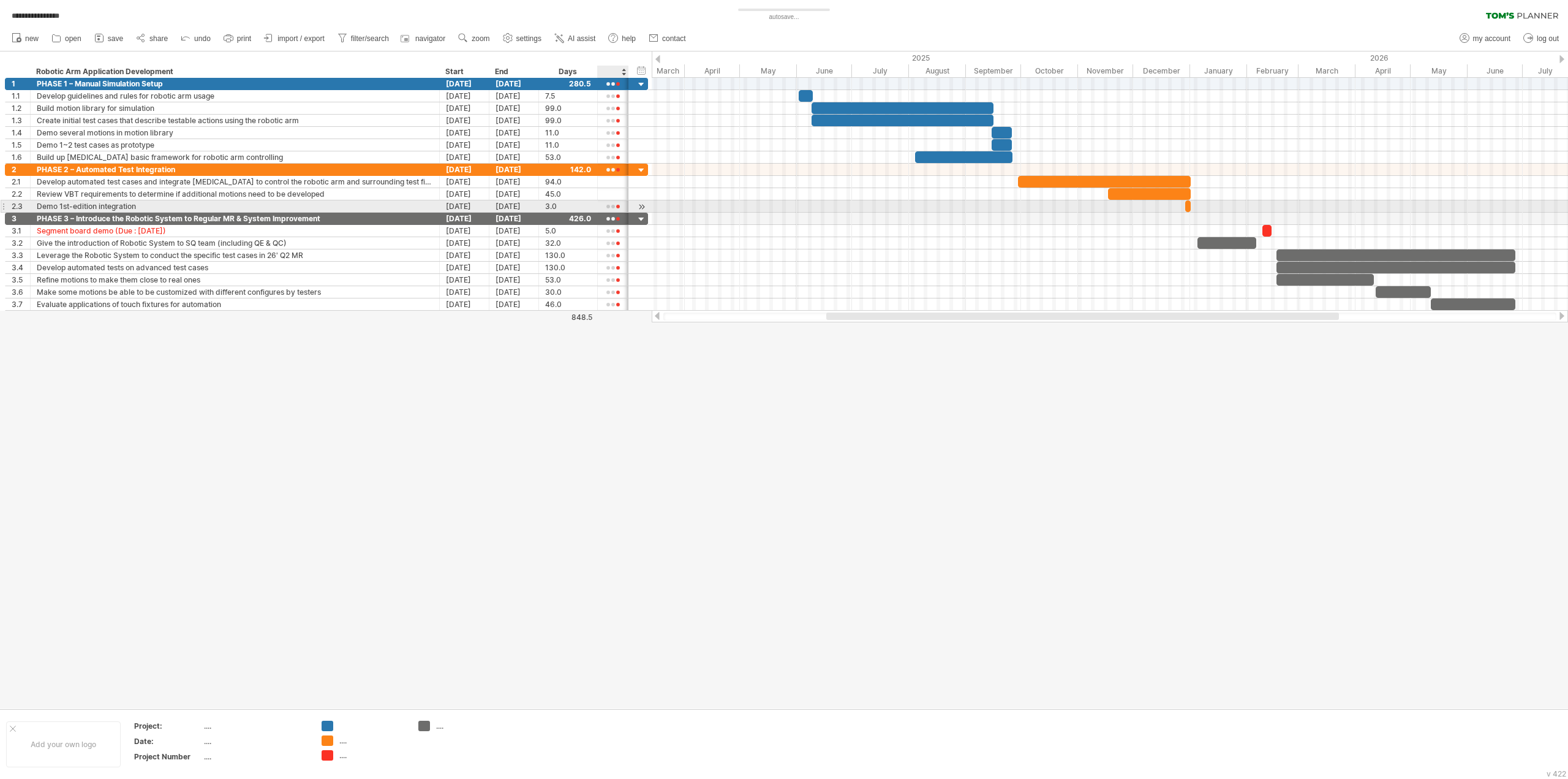
click at [613, 205] on div at bounding box center [612, 206] width 18 height 9
click at [690, 222] on div at bounding box center [689, 222] width 13 height 12
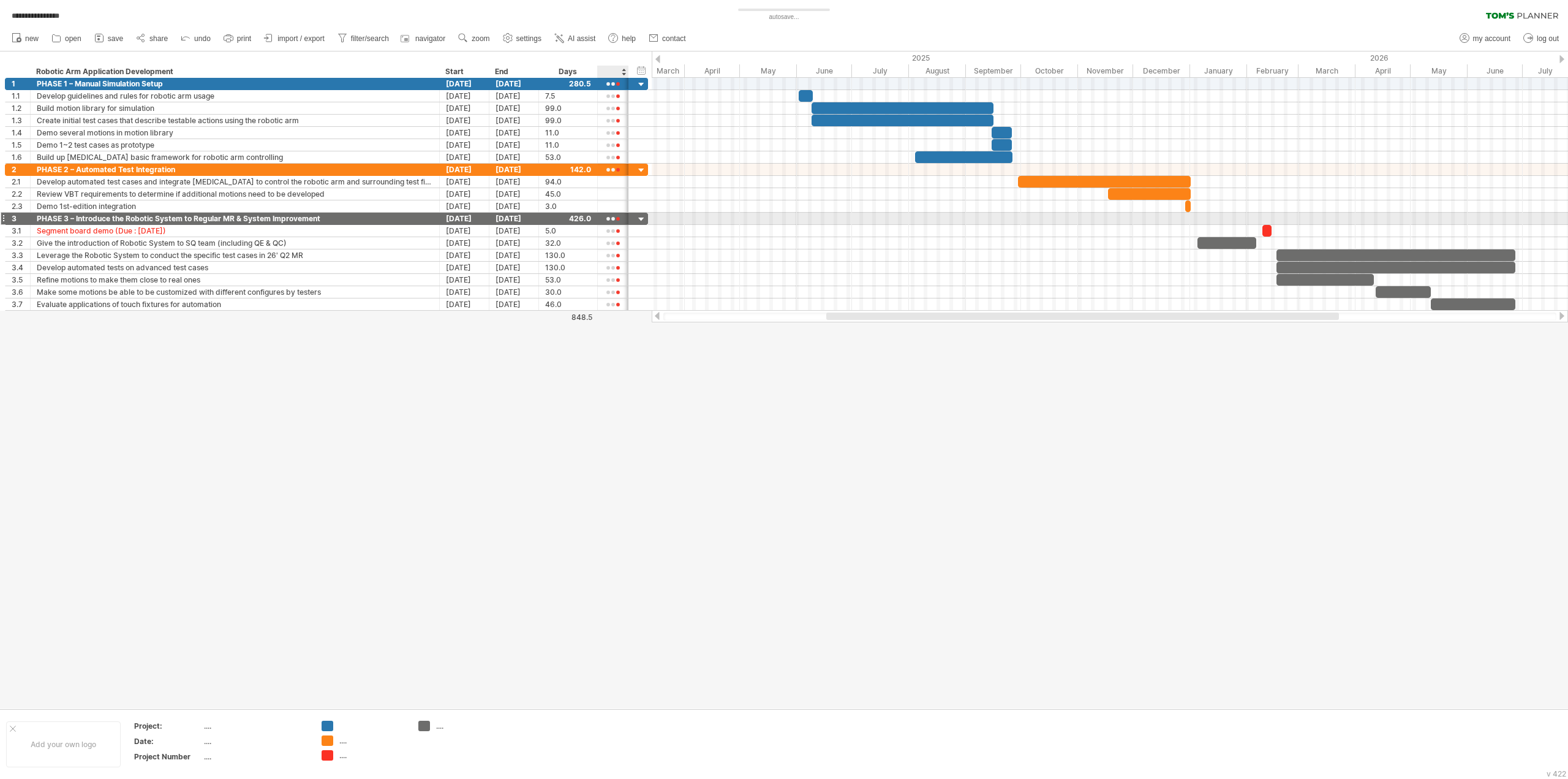
click at [611, 216] on div at bounding box center [612, 218] width 18 height 9
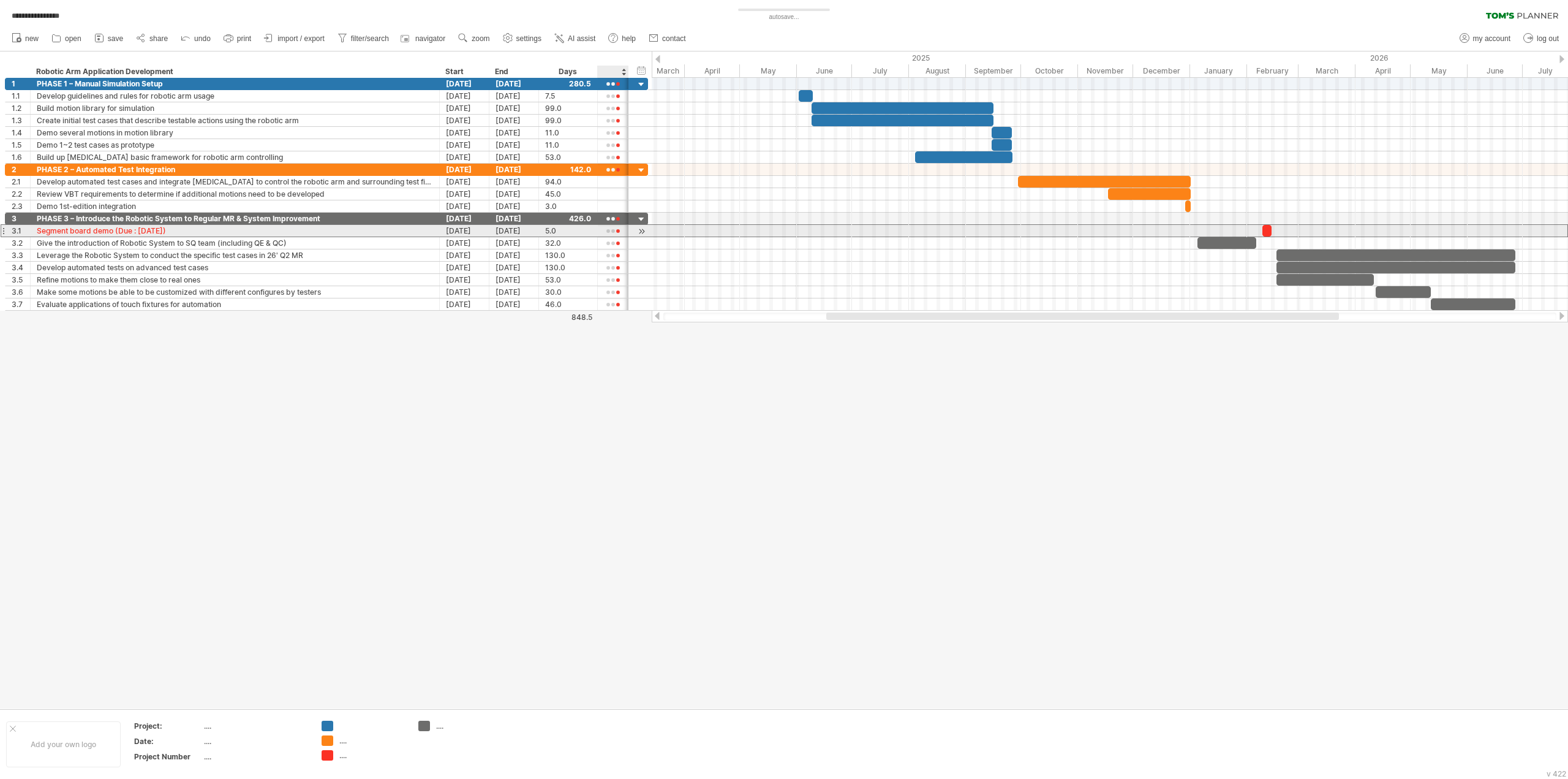
click at [608, 227] on div at bounding box center [612, 231] width 18 height 9
click at [682, 242] on div at bounding box center [684, 244] width 13 height 12
click at [610, 240] on div at bounding box center [612, 242] width 18 height 9
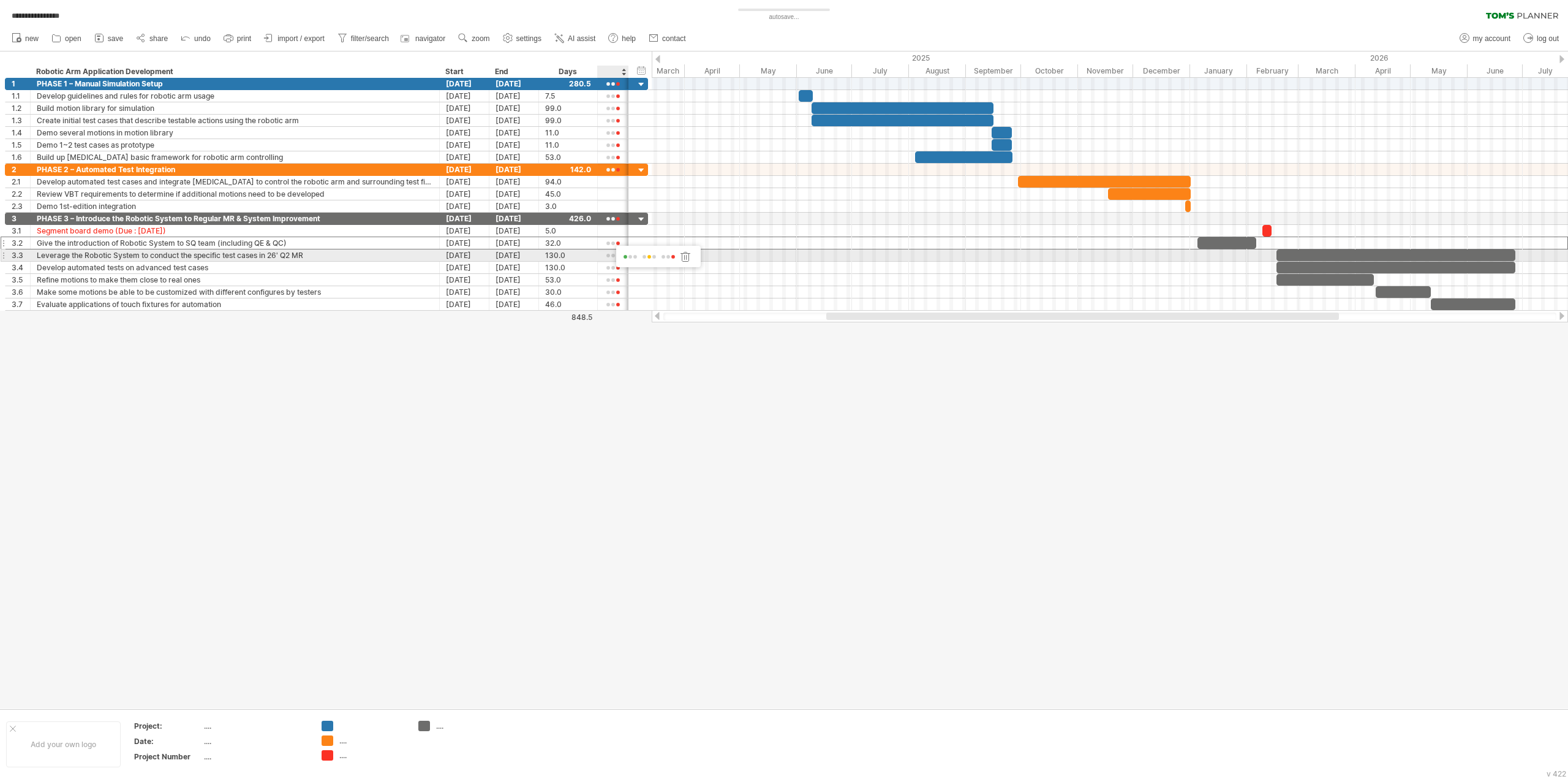
click at [683, 252] on div at bounding box center [685, 256] width 13 height 12
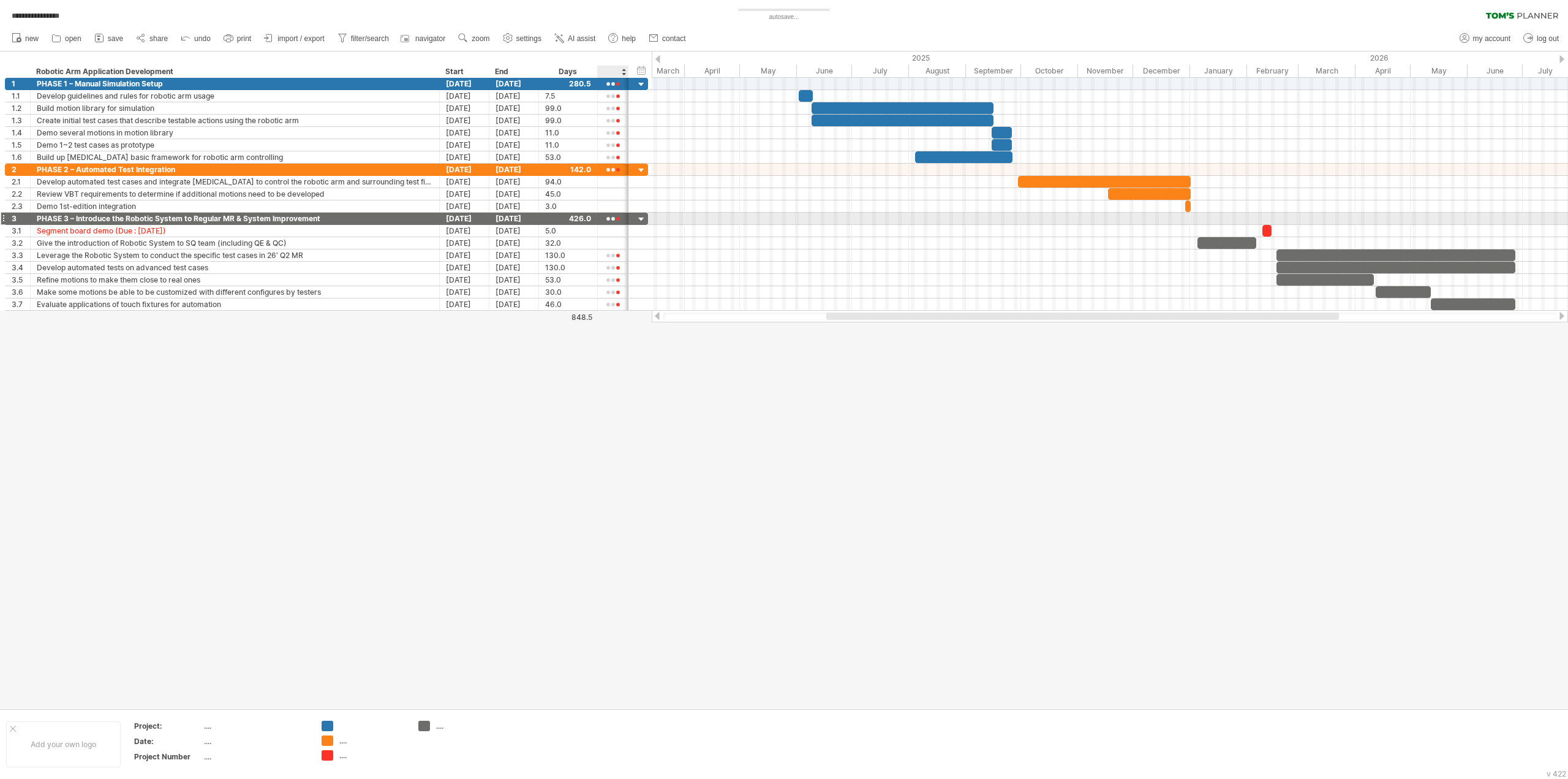
click at [610, 214] on div at bounding box center [612, 218] width 18 height 9
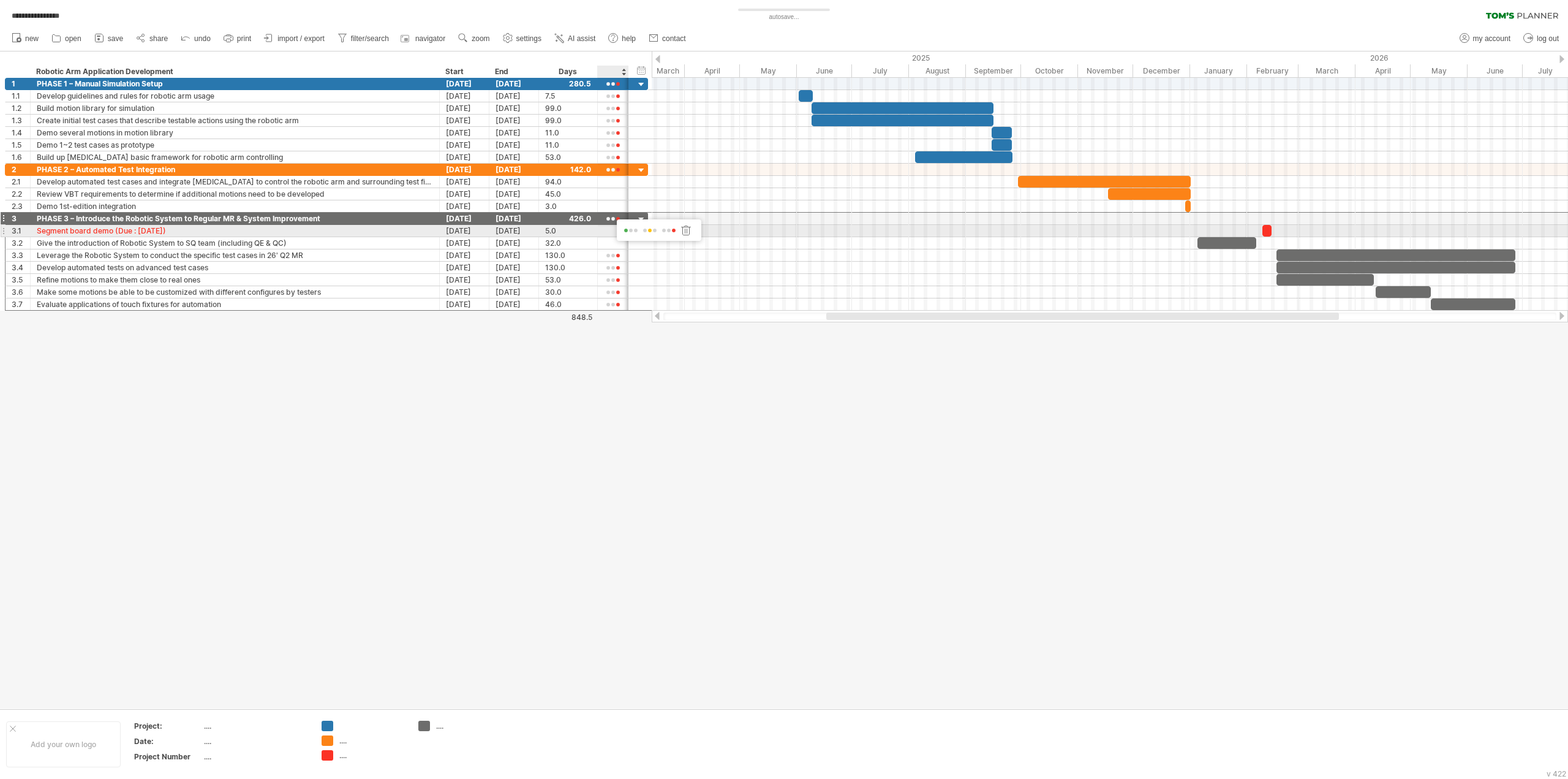
click at [683, 230] on div at bounding box center [685, 230] width 13 height 12
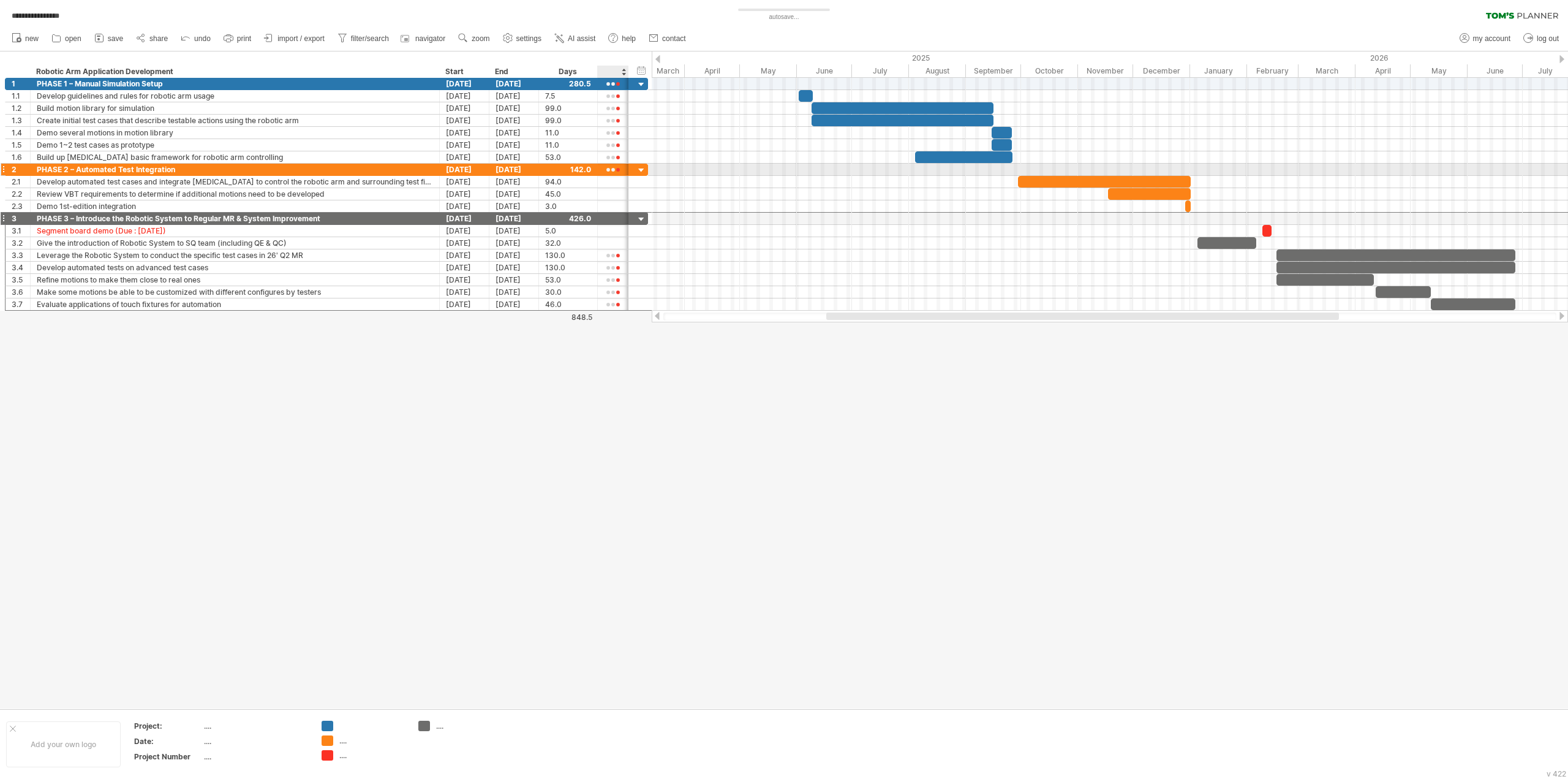
click at [608, 168] on div at bounding box center [612, 169] width 18 height 9
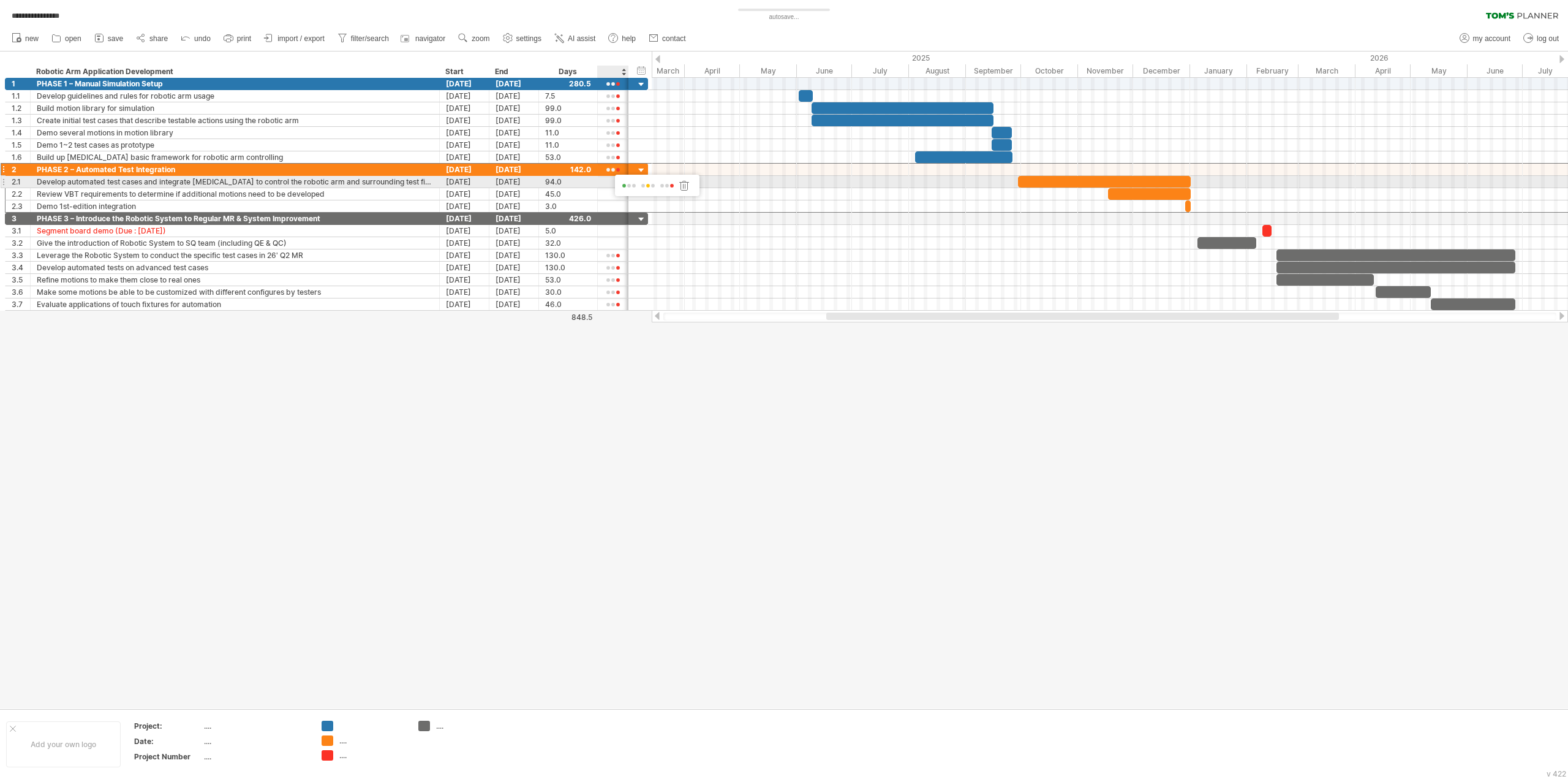
click at [683, 184] on div at bounding box center [684, 185] width 13 height 12
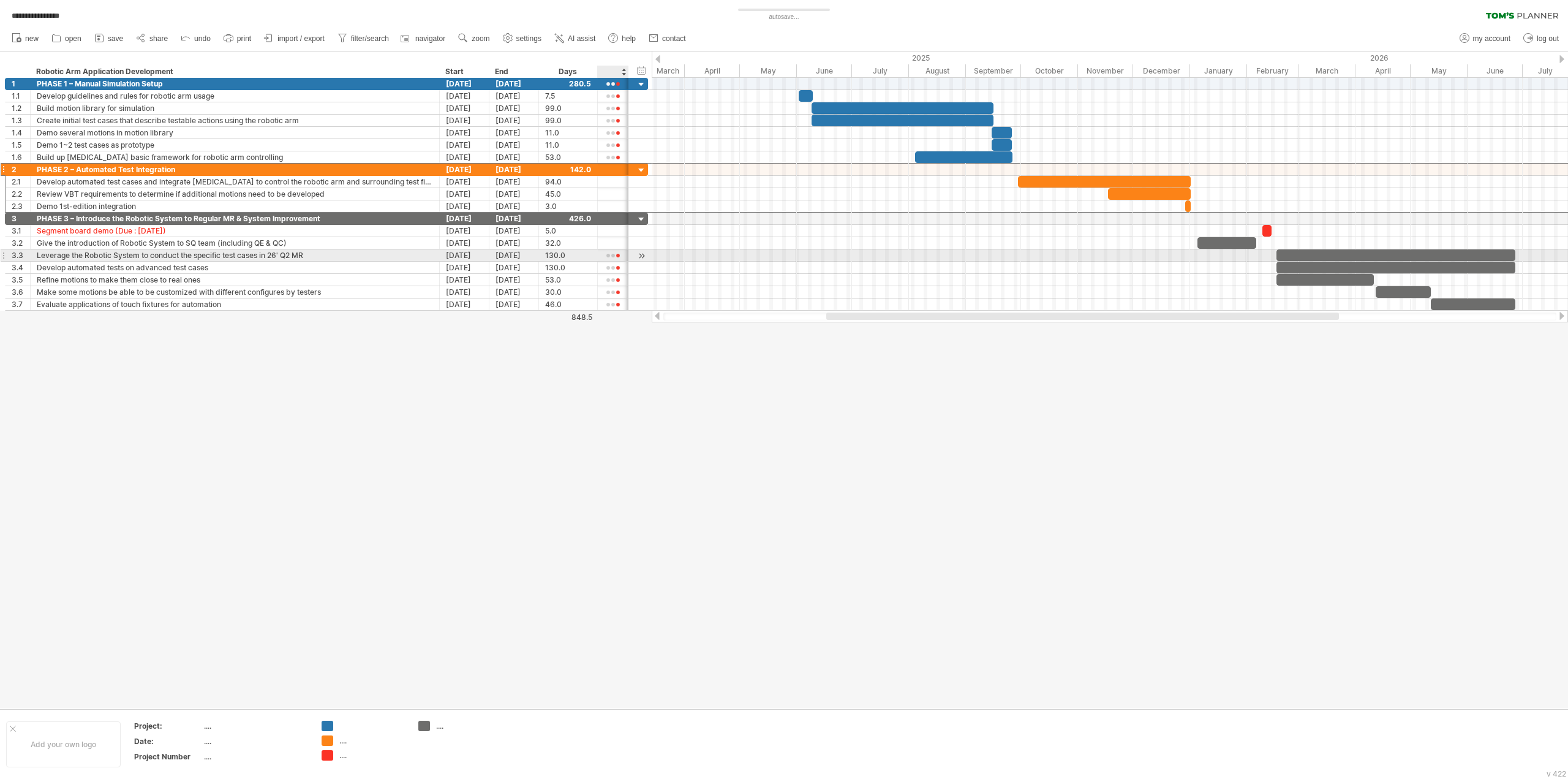
click at [611, 255] on div at bounding box center [612, 255] width 18 height 9
click at [682, 269] on div at bounding box center [686, 272] width 13 height 12
click at [611, 267] on div at bounding box center [612, 268] width 18 height 9
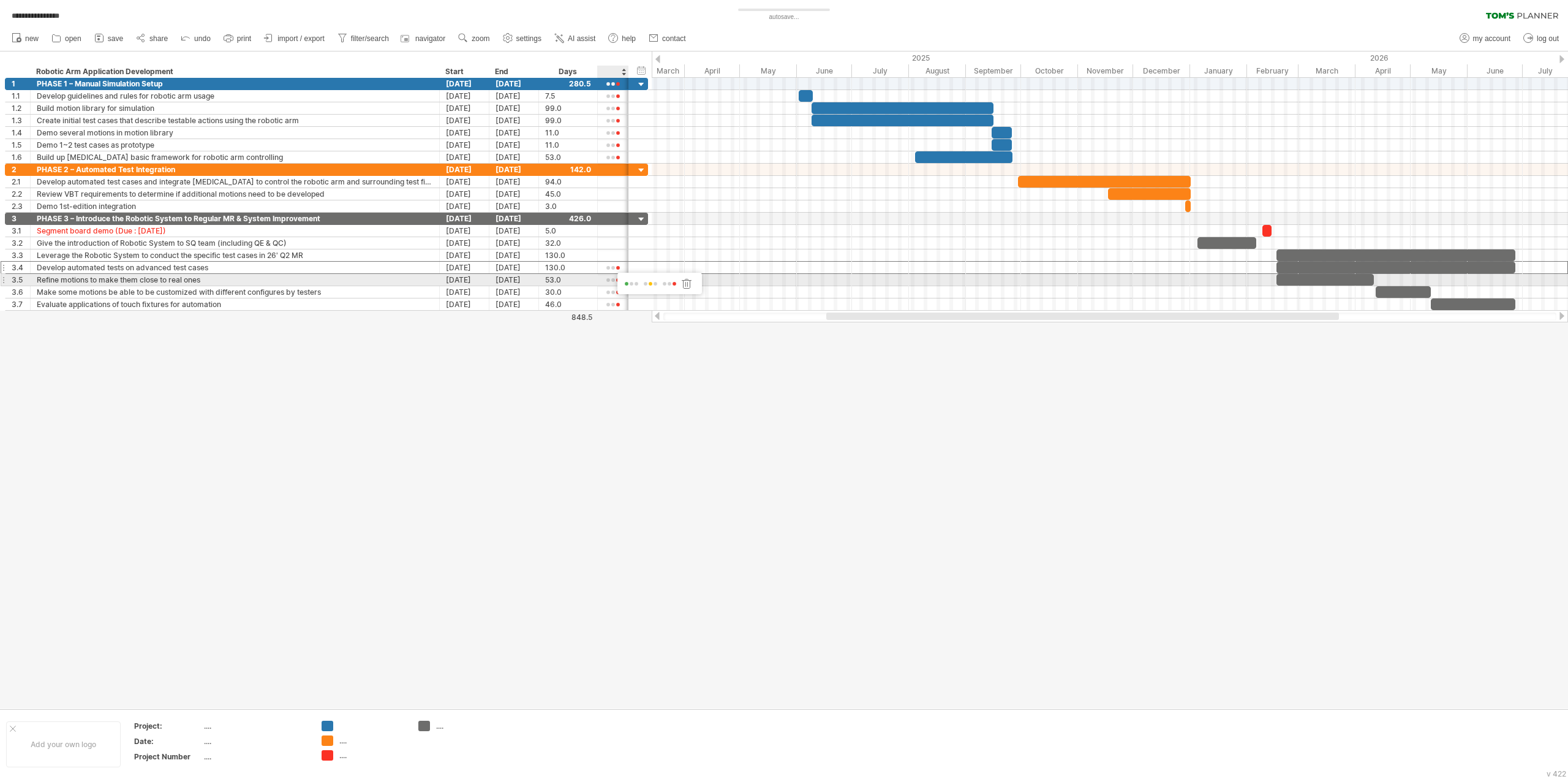
click at [684, 281] on div at bounding box center [686, 283] width 13 height 12
click at [611, 276] on div at bounding box center [612, 279] width 18 height 9
click at [685, 293] on div at bounding box center [686, 291] width 13 height 12
click at [607, 288] on div at bounding box center [612, 292] width 18 height 9
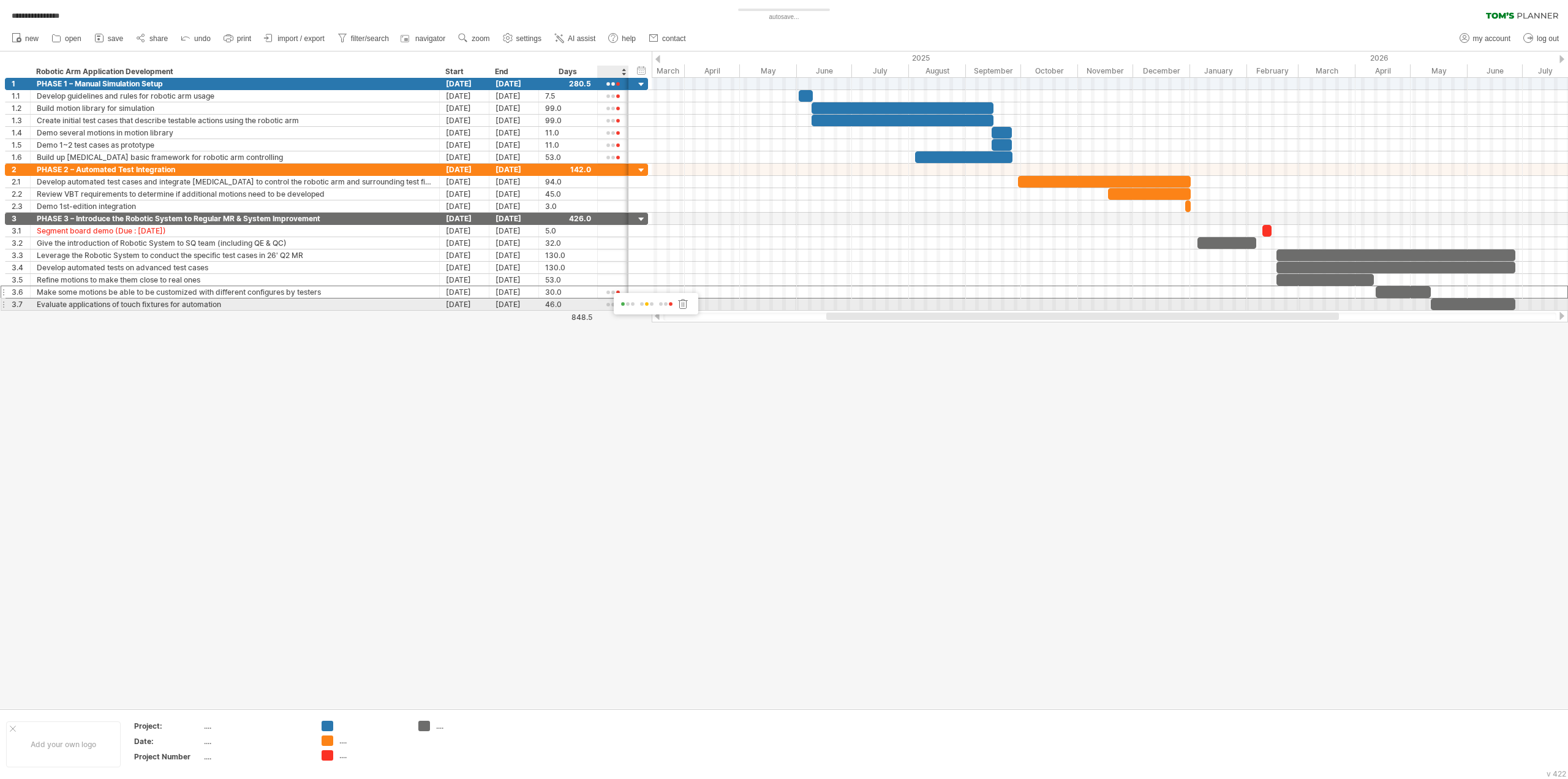
click at [685, 302] on div at bounding box center [682, 304] width 13 height 12
click at [618, 300] on div at bounding box center [612, 304] width 18 height 9
click at [692, 311] on div at bounding box center [693, 315] width 13 height 12
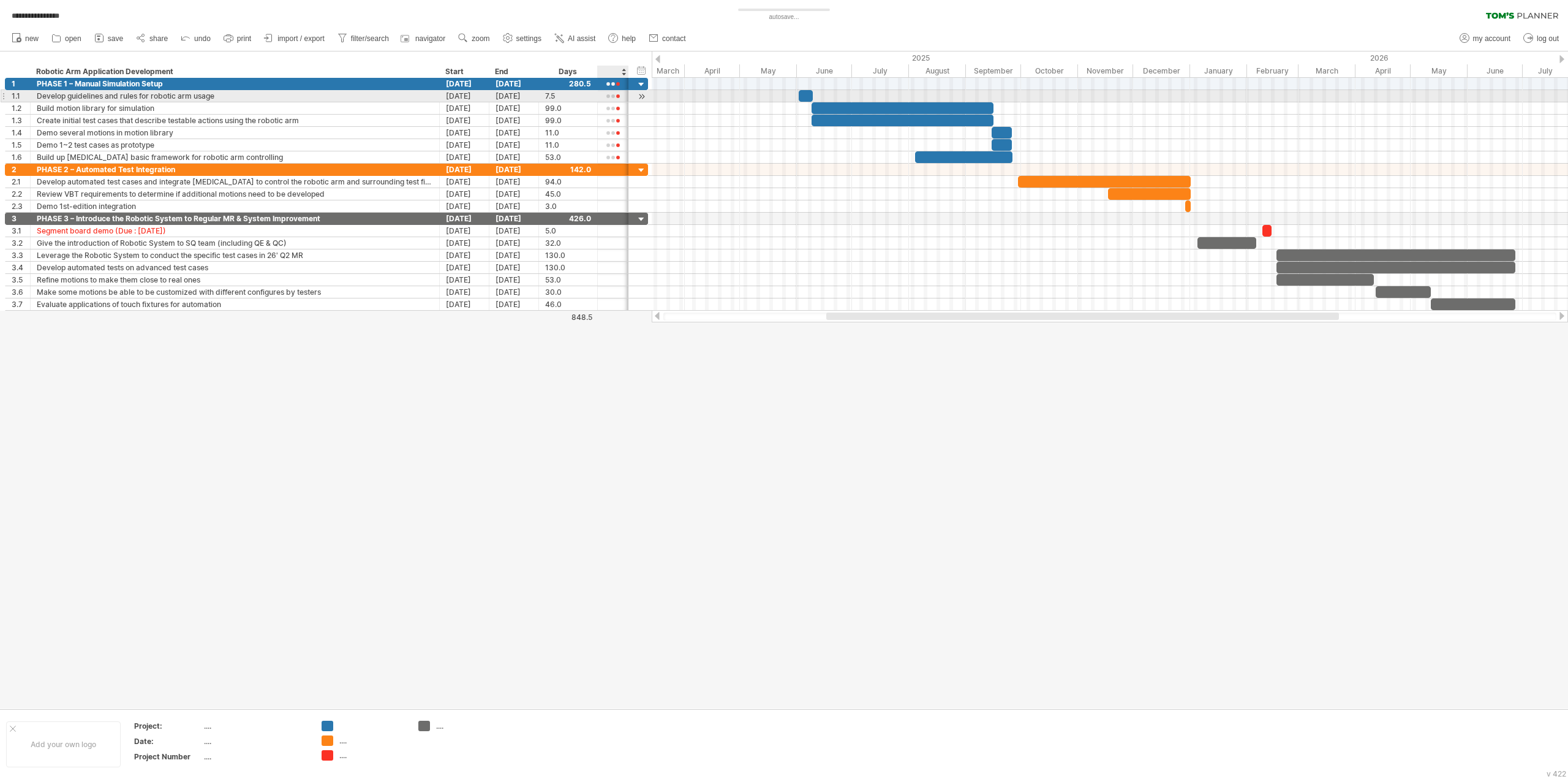
click at [616, 96] on div at bounding box center [612, 95] width 18 height 9
click at [628, 113] on span at bounding box center [637, 114] width 18 height 9
click at [615, 107] on div at bounding box center [612, 108] width 18 height 9
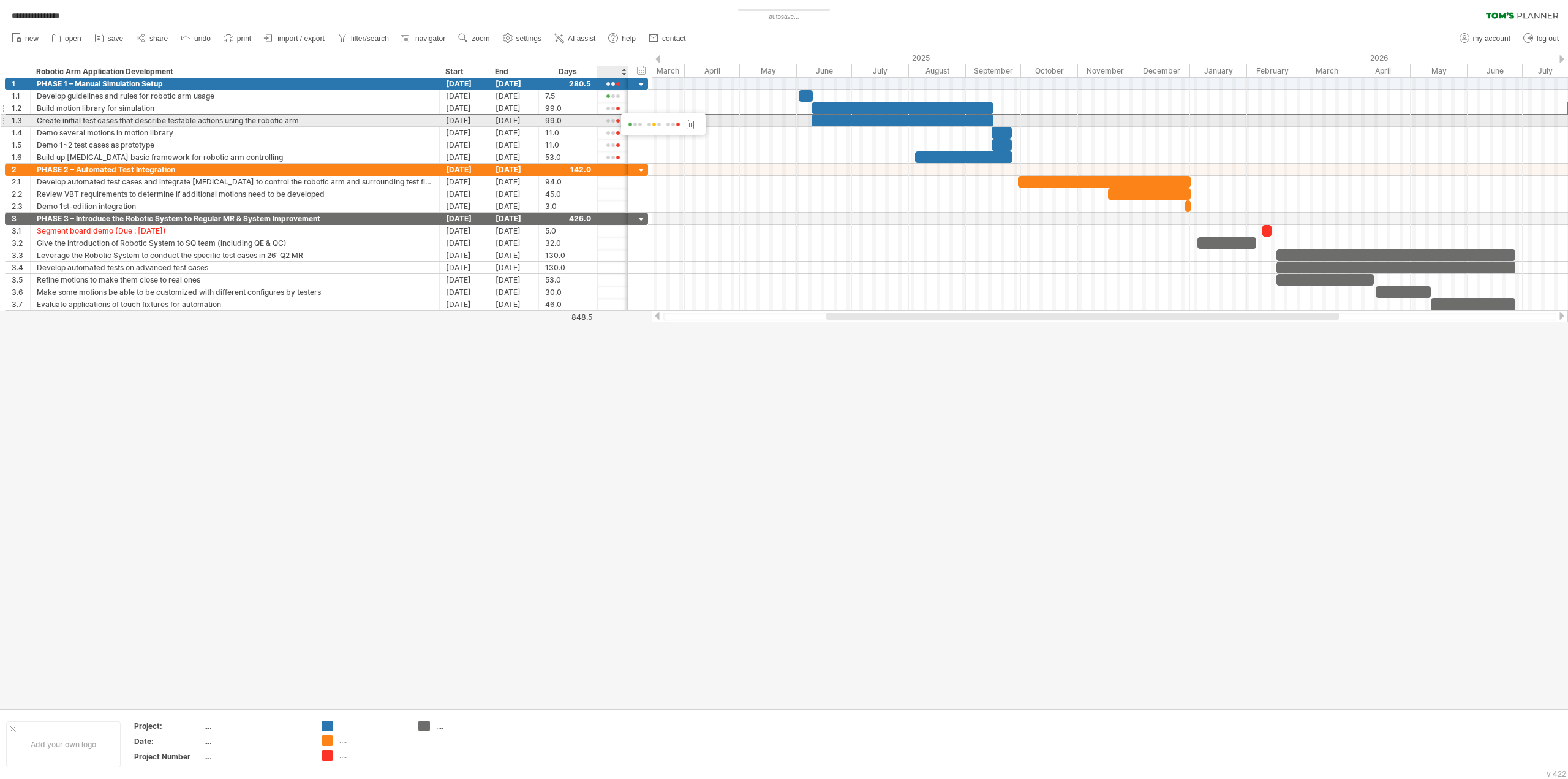
click at [651, 123] on span at bounding box center [654, 124] width 18 height 9
click at [607, 117] on div at bounding box center [612, 121] width 18 height 9
click at [641, 134] on span at bounding box center [647, 133] width 18 height 9
click at [612, 134] on div at bounding box center [612, 132] width 18 height 9
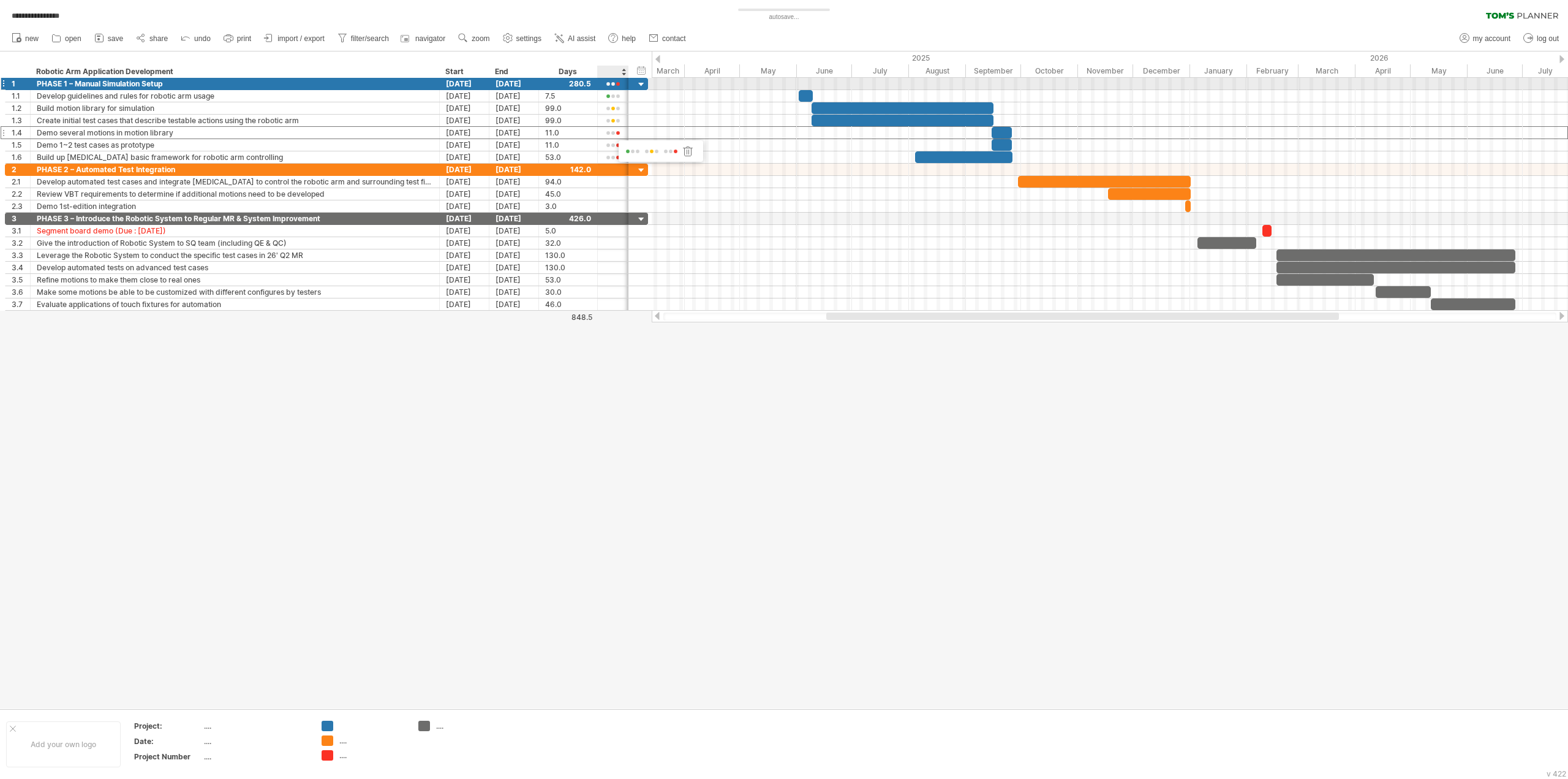
click at [611, 84] on div at bounding box center [612, 84] width 18 height 9
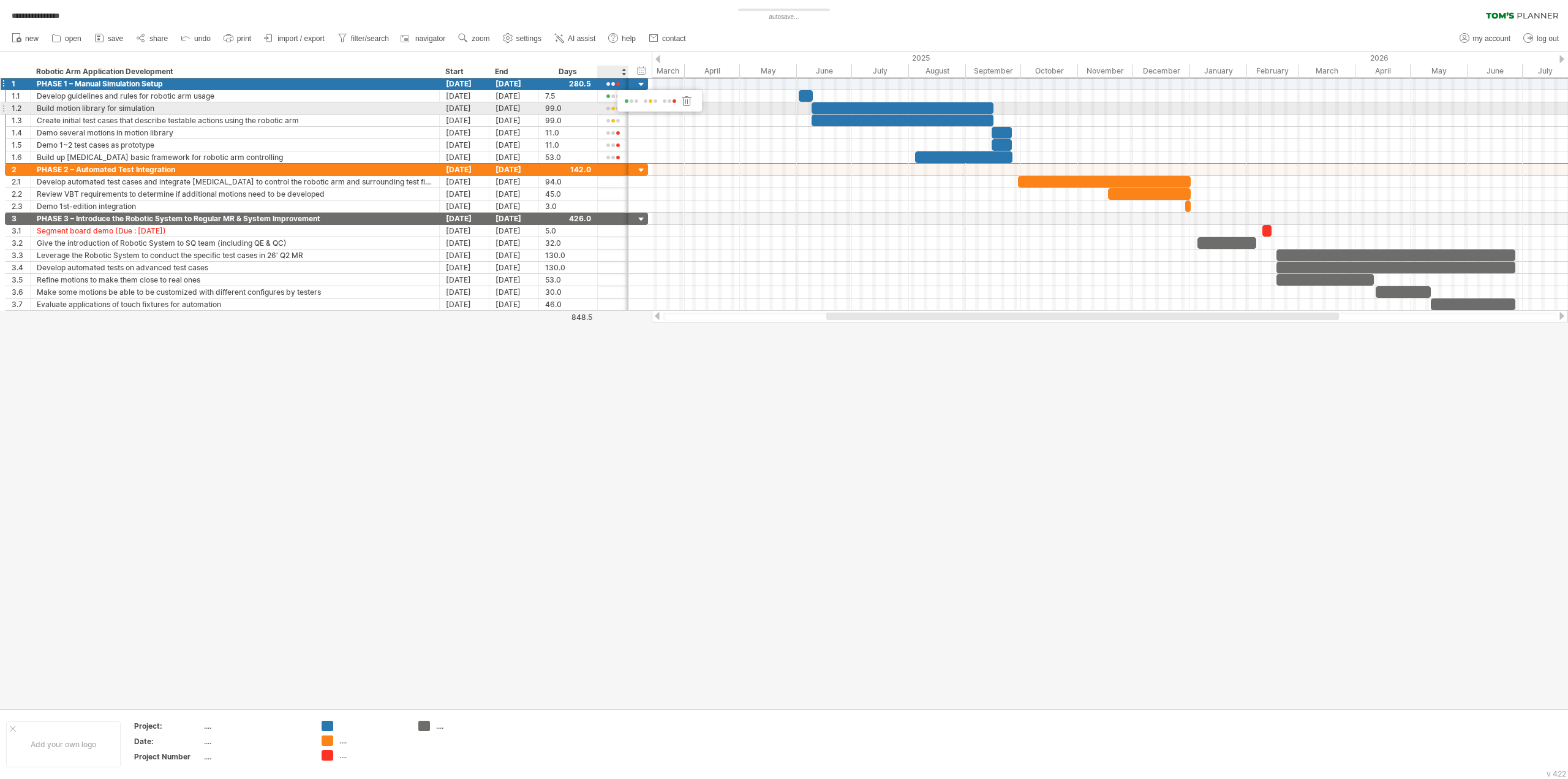
click at [627, 102] on span at bounding box center [632, 100] width 18 height 9
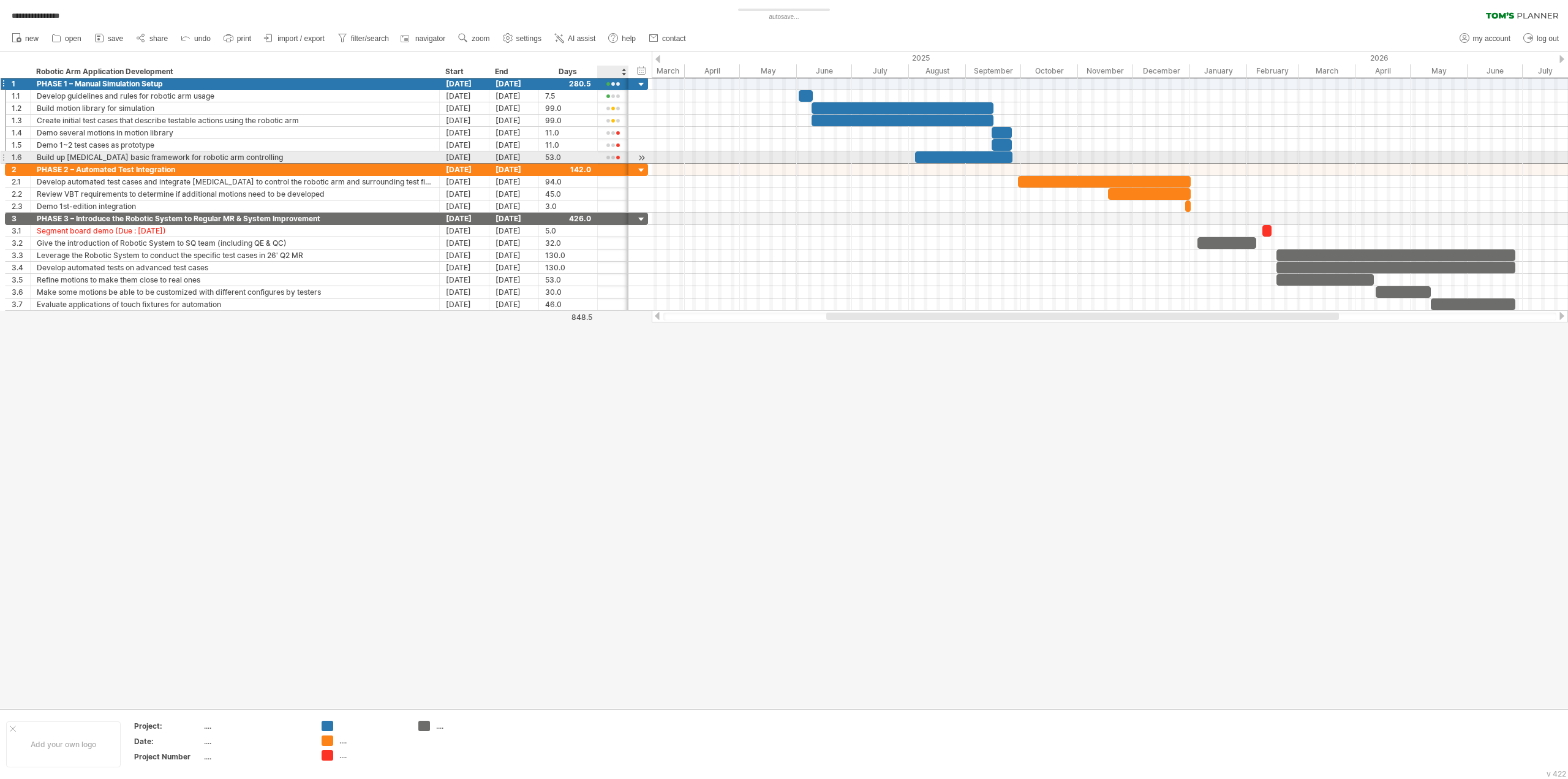
click at [607, 158] on div at bounding box center [612, 157] width 18 height 9
click at [620, 174] on span at bounding box center [628, 174] width 18 height 9
click at [610, 144] on div at bounding box center [612, 145] width 18 height 9
click at [650, 160] on span at bounding box center [649, 162] width 18 height 9
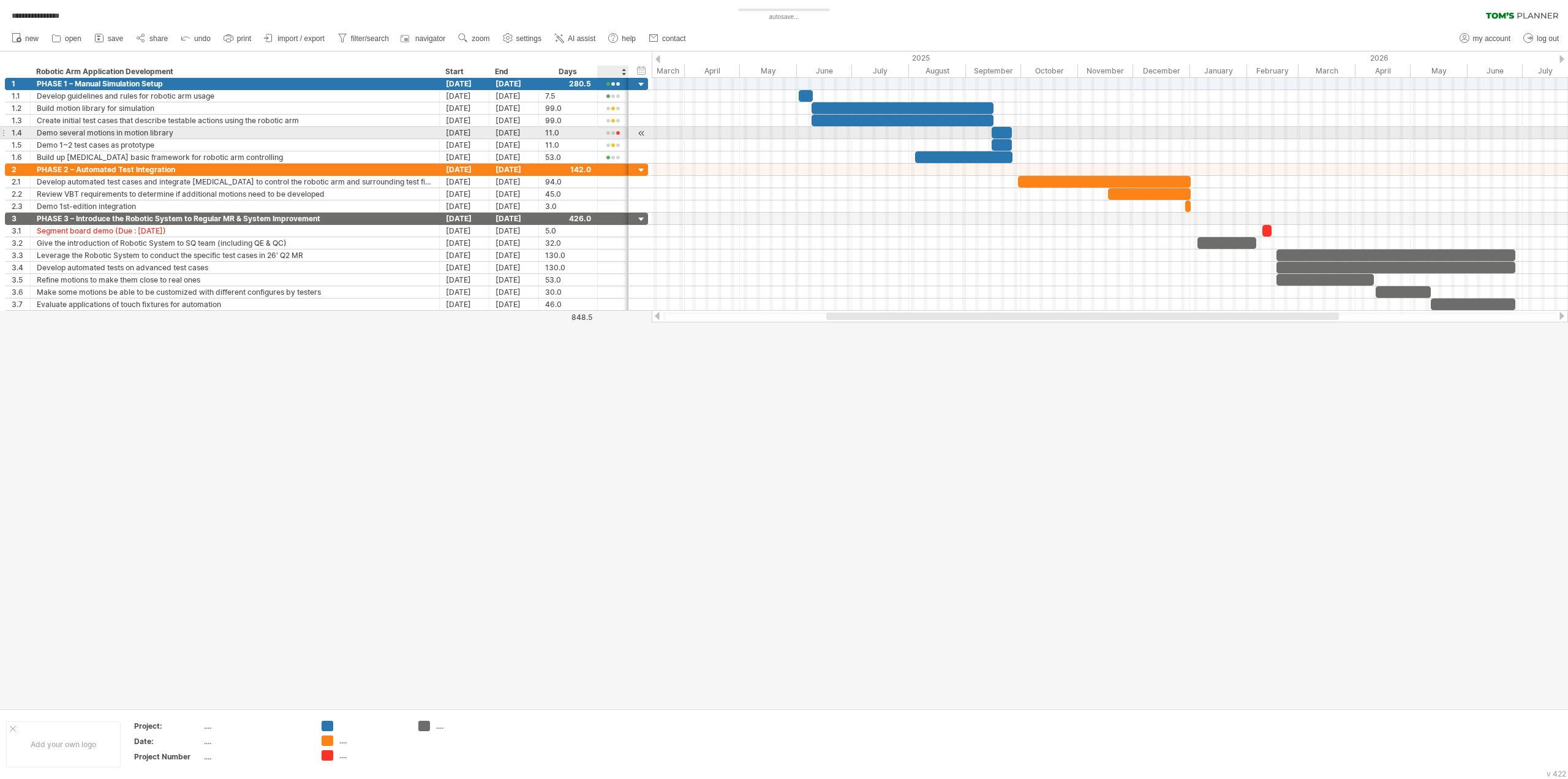
click at [612, 130] on div at bounding box center [612, 132] width 18 height 9
click at [627, 147] on span at bounding box center [633, 147] width 18 height 9
click at [610, 119] on div at bounding box center [612, 121] width 18 height 9
click at [650, 136] on span at bounding box center [649, 135] width 18 height 9
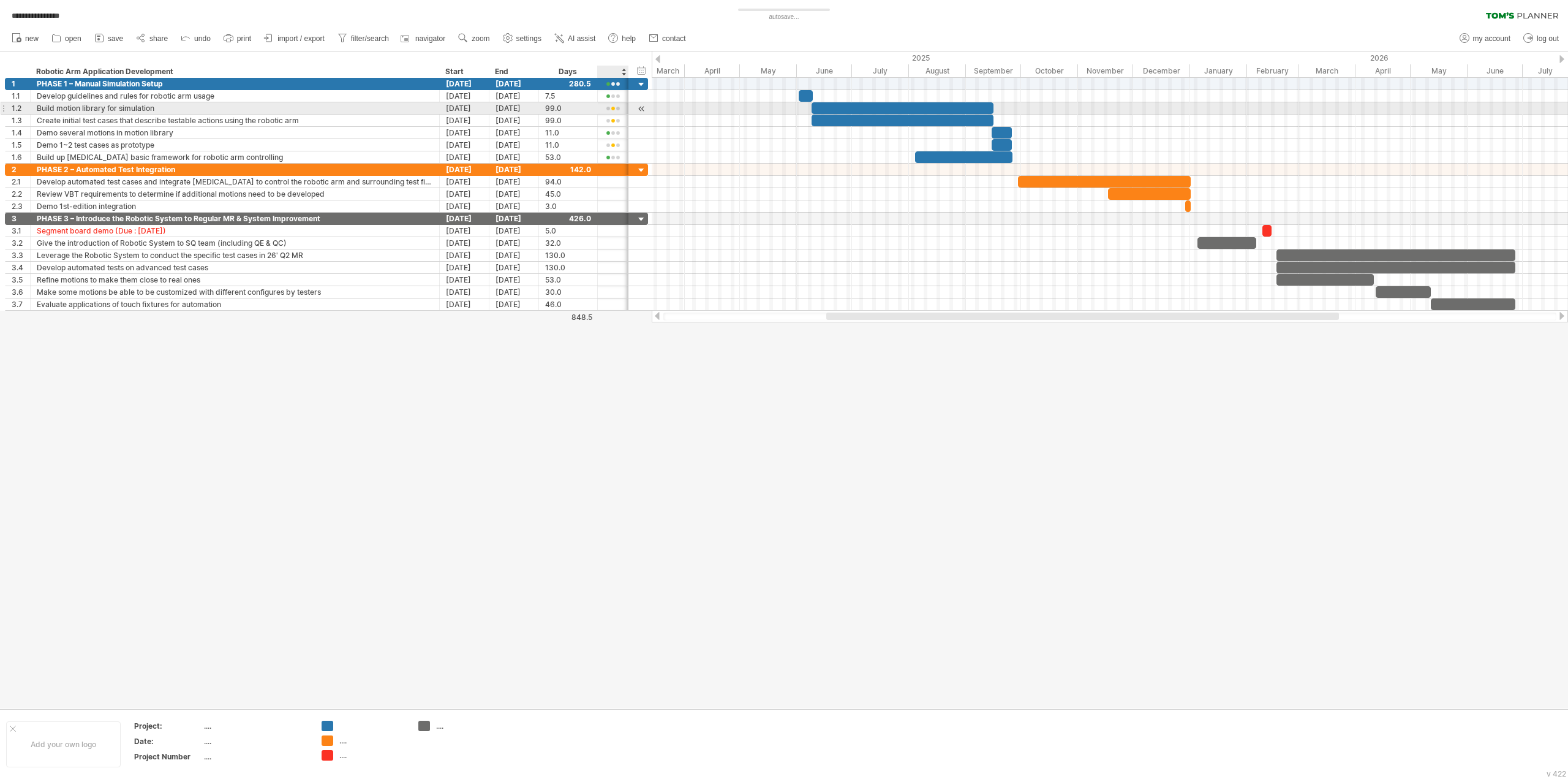
click at [607, 107] on div at bounding box center [612, 108] width 18 height 9
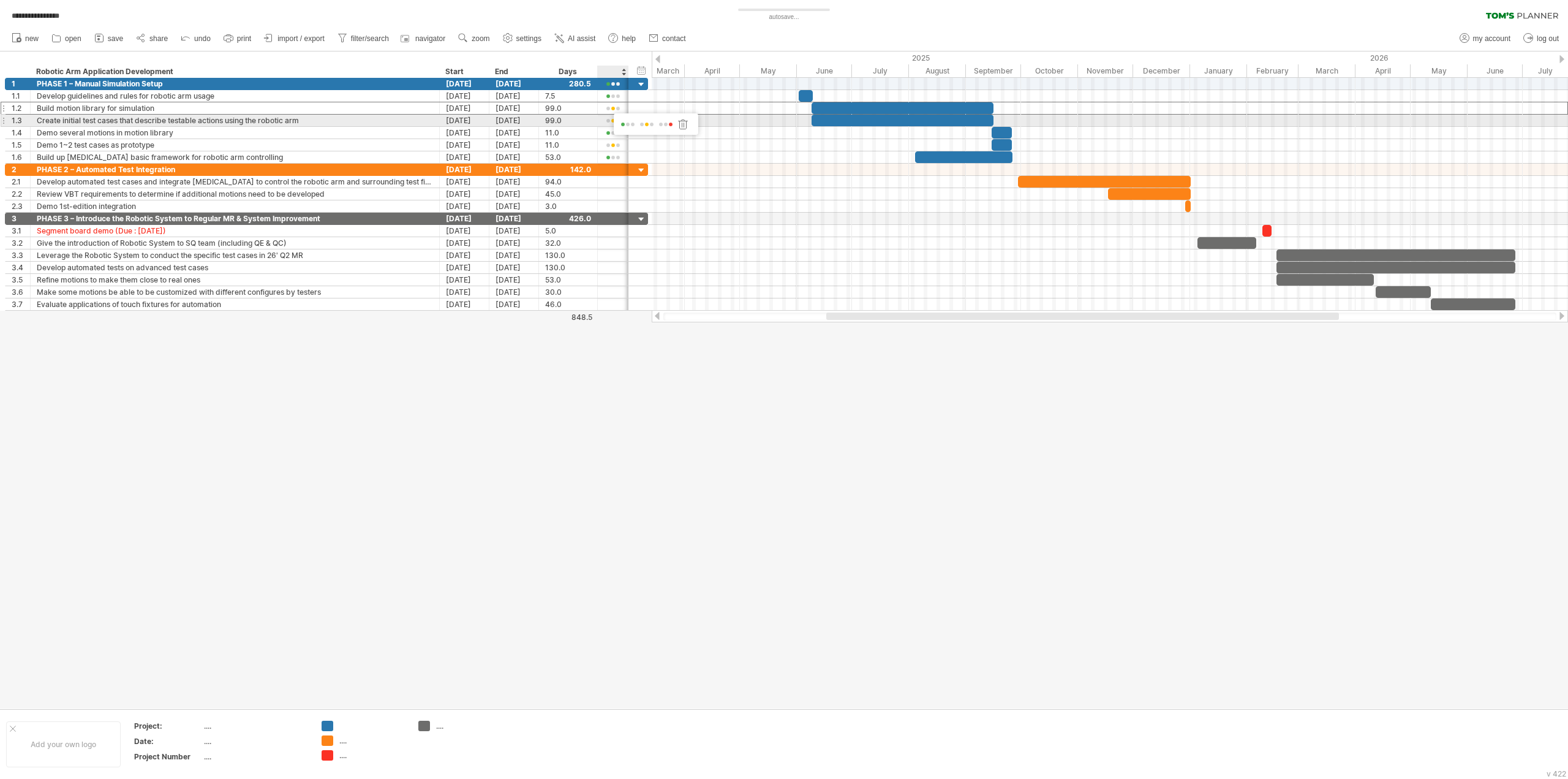
click at [628, 124] on span at bounding box center [628, 124] width 18 height 9
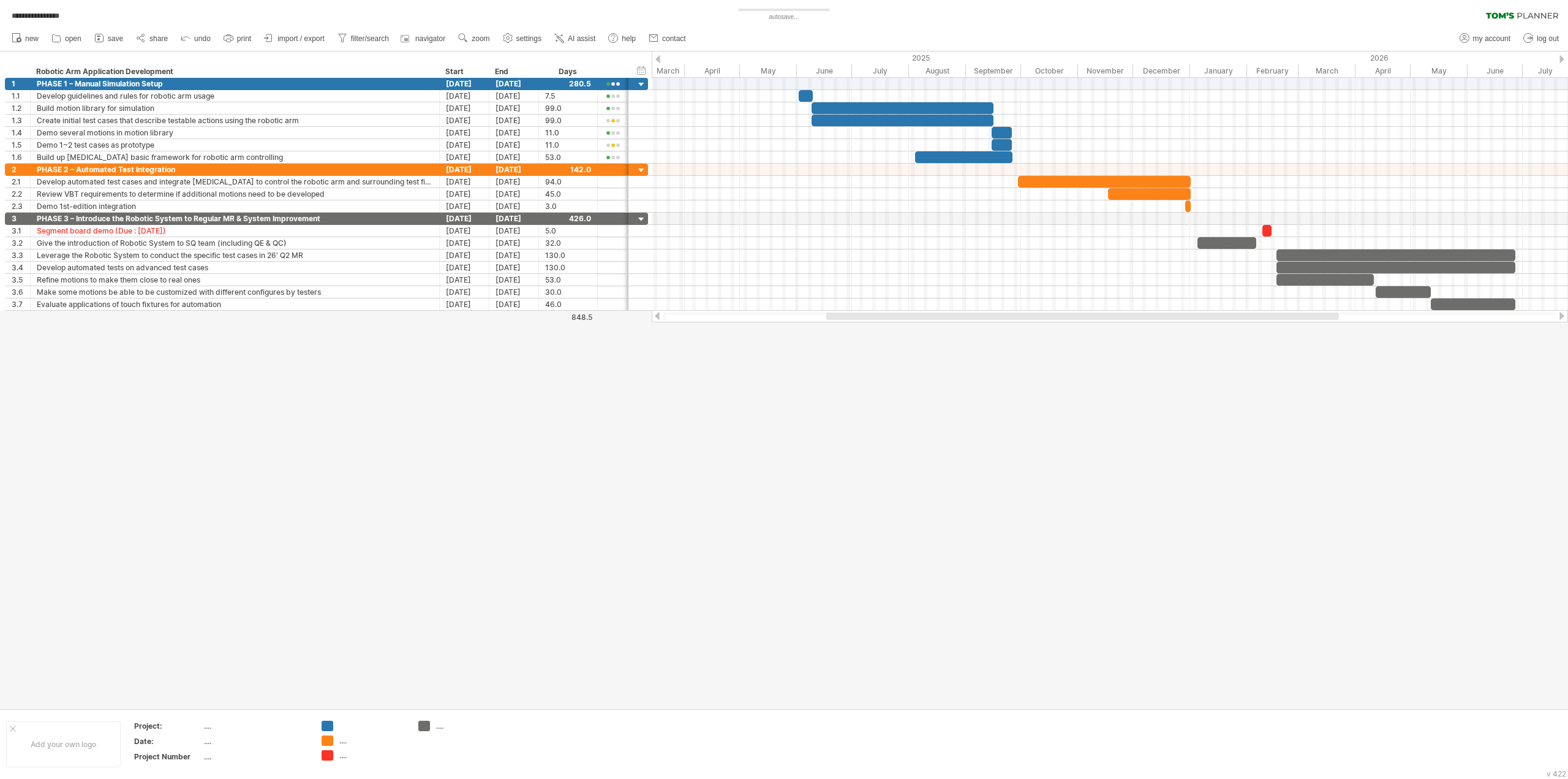
click at [756, 440] on div at bounding box center [784, 380] width 1568 height 657
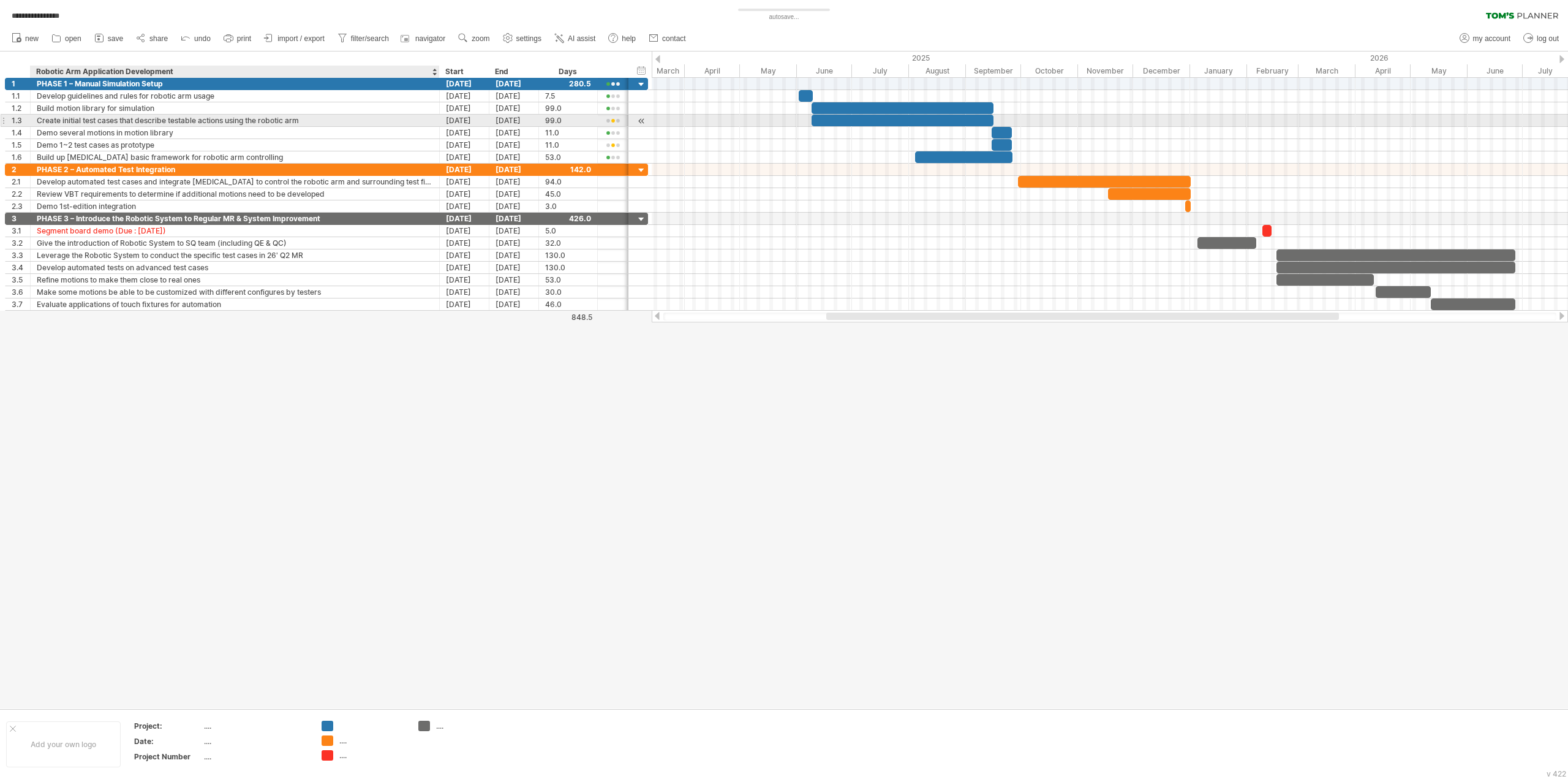
click at [151, 118] on div "Create initial test cases that describe testable actions using the robotic arm" at bounding box center [235, 121] width 396 height 12
click at [151, 118] on input "**********" at bounding box center [235, 121] width 396 height 12
click at [109, 121] on input "**********" at bounding box center [235, 121] width 396 height 12
click at [85, 118] on input "**********" at bounding box center [235, 121] width 396 height 12
click at [82, 118] on input "**********" at bounding box center [235, 121] width 396 height 12
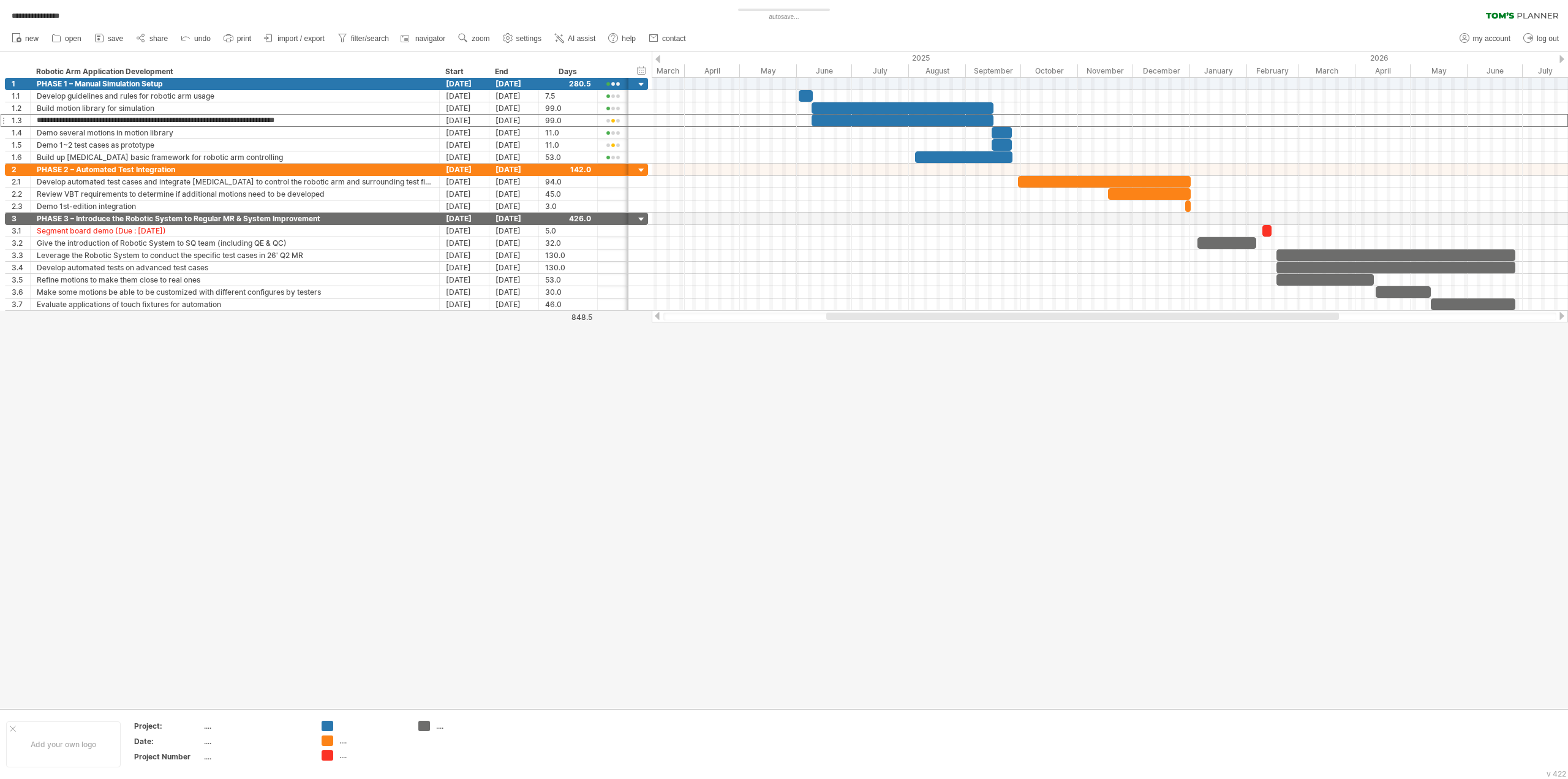
click at [837, 476] on div at bounding box center [784, 380] width 1568 height 657
click at [61, 120] on div "Create initial test cases that describe testable actions using the robotic arm" at bounding box center [235, 121] width 396 height 12
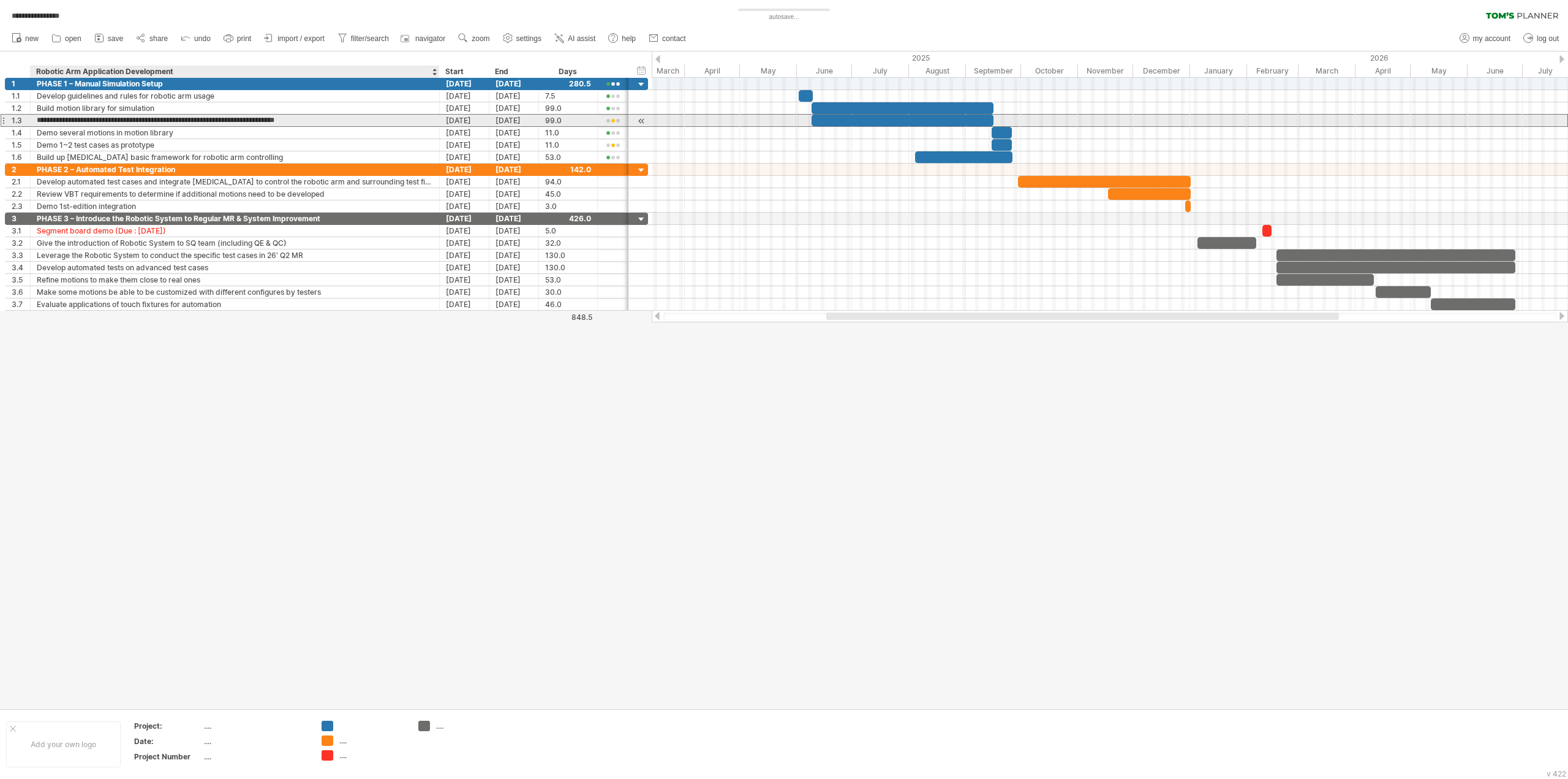
click at [82, 122] on input "**********" at bounding box center [235, 121] width 396 height 12
type input "**********"
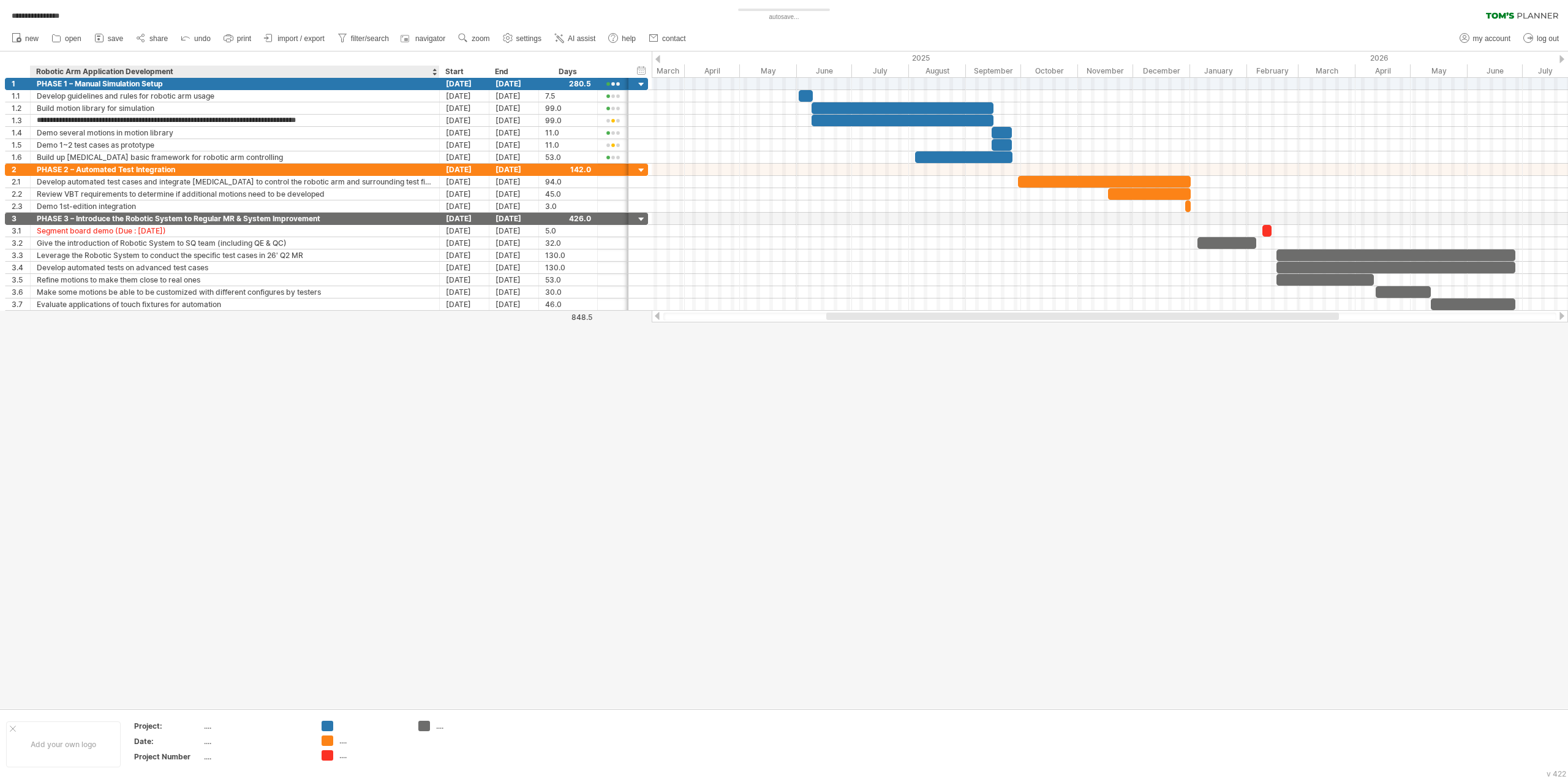
click at [299, 416] on div at bounding box center [784, 380] width 1568 height 657
click at [900, 532] on div at bounding box center [784, 380] width 1568 height 657
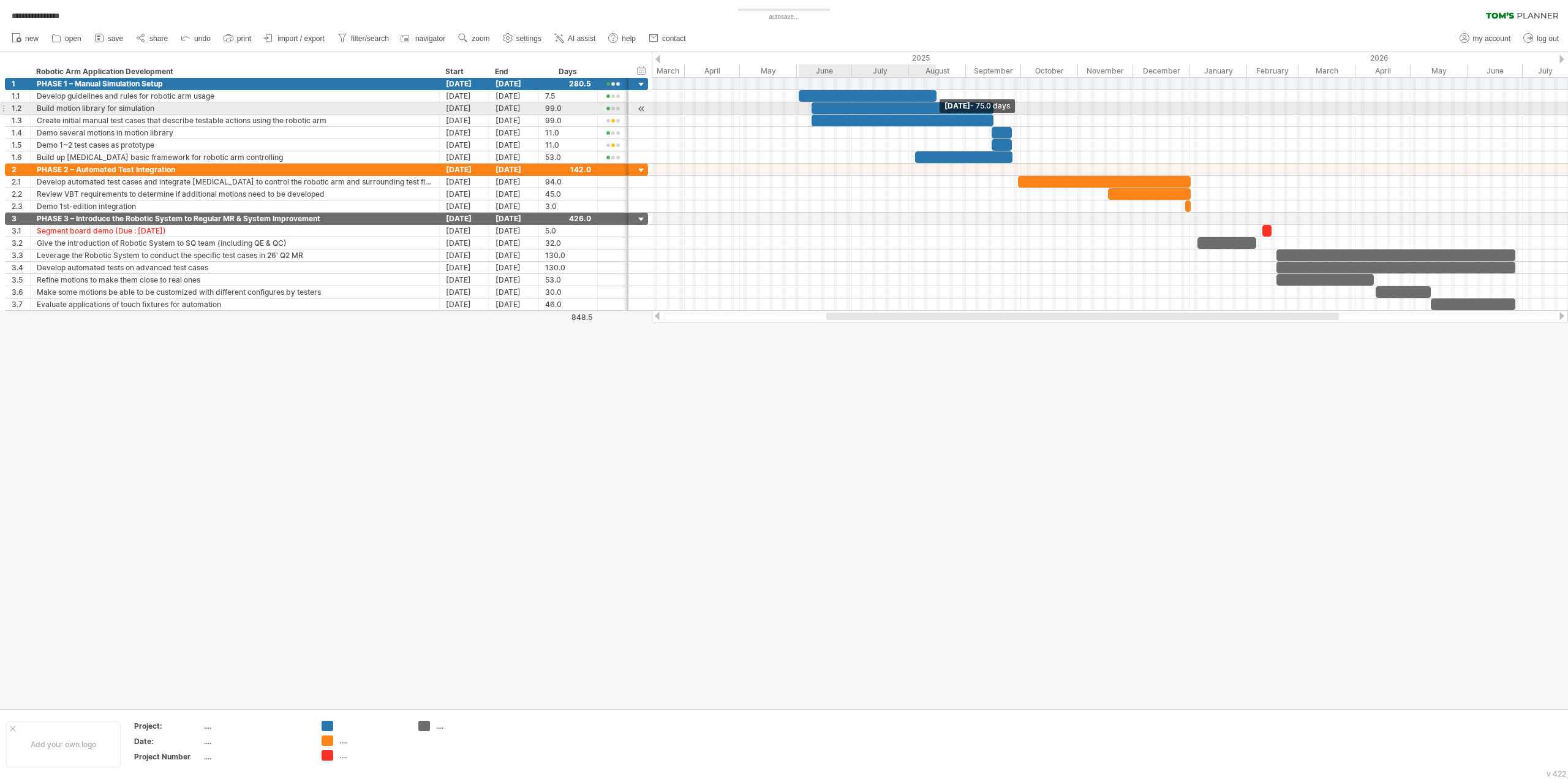
drag, startPoint x: 812, startPoint y: 96, endPoint x: 935, endPoint y: 105, distance: 123.3
click at [1030, 105] on div at bounding box center [1030, 121] width 0 height 86
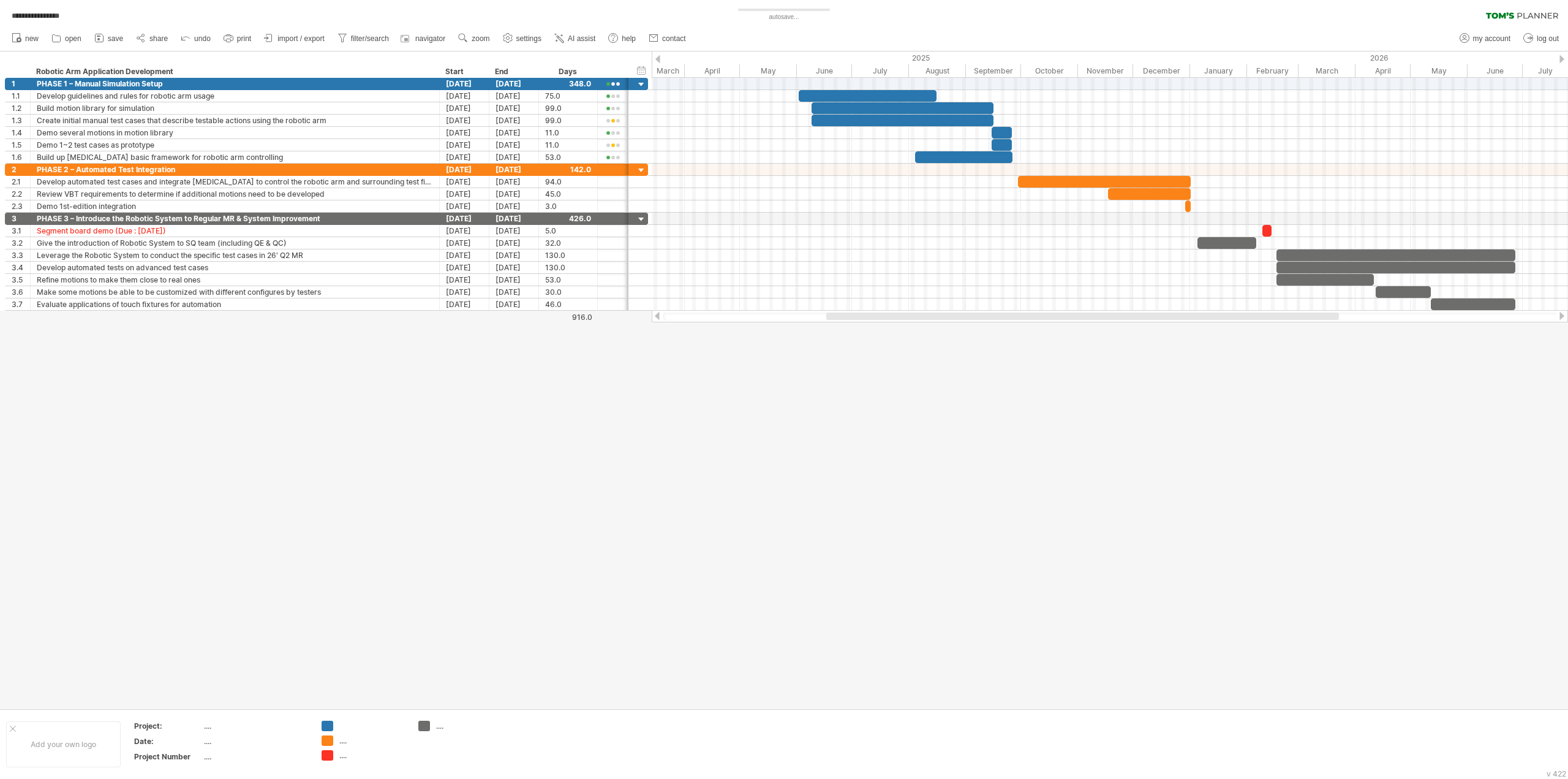
click at [955, 462] on div at bounding box center [784, 380] width 1568 height 657
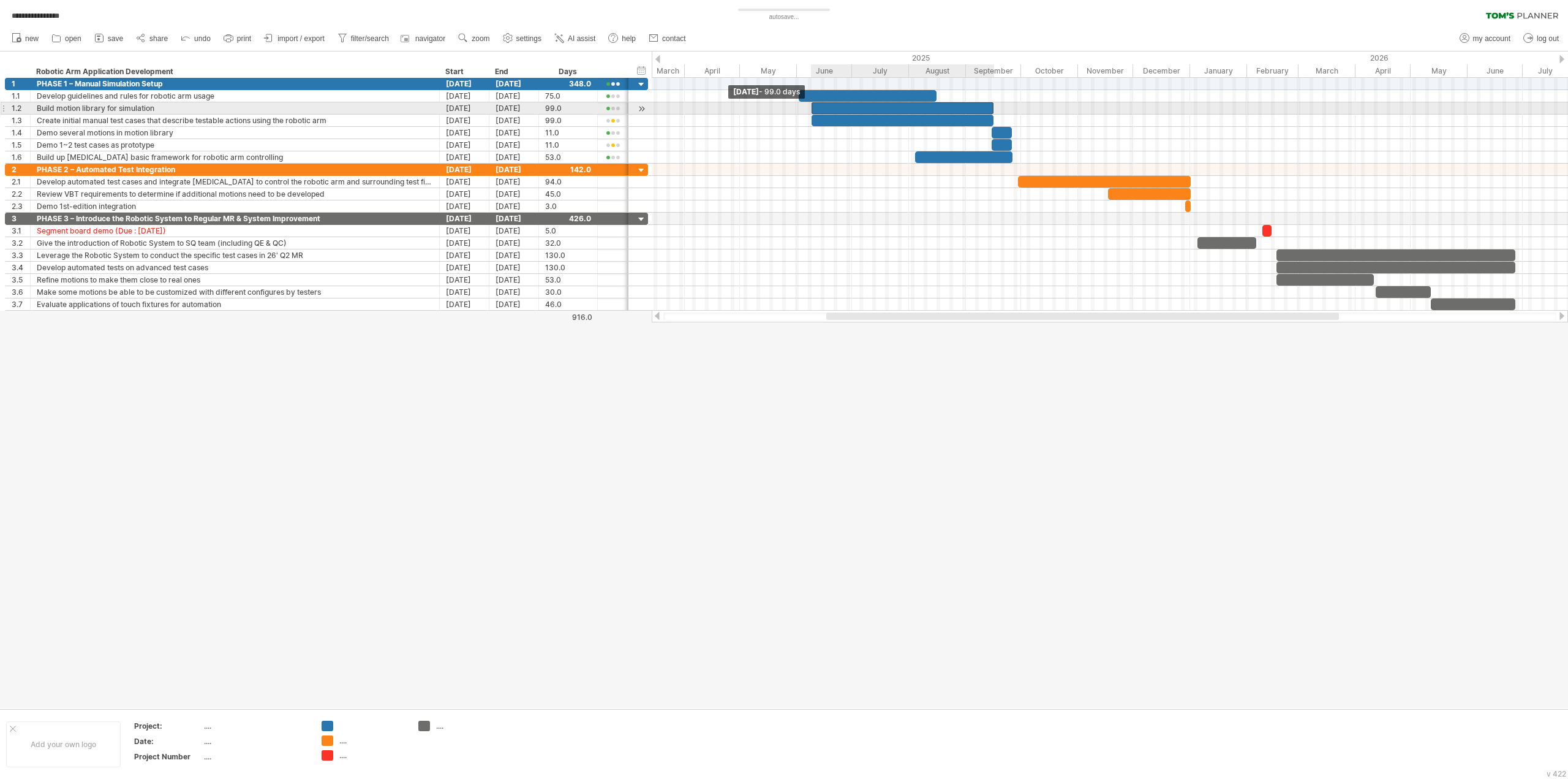
drag, startPoint x: 813, startPoint y: 107, endPoint x: 813, endPoint y: 115, distance: 8.0
click at [1030, 115] on div at bounding box center [1030, 121] width 0 height 86
drag, startPoint x: 813, startPoint y: 121, endPoint x: 941, endPoint y: 122, distance: 128.0
click at [941, 122] on span at bounding box center [939, 121] width 5 height 12
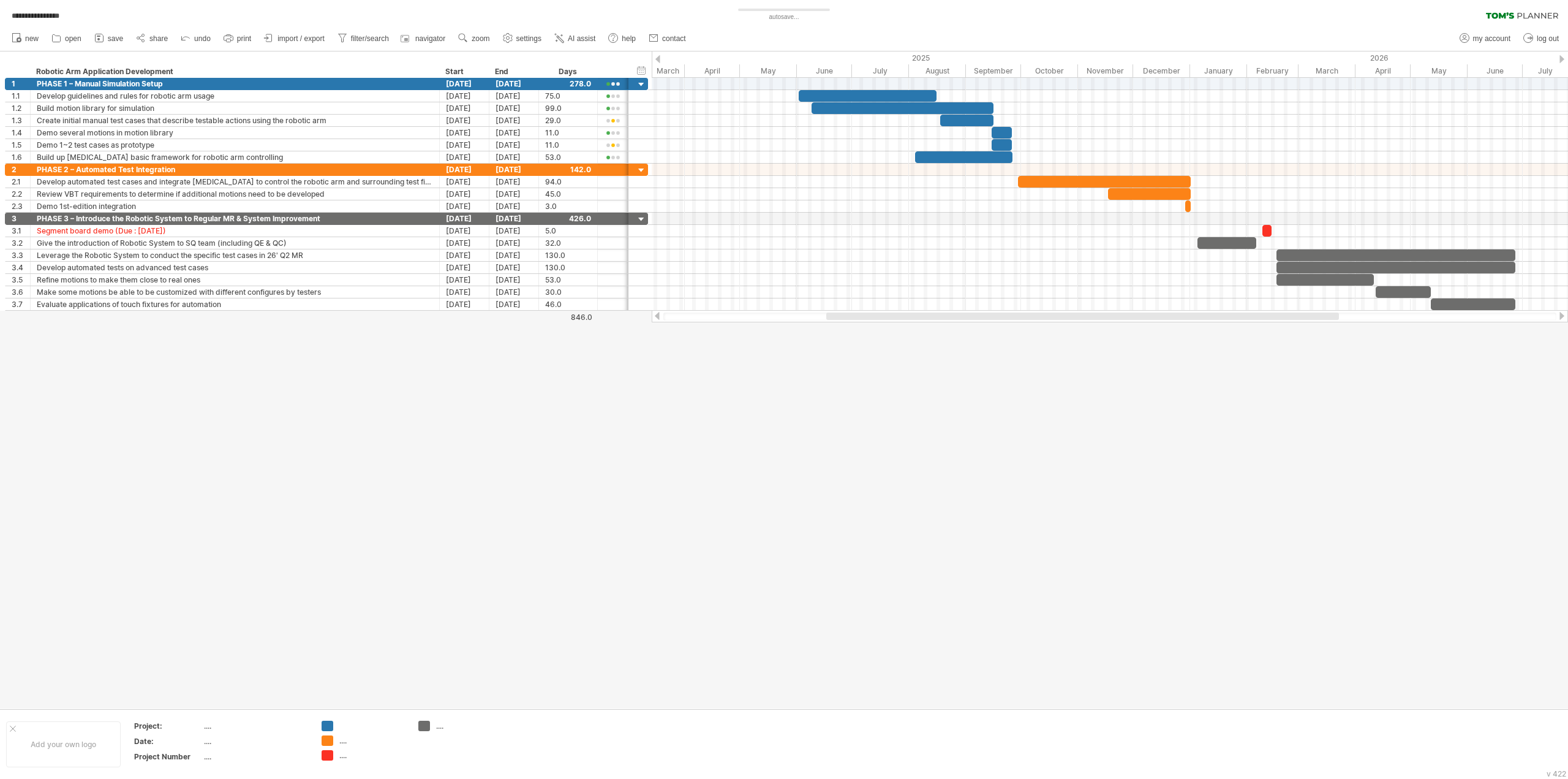
click at [972, 357] on div at bounding box center [784, 380] width 1568 height 657
click at [115, 39] on span "save" at bounding box center [116, 38] width 16 height 9
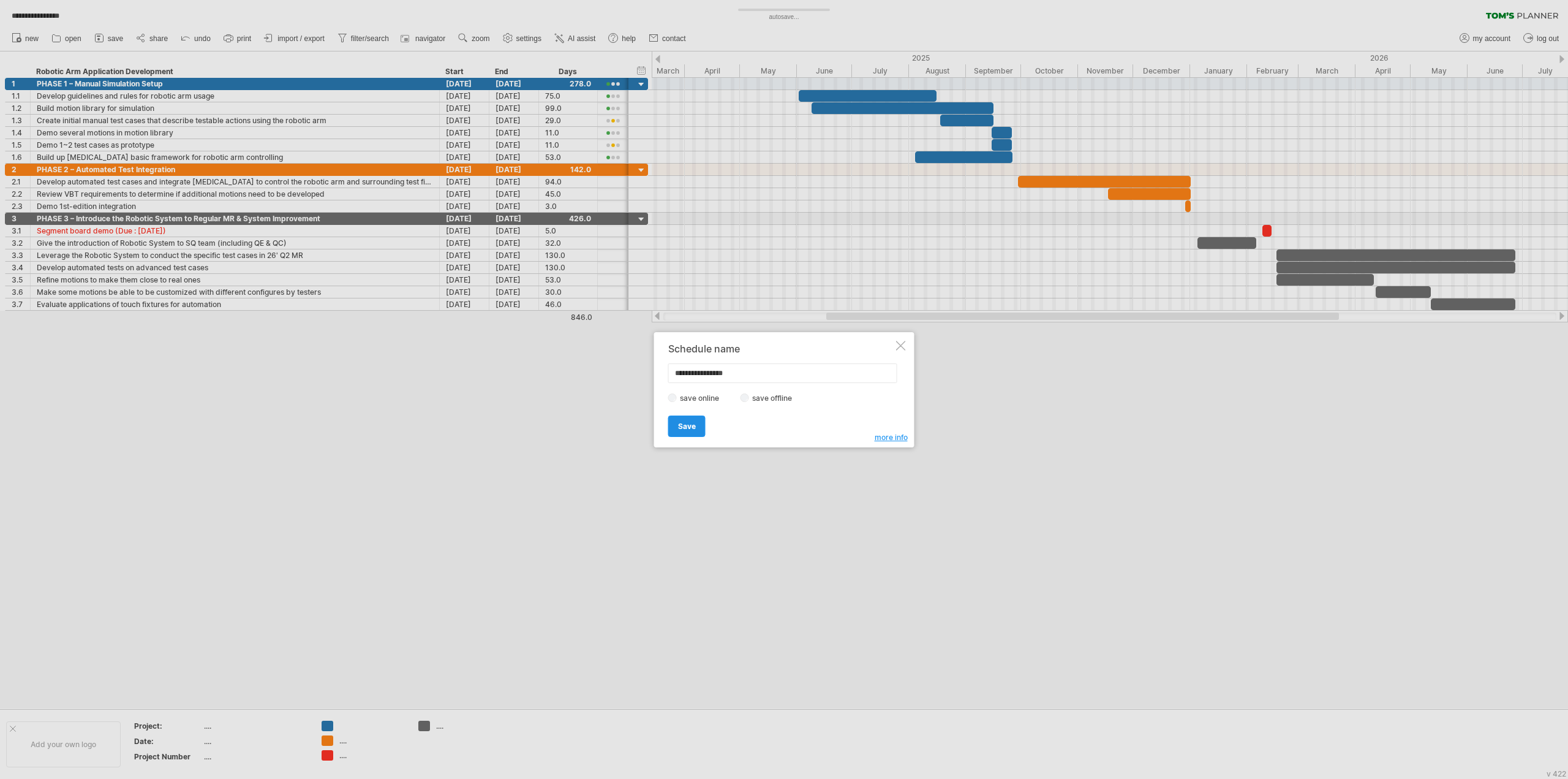
click at [693, 425] on span "Save" at bounding box center [687, 426] width 18 height 9
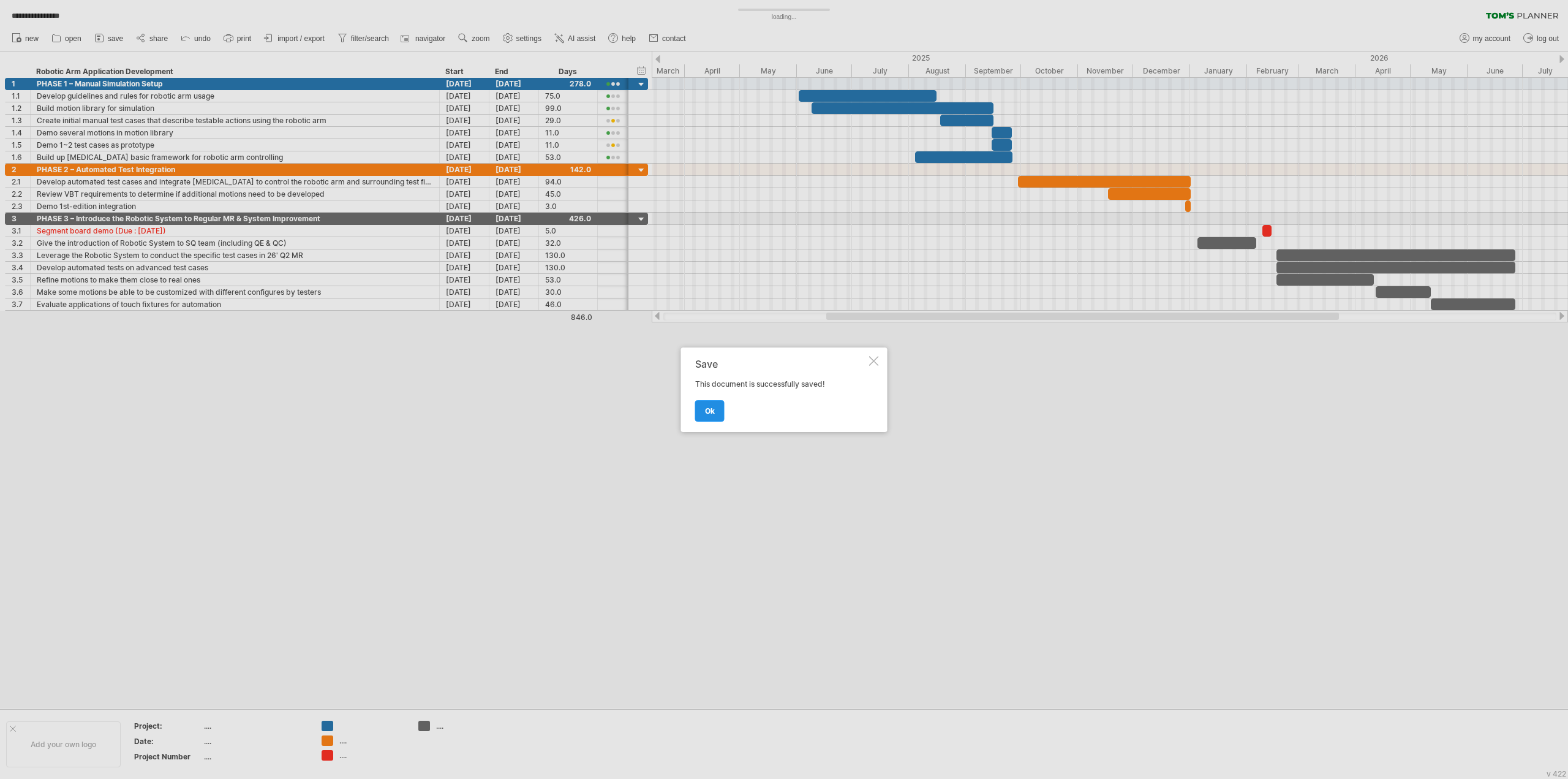
click at [710, 407] on span "ok" at bounding box center [710, 410] width 10 height 9
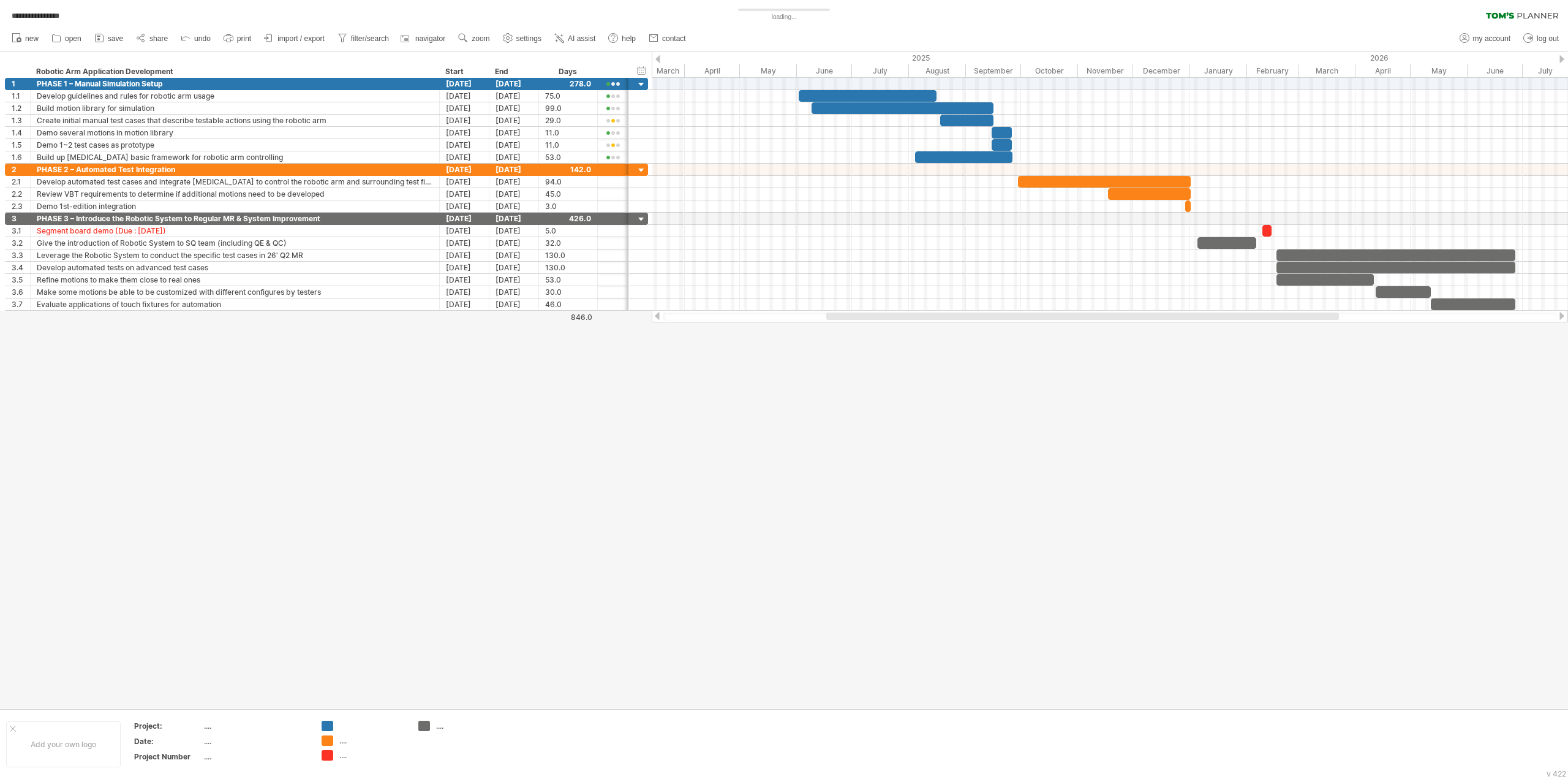
click at [1492, 18] on icon at bounding box center [1500, 16] width 28 height 6
